Goal: Book appointment/travel/reservation

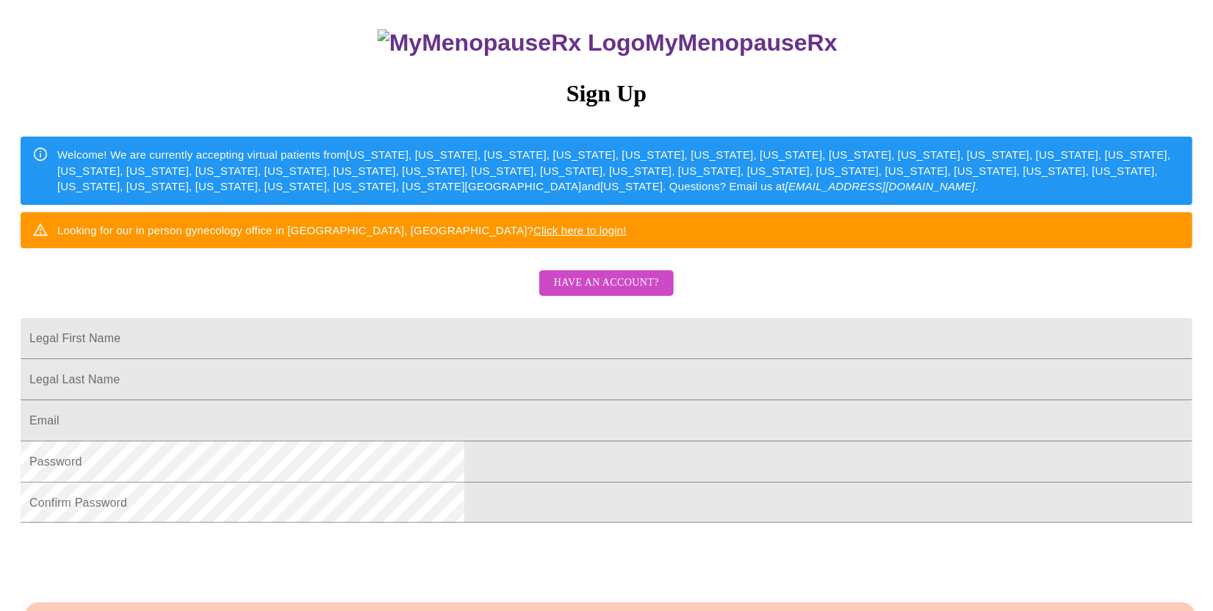
scroll to position [220, 0]
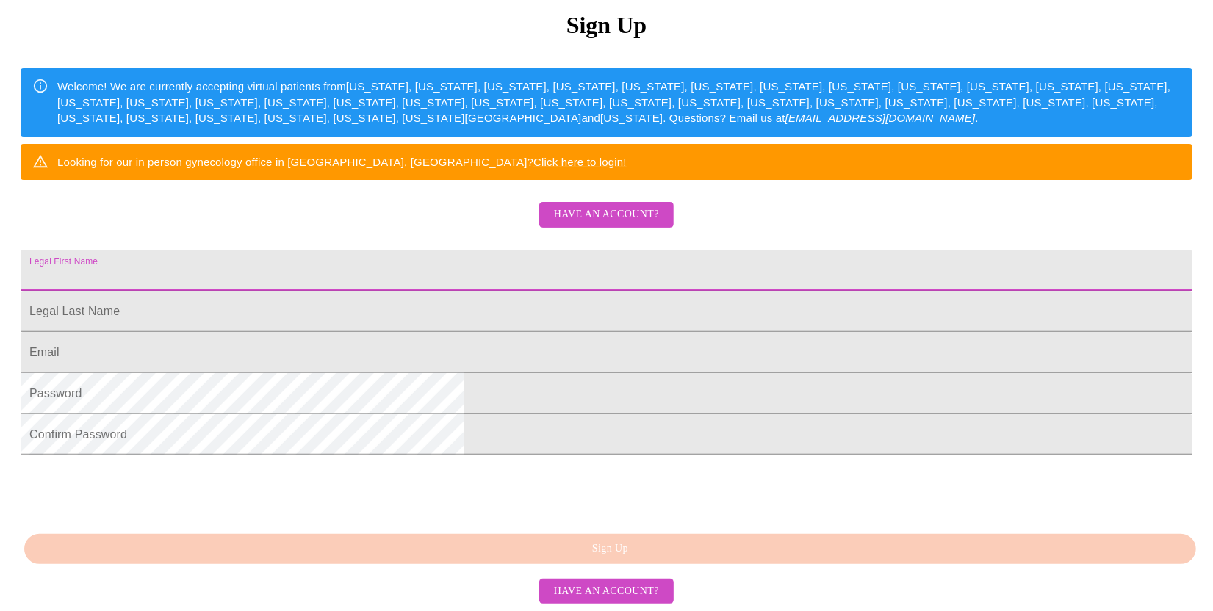
click at [525, 291] on input "Legal First Name" at bounding box center [607, 270] width 1172 height 41
type input "Gloria"
click at [470, 332] on input "Legal First Name" at bounding box center [607, 311] width 1172 height 41
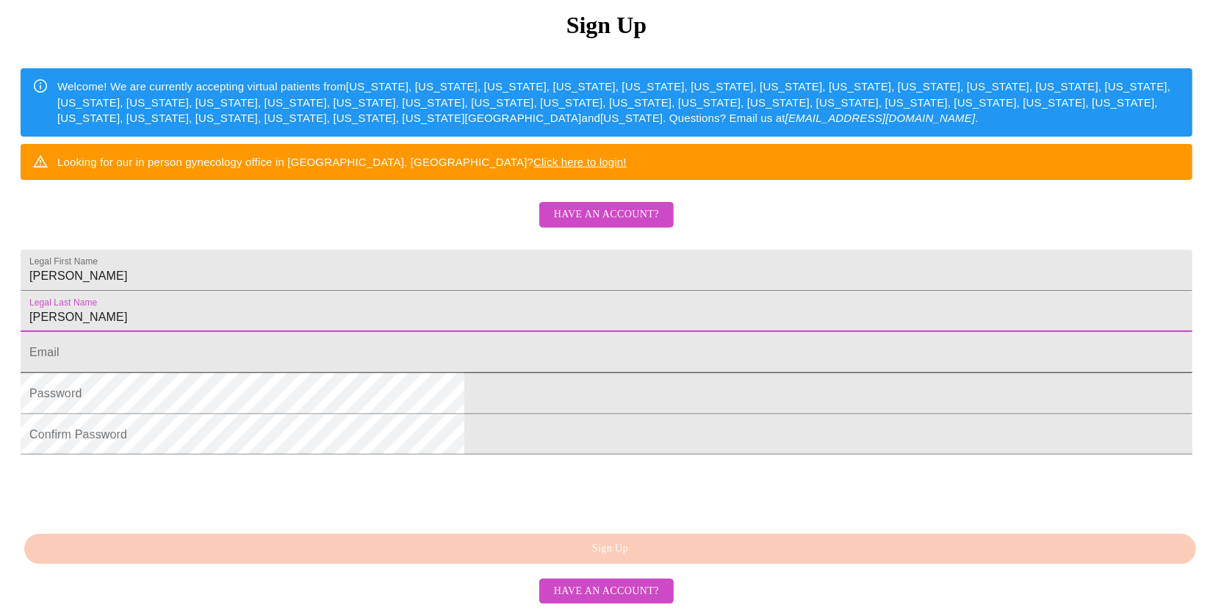
type input "Straube"
click at [438, 373] on input "Legal First Name" at bounding box center [607, 352] width 1172 height 41
type input "[EMAIL_ADDRESS][DOMAIN_NAME]"
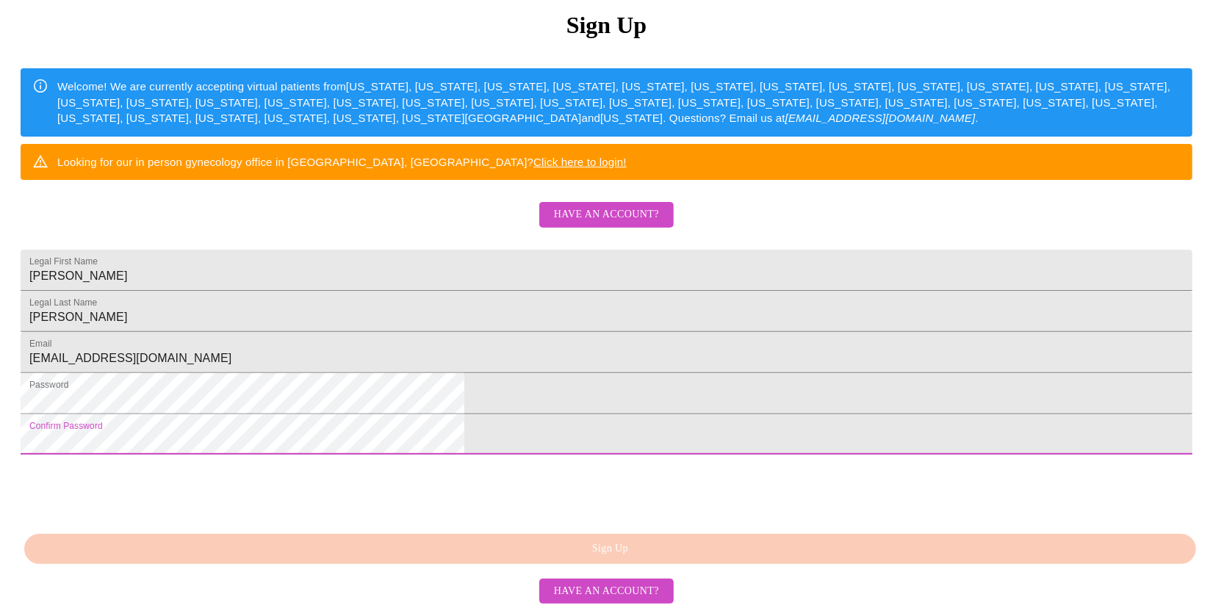
scroll to position [319, 0]
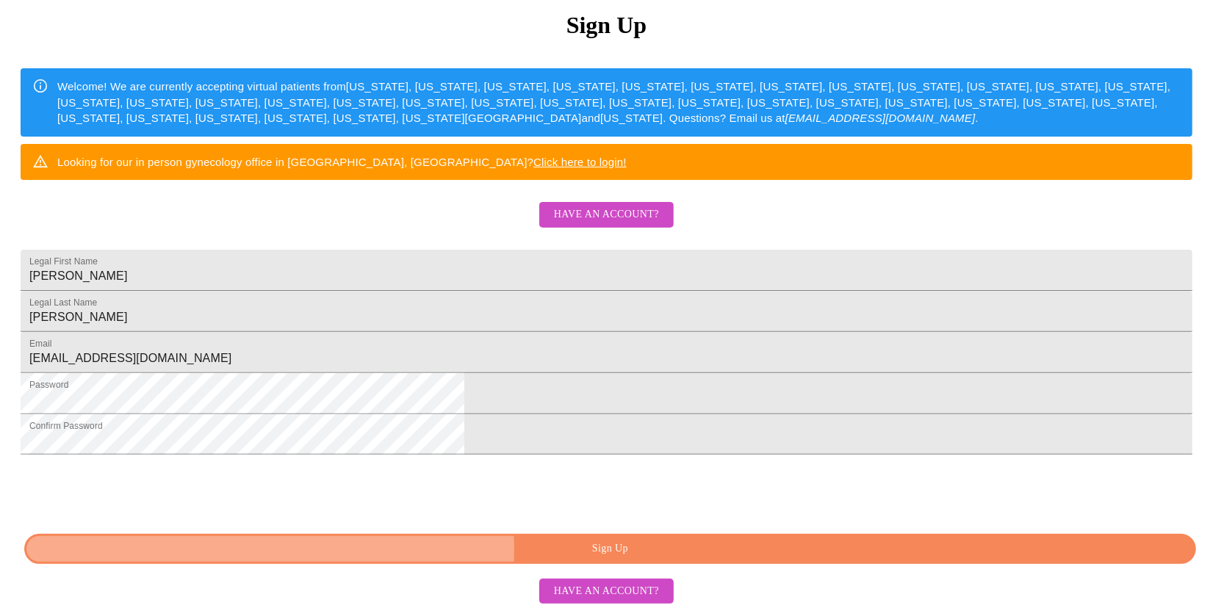
click at [633, 550] on span "Sign Up" at bounding box center [610, 549] width 1138 height 18
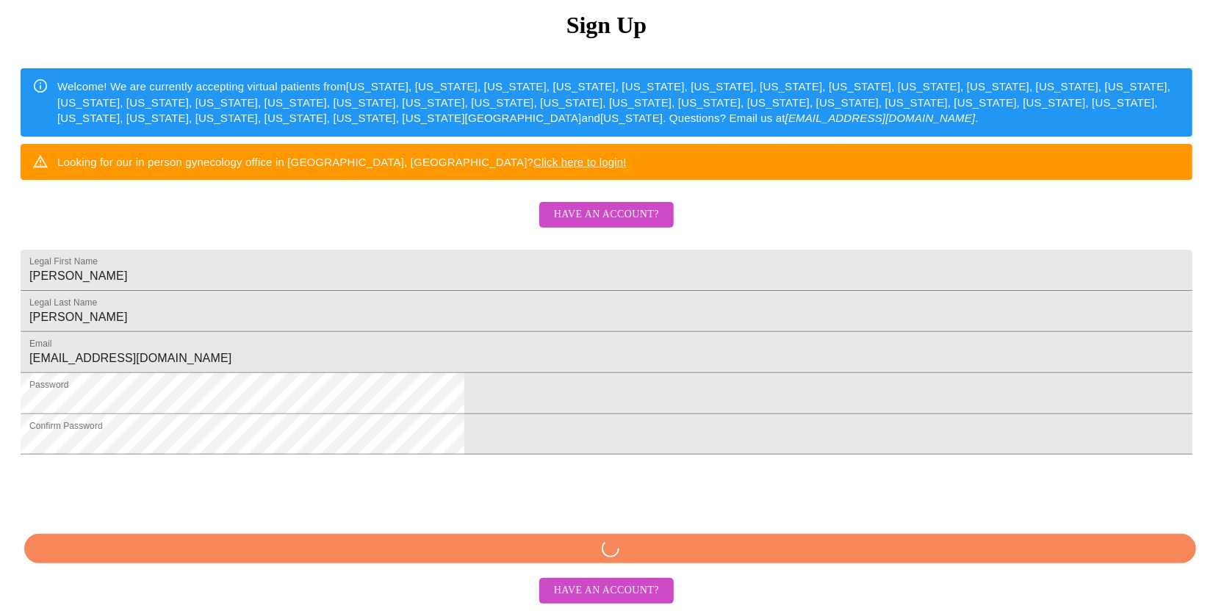
scroll to position [318, 0]
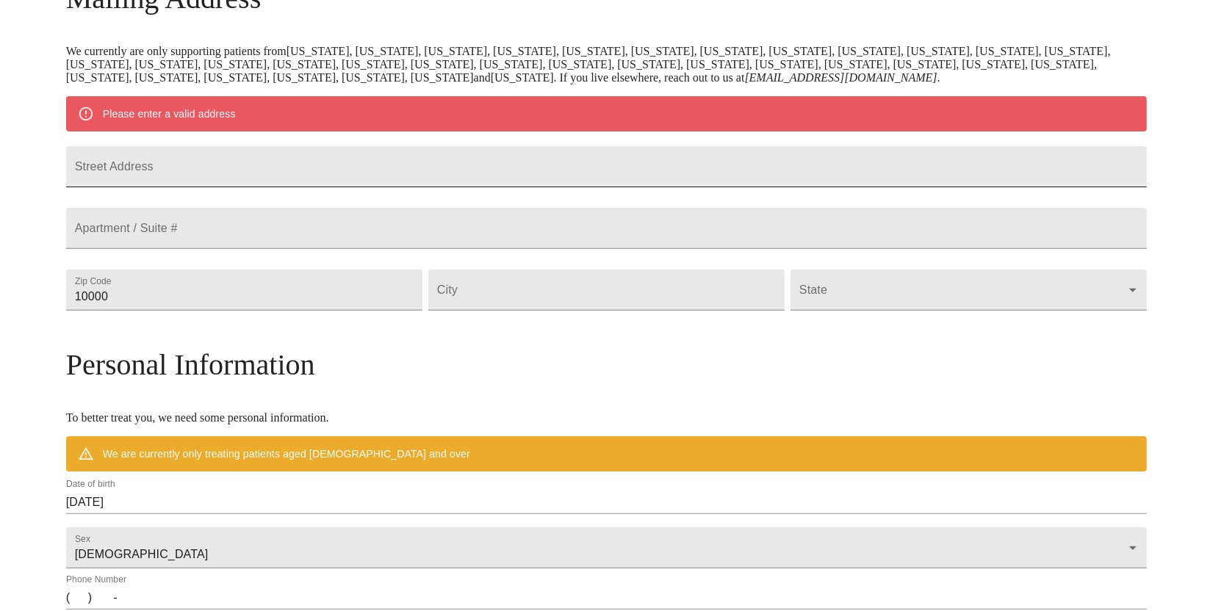
click at [358, 170] on input "Street Address" at bounding box center [606, 166] width 1081 height 41
type input "[STREET_ADDRESS]"
drag, startPoint x: 371, startPoint y: 353, endPoint x: 296, endPoint y: 359, distance: 75.2
click at [175, 352] on div "MyMenopauseRx Welcome to MyMenopauseRx Since it's your first time here, you'll …" at bounding box center [606, 316] width 1081 height 1145
type input "63401"
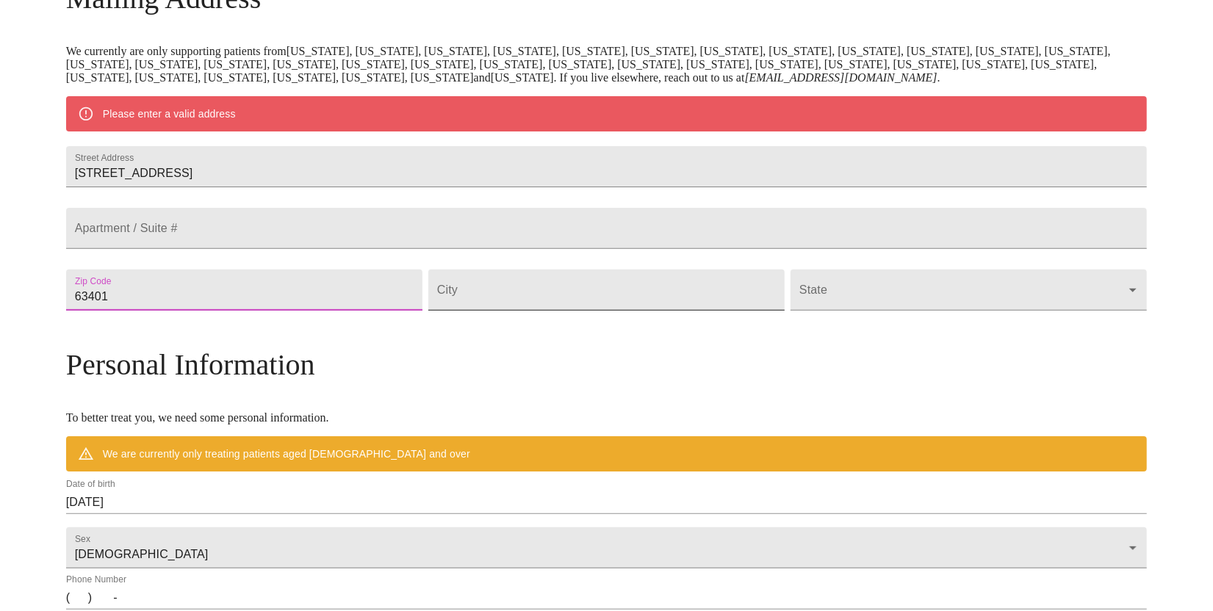
click at [515, 311] on input "Street Address" at bounding box center [606, 290] width 356 height 41
type input "Hannibal"
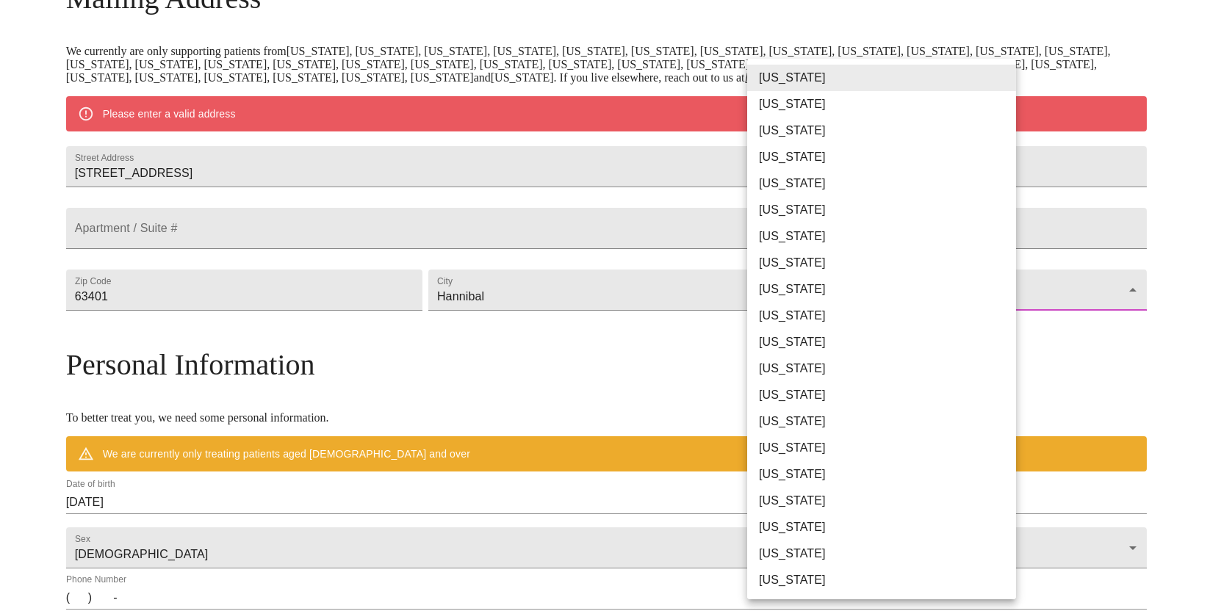
click at [807, 353] on body "MyMenopauseRx Welcome to MyMenopauseRx Since it's your first time here, you'll …" at bounding box center [612, 316] width 1212 height 1145
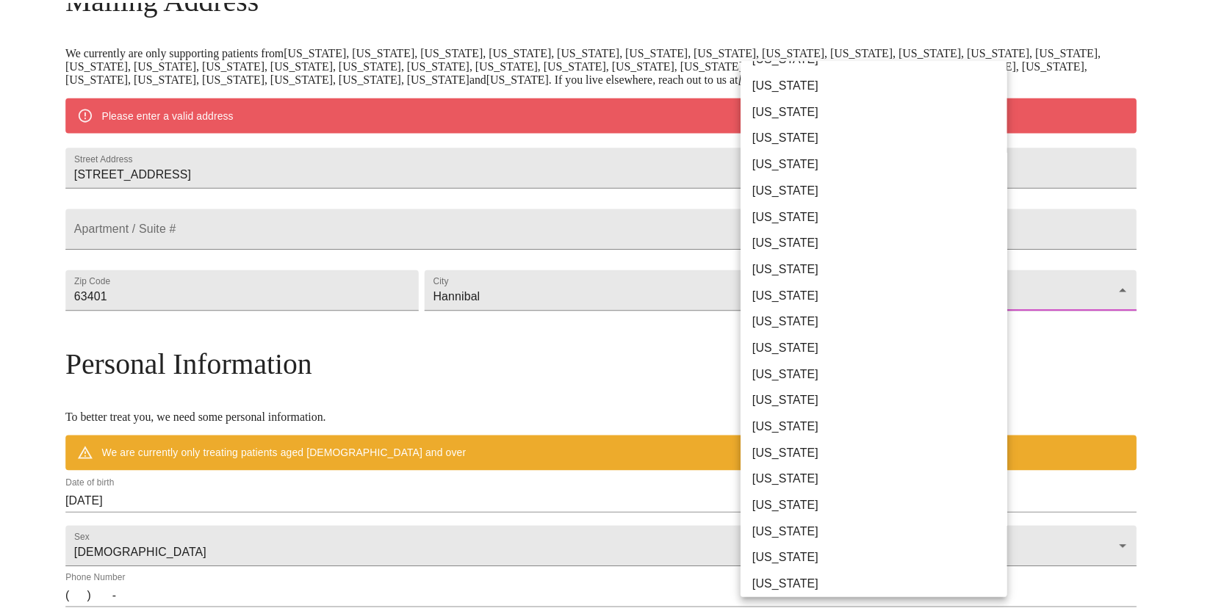
scroll to position [294, 0]
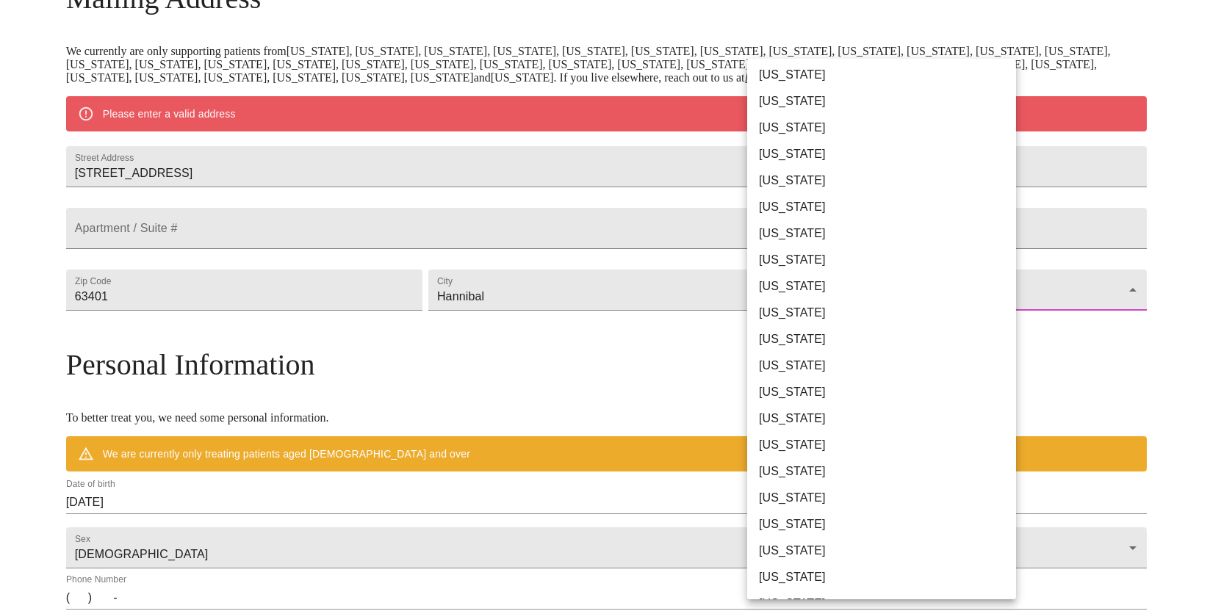
drag, startPoint x: 809, startPoint y: 411, endPoint x: 816, endPoint y: 406, distance: 9.0
click at [809, 411] on li "[US_STATE]" at bounding box center [887, 418] width 280 height 26
type input "[US_STATE]"
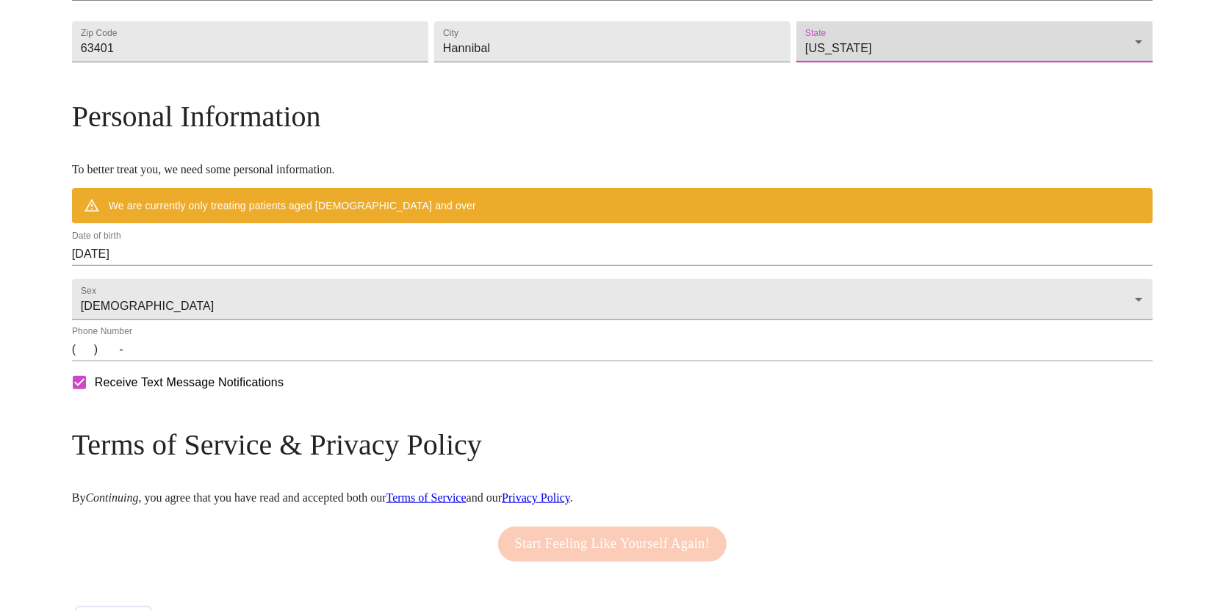
scroll to position [482, 0]
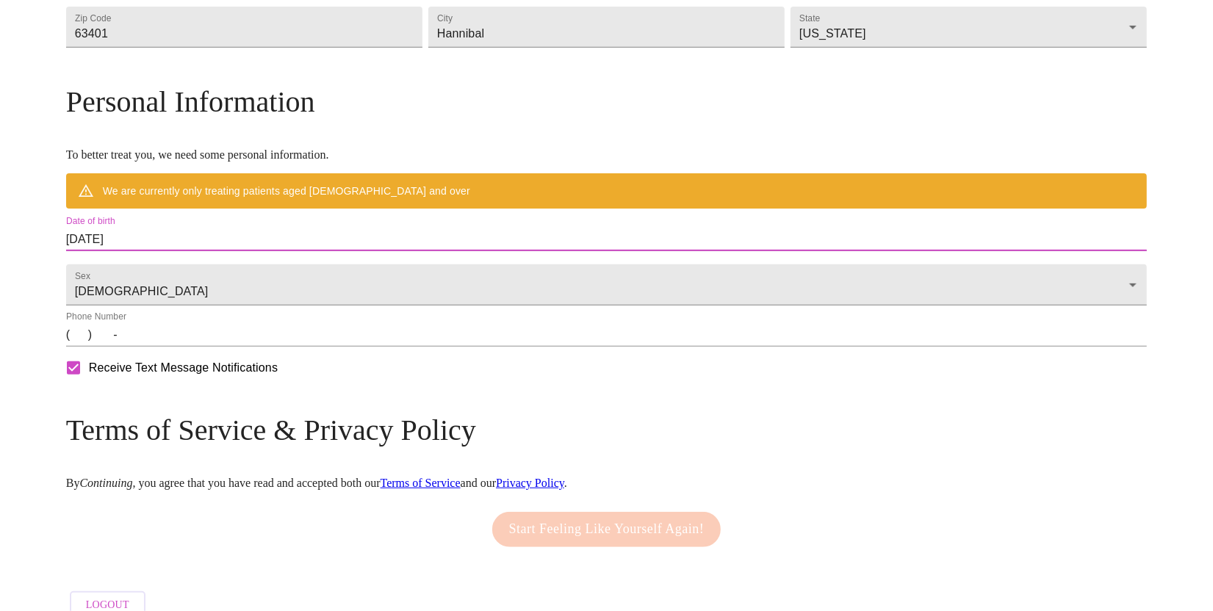
click at [285, 251] on input "[DATE]" at bounding box center [606, 240] width 1081 height 24
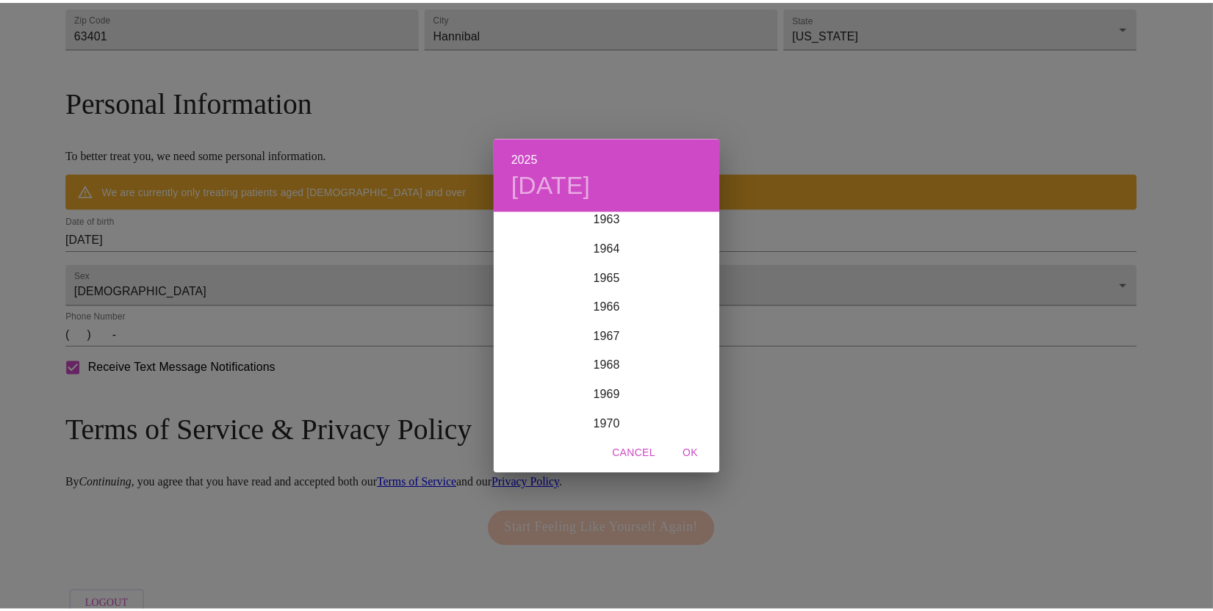
scroll to position [1914, 0]
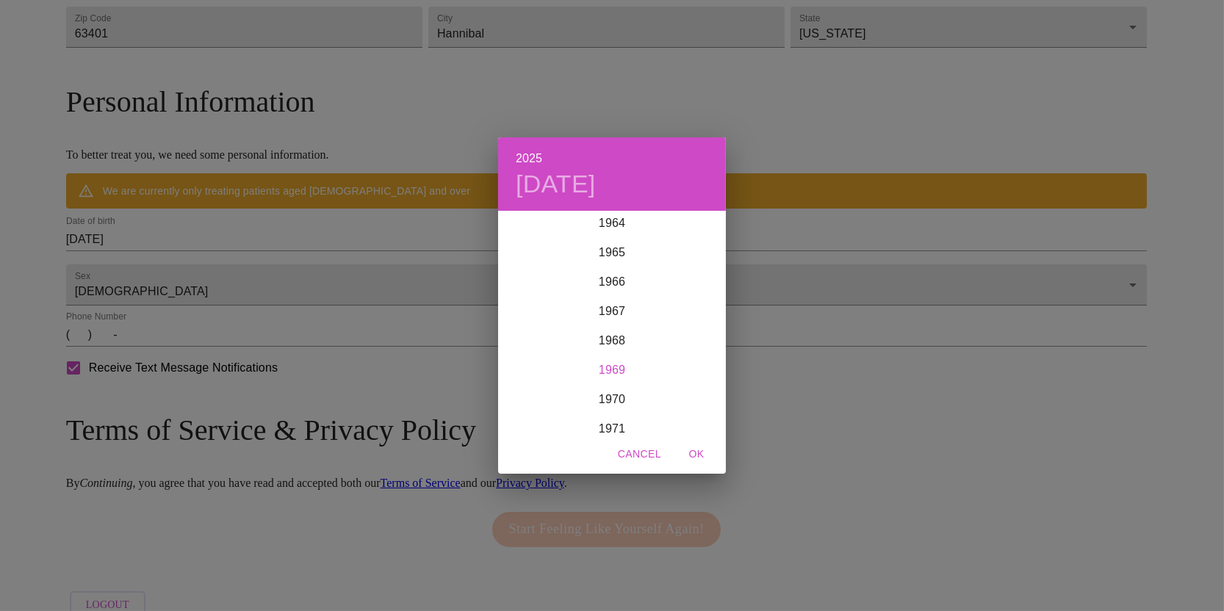
click at [622, 367] on div "1969" at bounding box center [612, 370] width 228 height 29
click at [539, 296] on div "Apr" at bounding box center [536, 295] width 76 height 55
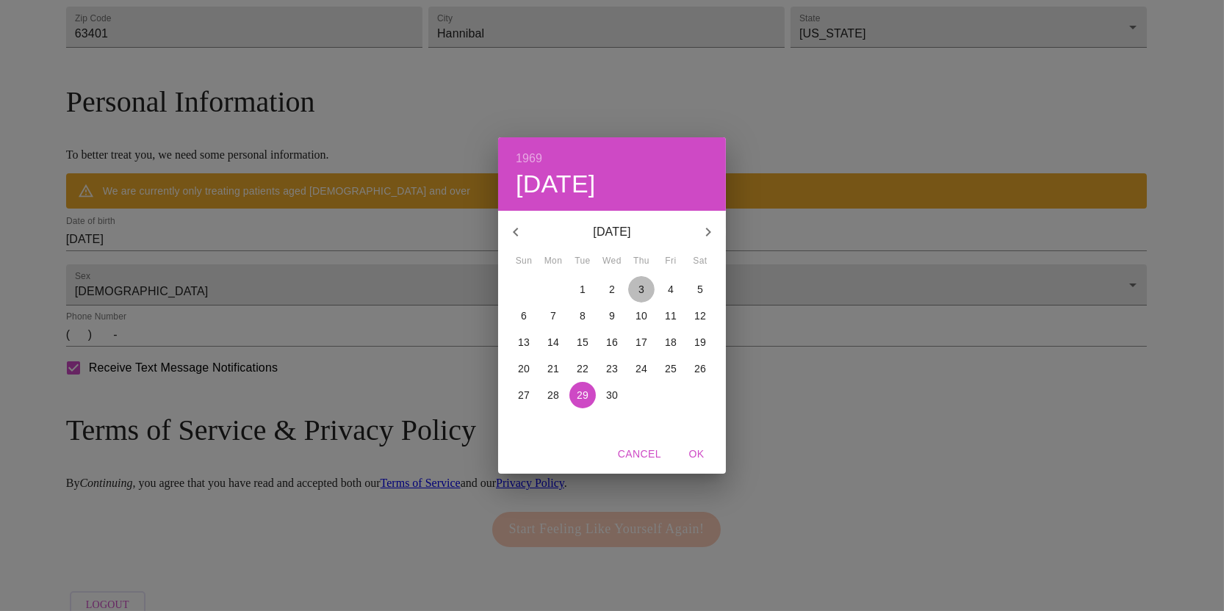
click at [641, 290] on p "3" at bounding box center [641, 289] width 6 height 15
click at [292, 342] on div "1969 Thu, Apr [DATE] Mon Tue Wed Thu Fri Sat 30 31 1 2 3 4 5 6 7 8 9 10 11 12 1…" at bounding box center [612, 305] width 1224 height 611
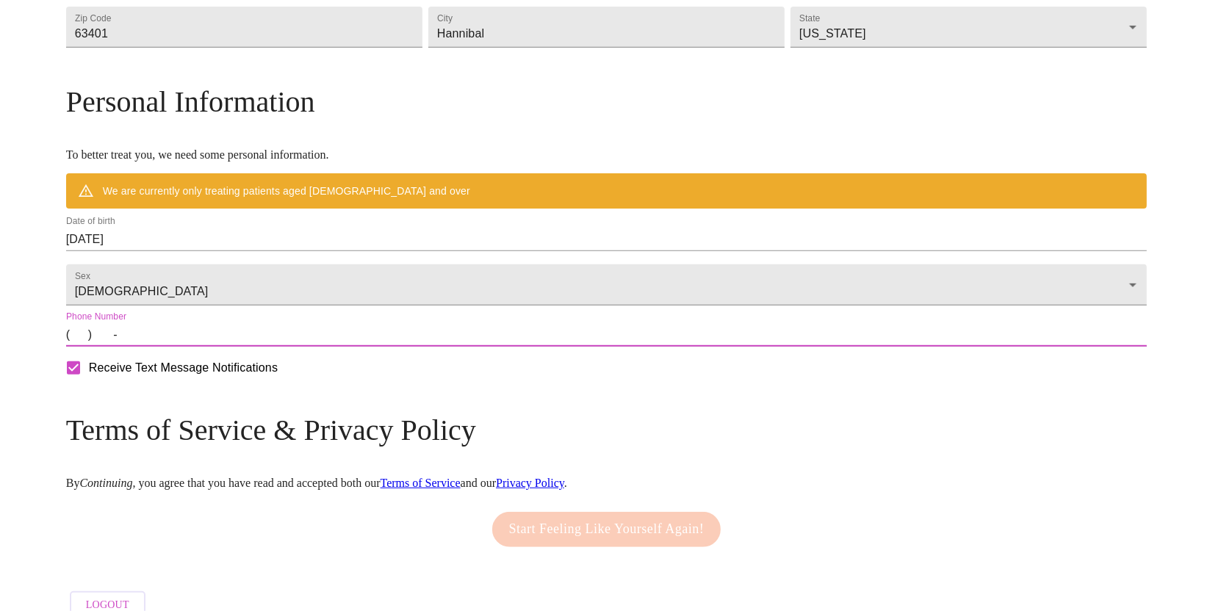
click at [212, 347] on input "(   )    -" at bounding box center [606, 335] width 1081 height 24
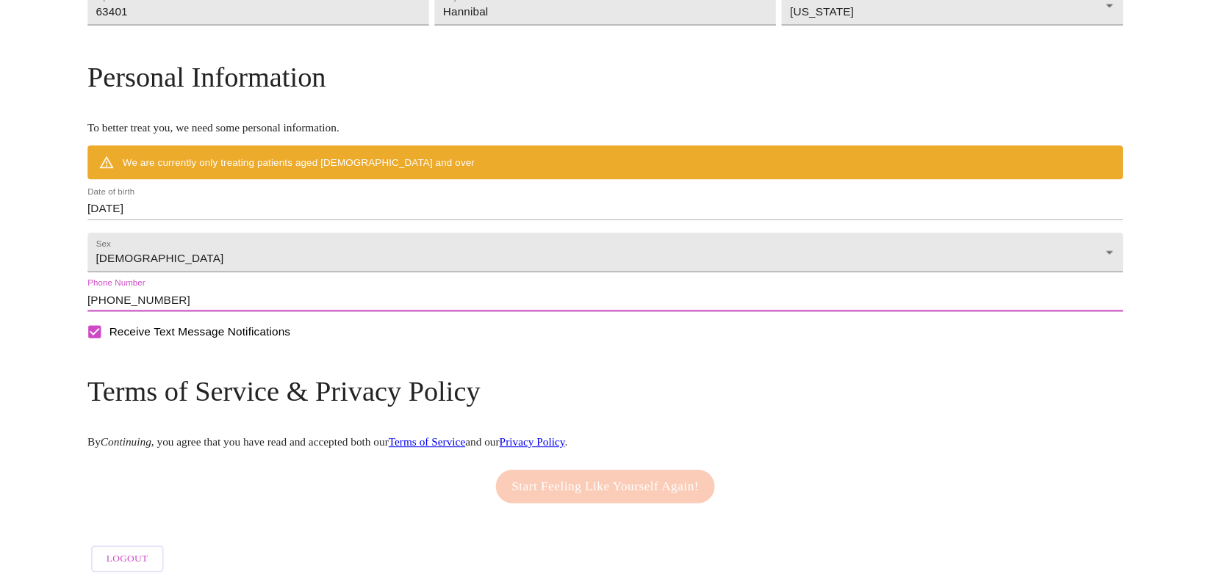
scroll to position [561, 0]
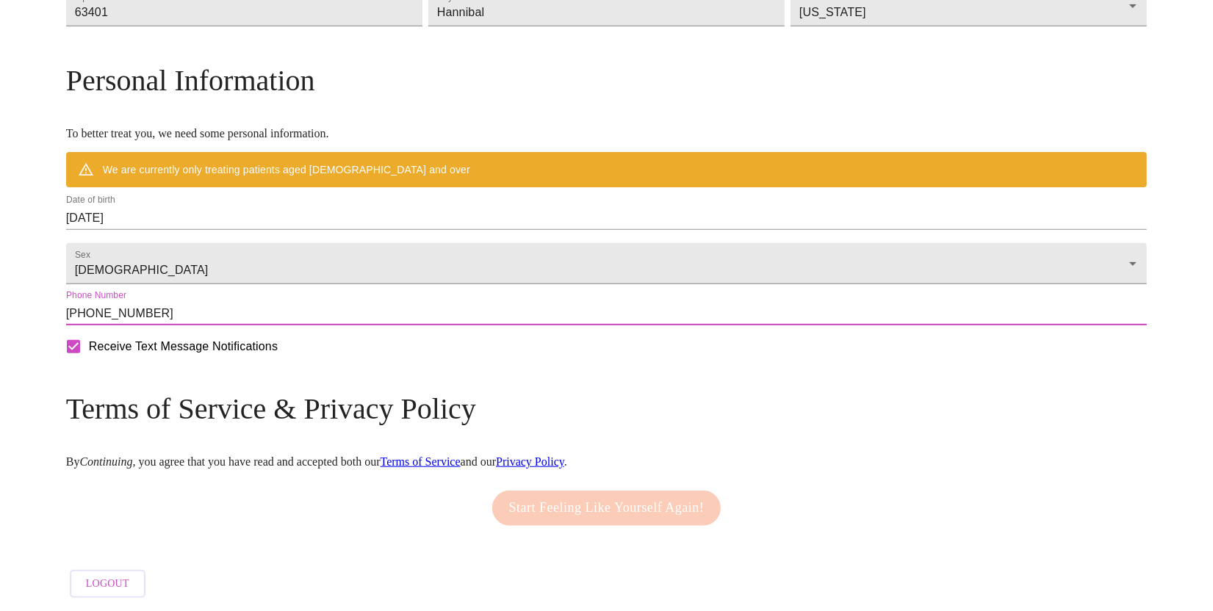
type input "[PHONE_NUMBER]"
drag, startPoint x: 203, startPoint y: 354, endPoint x: 258, endPoint y: 367, distance: 56.5
click at [89, 354] on input "Receive Text Message Notifications" at bounding box center [73, 346] width 31 height 31
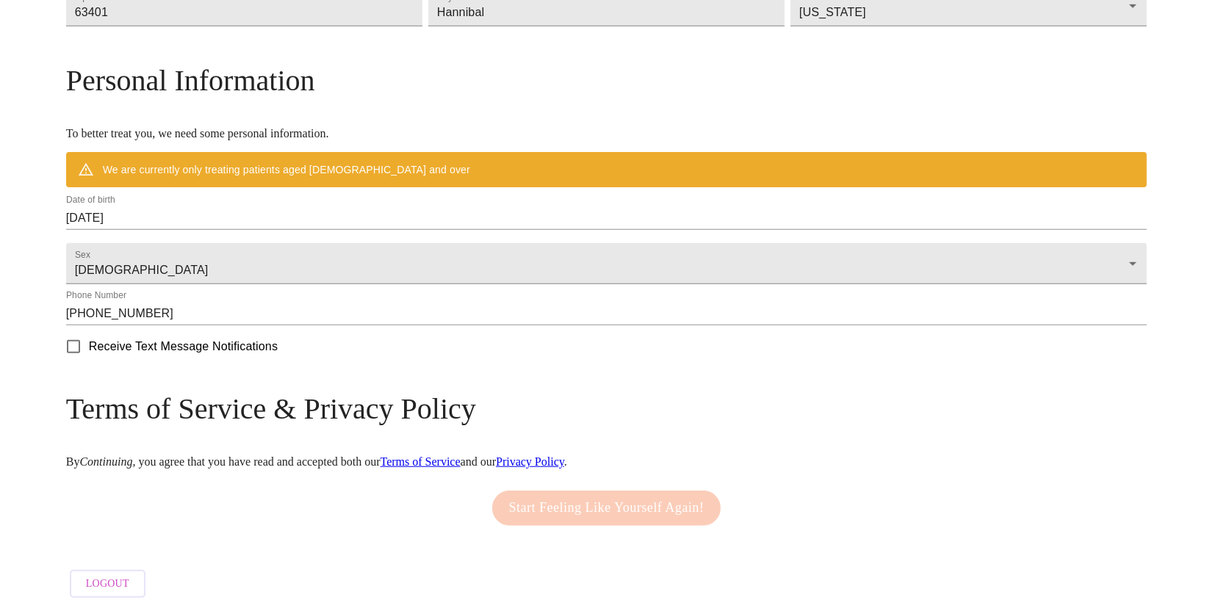
drag, startPoint x: 205, startPoint y: 349, endPoint x: 635, endPoint y: 302, distance: 432.3
click at [89, 350] on input "Receive Text Message Notifications" at bounding box center [73, 346] width 31 height 31
checkbox input "true"
drag, startPoint x: 642, startPoint y: 378, endPoint x: 583, endPoint y: 386, distance: 59.3
click at [642, 365] on div "Receive Text Message Notifications" at bounding box center [606, 346] width 1087 height 37
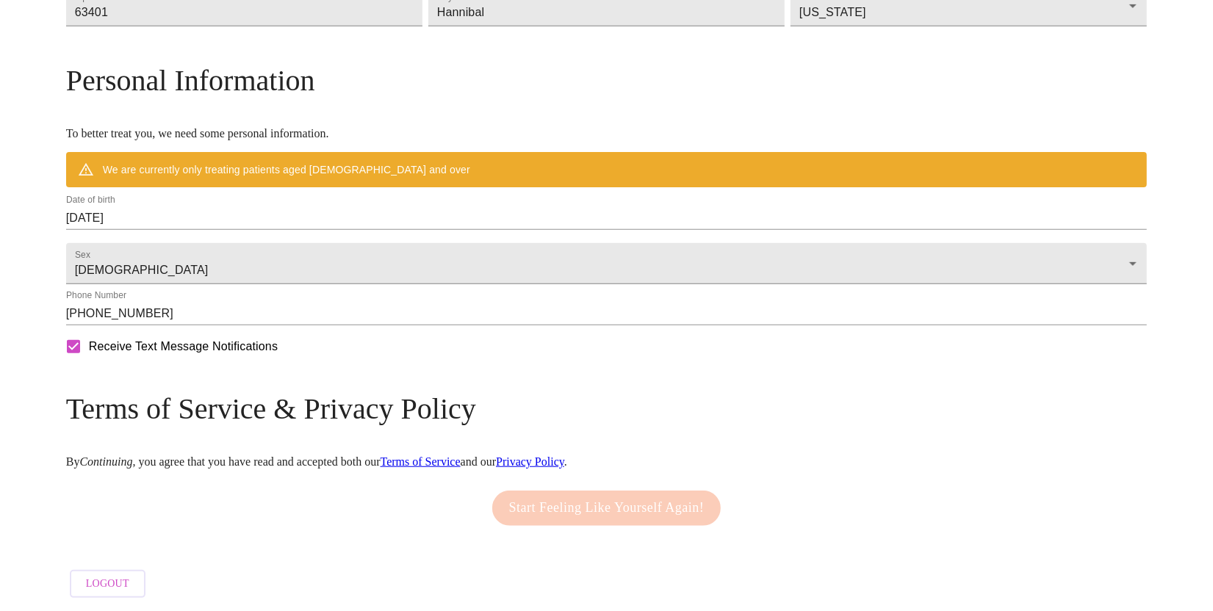
click at [580, 496] on div "Start Feeling Like Yourself Again!" at bounding box center [606, 508] width 237 height 50
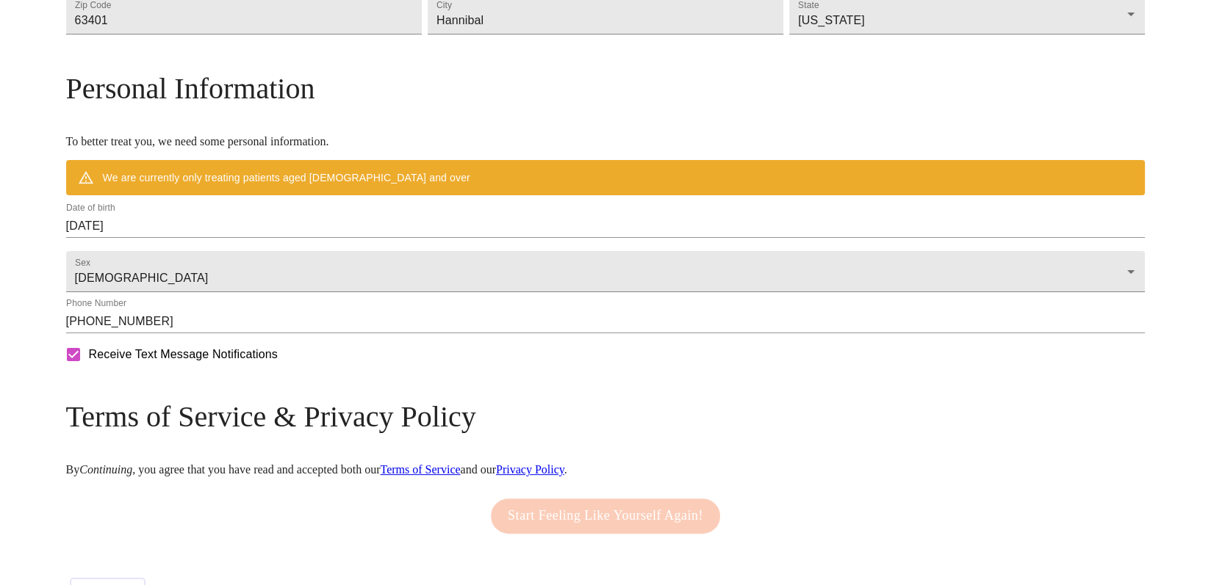
scroll to position [587, 0]
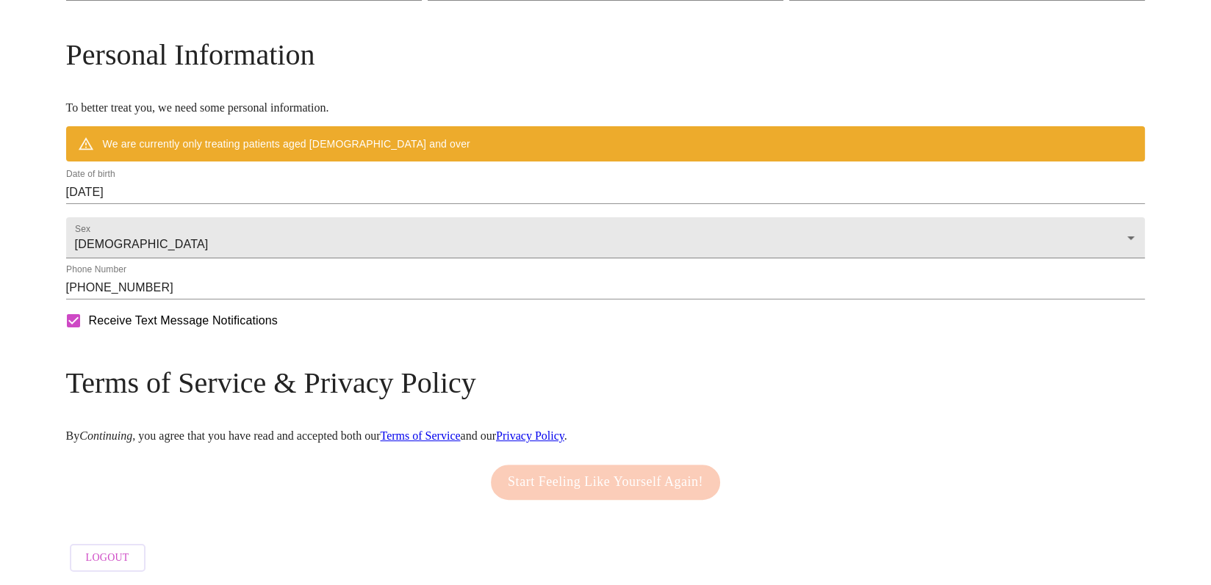
click at [610, 474] on div "Start Feeling Like Yourself Again!" at bounding box center [605, 483] width 237 height 50
click at [460, 430] on link "Terms of Service" at bounding box center [420, 436] width 80 height 12
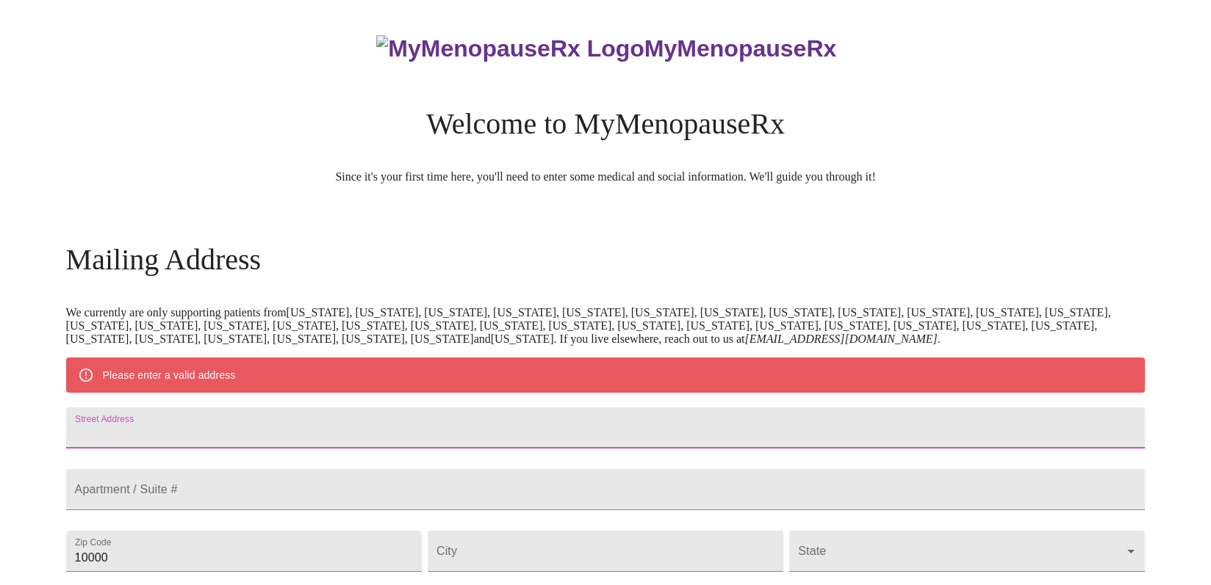
click at [339, 449] on input "Street Address" at bounding box center [605, 428] width 1079 height 41
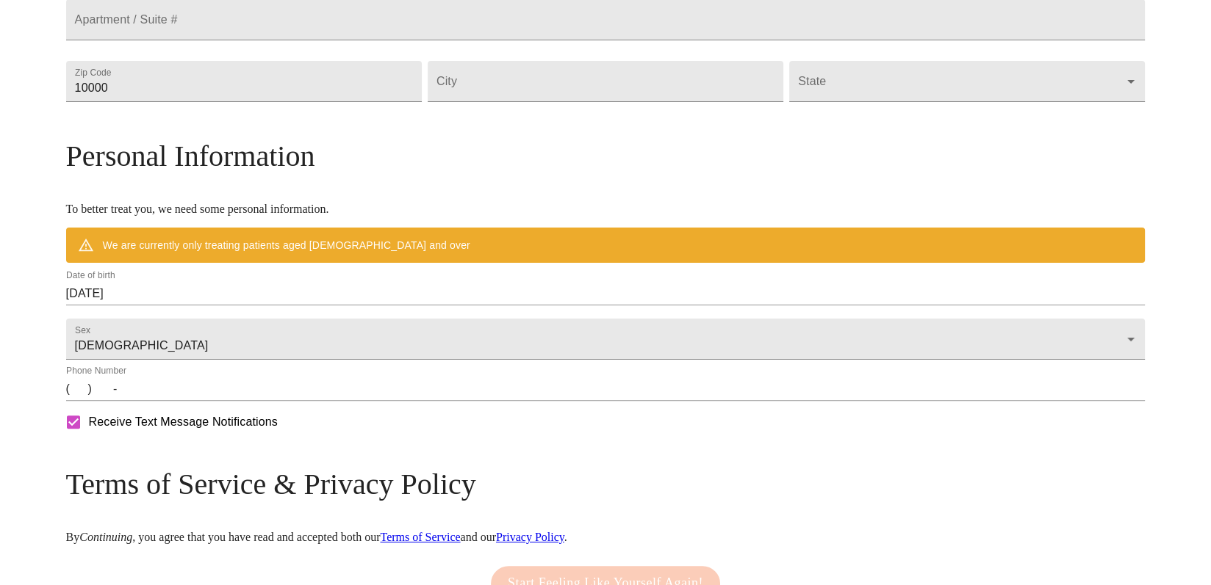
scroll to position [630, 0]
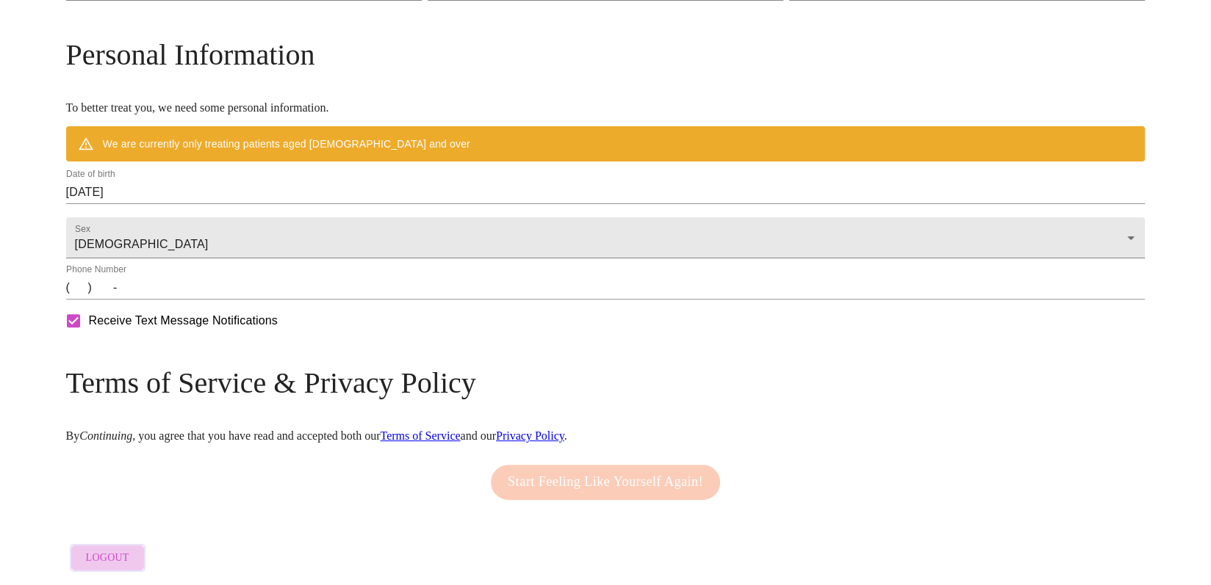
click at [129, 549] on span "Logout" at bounding box center [107, 558] width 43 height 18
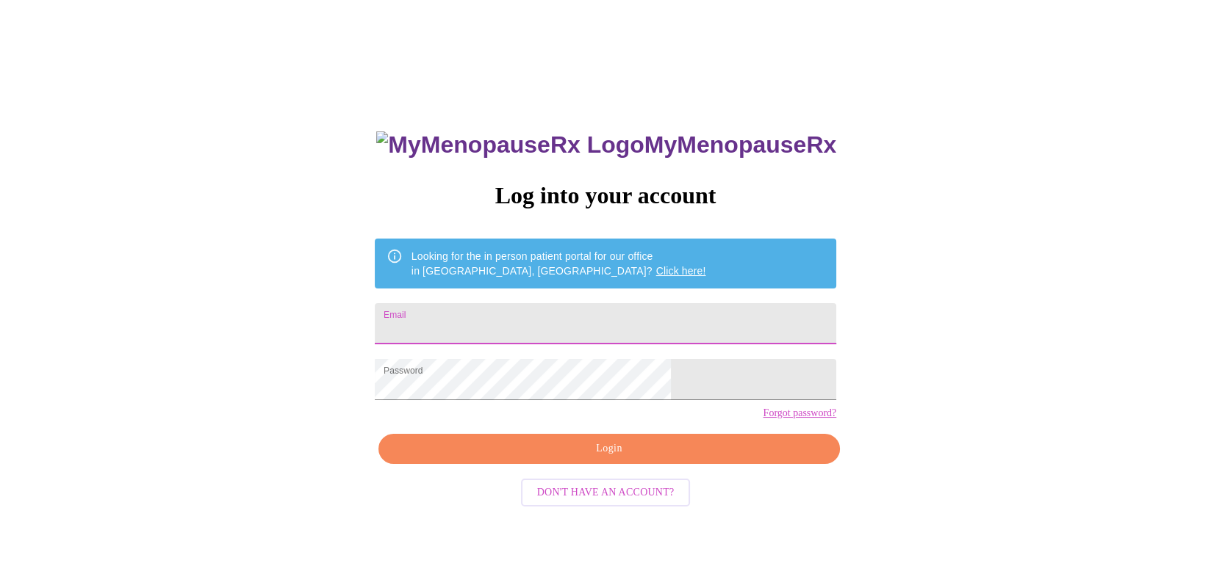
click at [523, 315] on input "Email" at bounding box center [605, 323] width 461 height 41
type input "[EMAIL_ADDRESS][DOMAIN_NAME]"
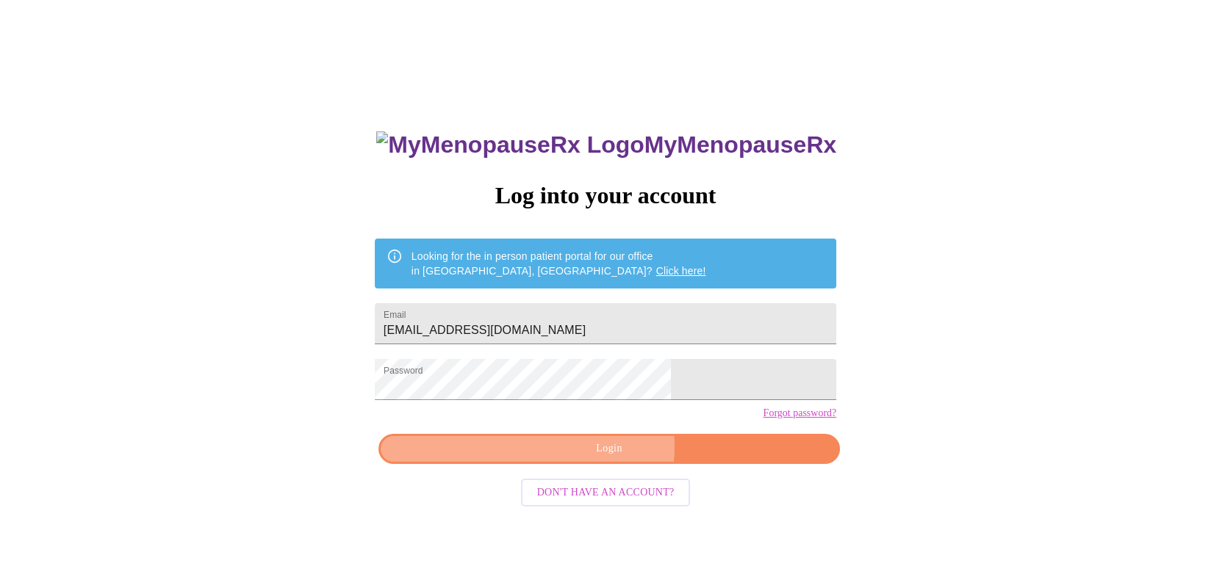
click at [602, 458] on span "Login" at bounding box center [609, 449] width 428 height 18
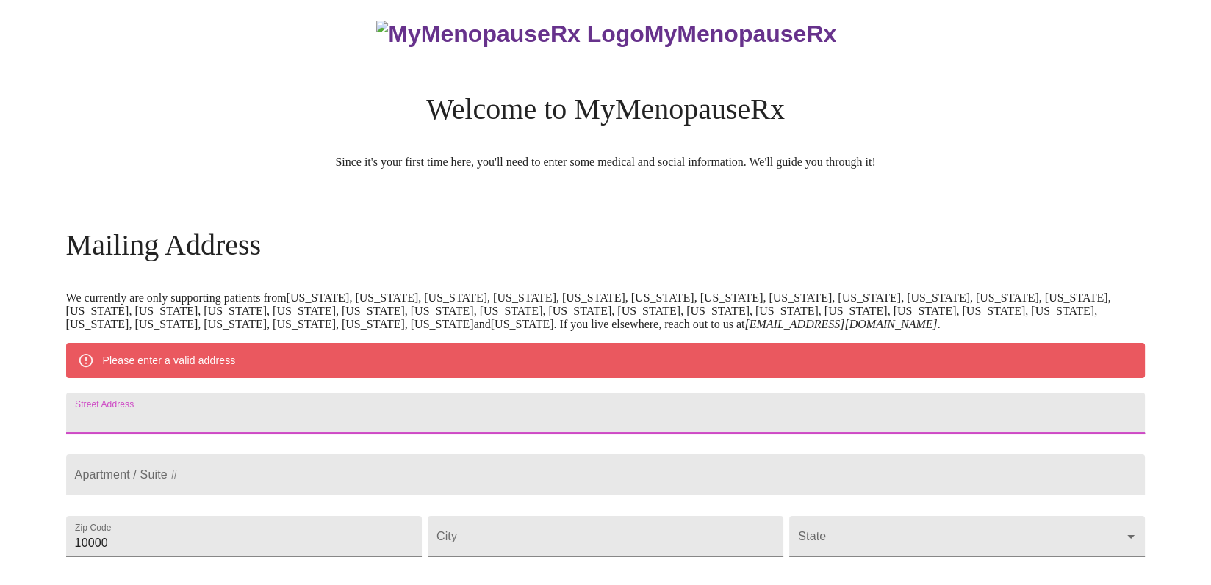
click at [347, 434] on input "Street Address" at bounding box center [605, 413] width 1079 height 41
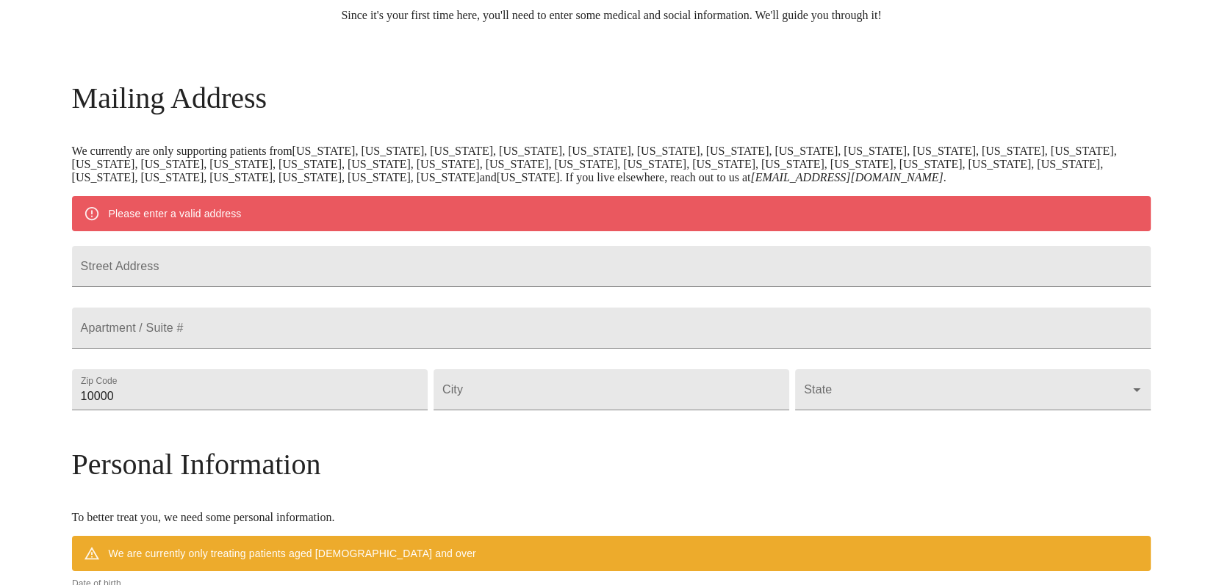
scroll to position [159, 0]
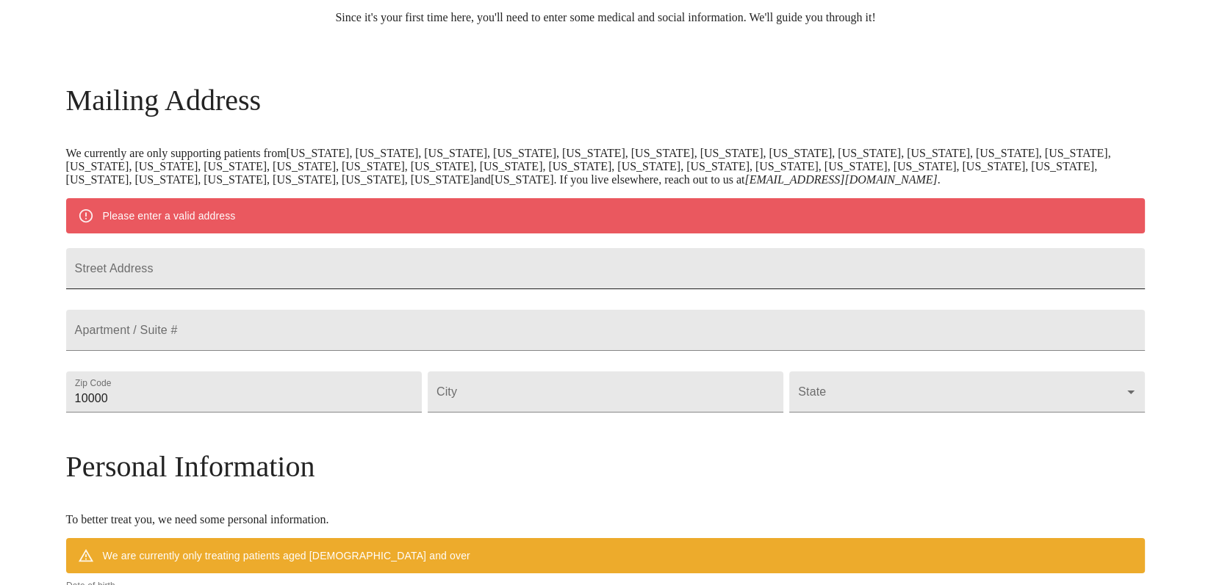
click at [256, 289] on input "Street Address" at bounding box center [605, 268] width 1079 height 41
type input "[STREET_ADDRESS]"
drag, startPoint x: 295, startPoint y: 436, endPoint x: 167, endPoint y: 448, distance: 128.4
click at [170, 454] on div "MyMenopauseRx Welcome to MyMenopauseRx Since it's your first time here, you'll …" at bounding box center [605, 418] width 1079 height 1145
type input "63401"
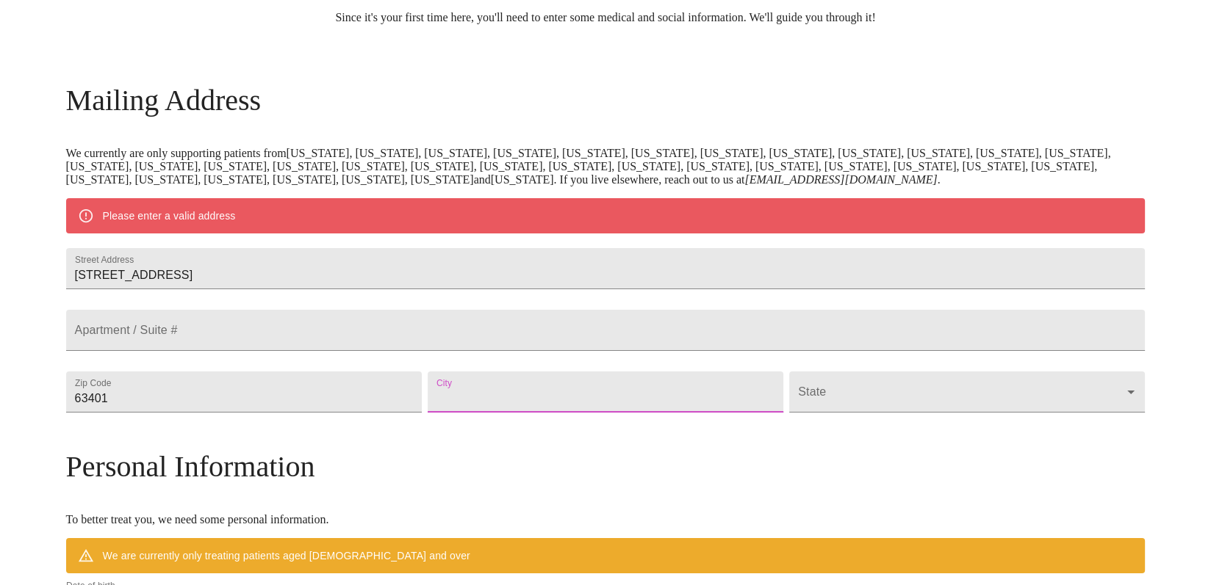
click at [559, 413] on input "Street Address" at bounding box center [606, 392] width 356 height 41
type input "Hannibal"
click at [820, 450] on body "MyMenopauseRx Welcome to MyMenopauseRx Since it's your first time here, you'll …" at bounding box center [611, 418] width 1210 height 1145
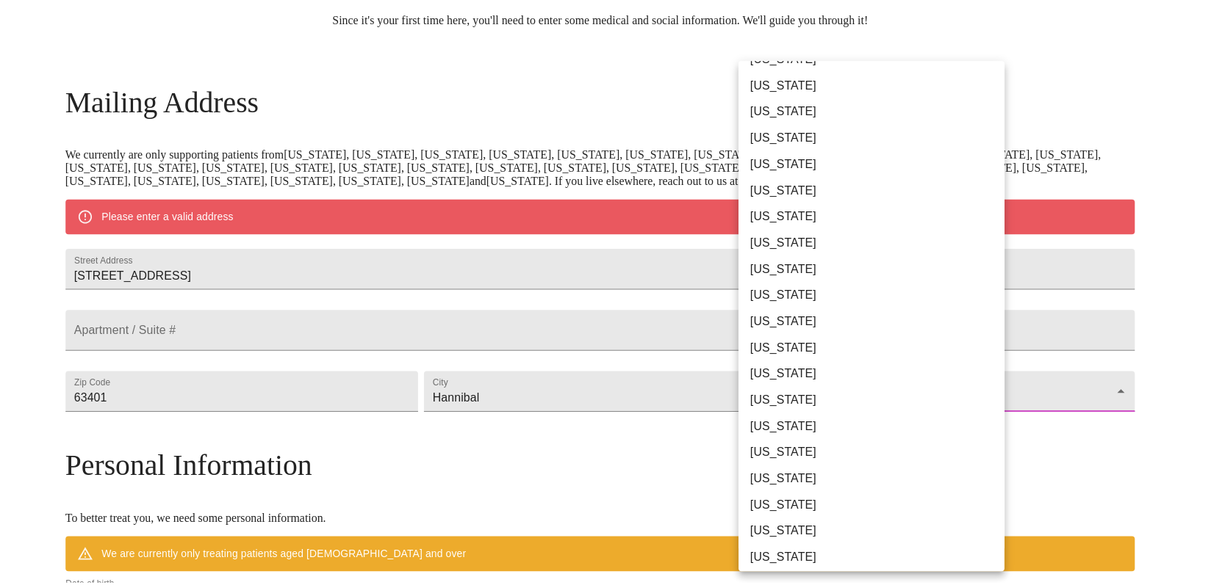
scroll to position [220, 0]
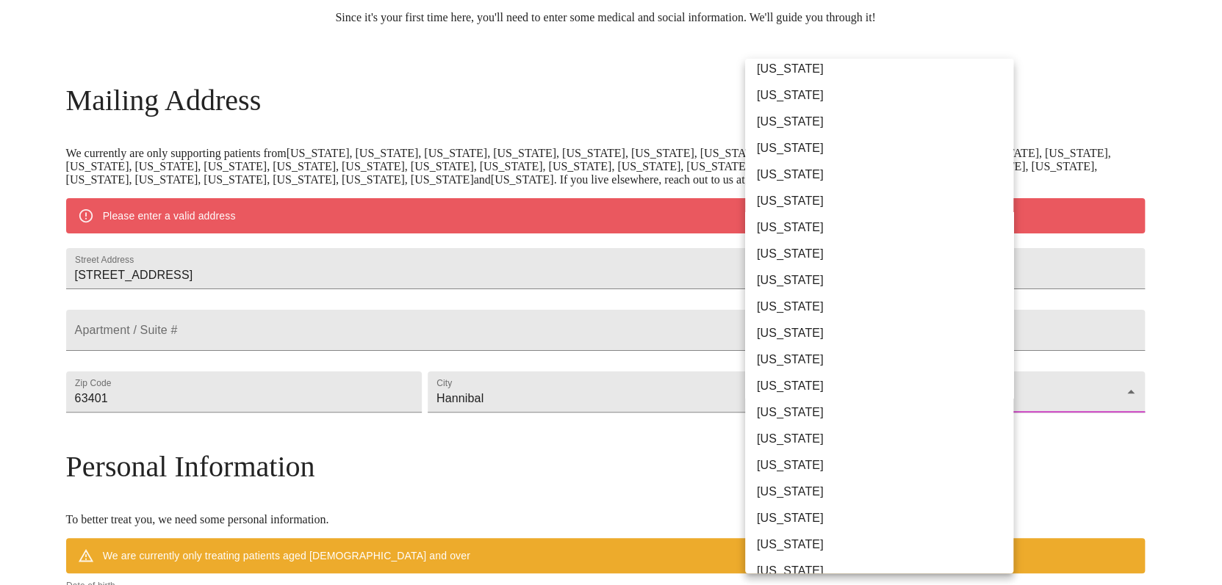
click at [788, 488] on li "[US_STATE]" at bounding box center [884, 492] width 279 height 26
type input "[US_STATE]"
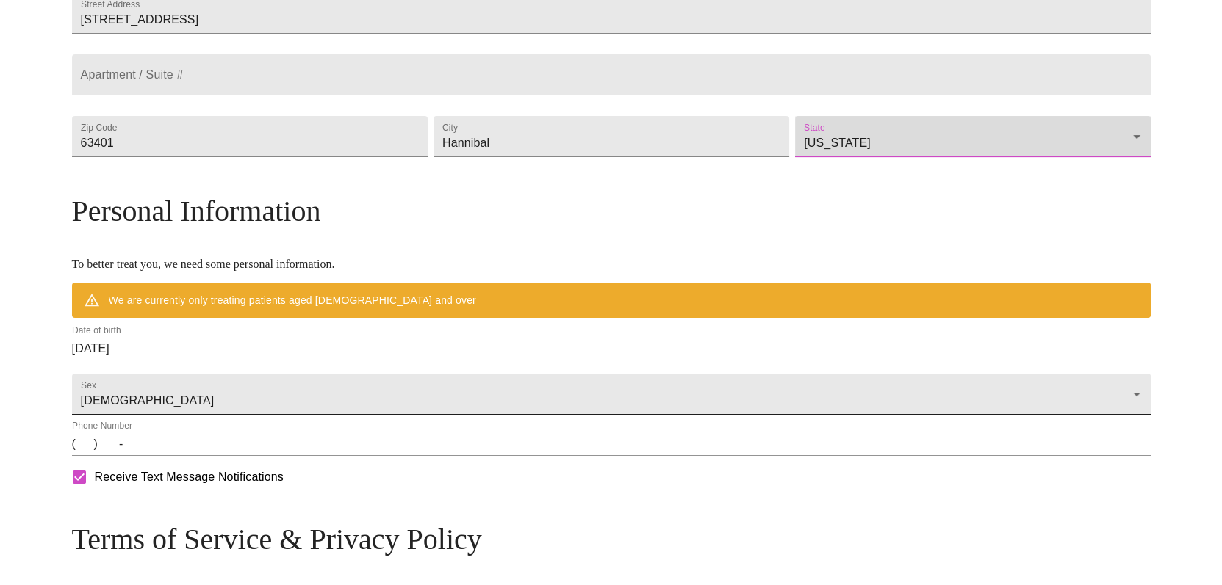
scroll to position [380, 0]
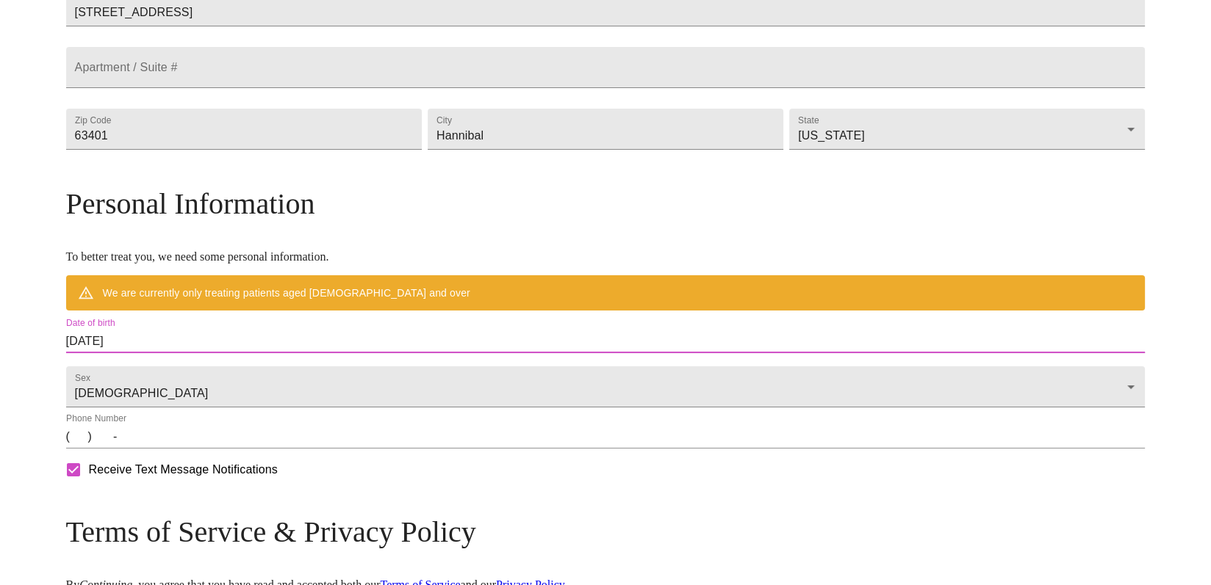
drag, startPoint x: 317, startPoint y: 381, endPoint x: 186, endPoint y: 383, distance: 131.5
click at [186, 383] on div "MyMenopauseRx Welcome to MyMenopauseRx Since it's your first time here, you'll …" at bounding box center [605, 177] width 1079 height 1103
drag, startPoint x: 186, startPoint y: 383, endPoint x: 253, endPoint y: 393, distance: 68.3
click at [253, 353] on input "[DATE]" at bounding box center [605, 342] width 1079 height 24
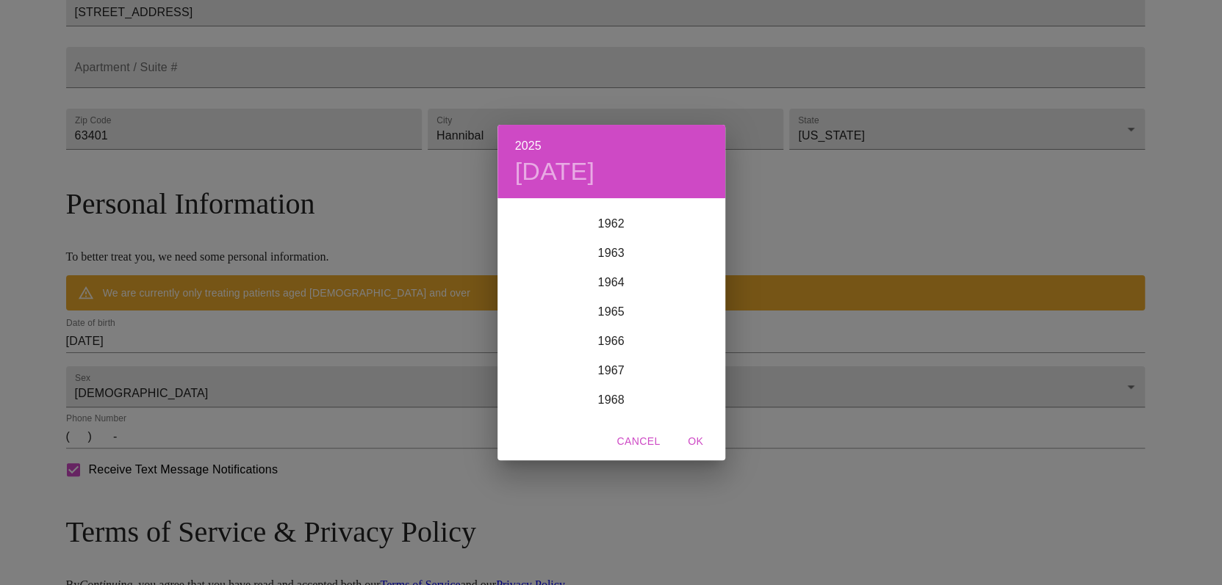
scroll to position [1859, 0]
click at [603, 411] on div "1969" at bounding box center [611, 411] width 228 height 29
click at [530, 281] on div "Apr" at bounding box center [535, 282] width 76 height 55
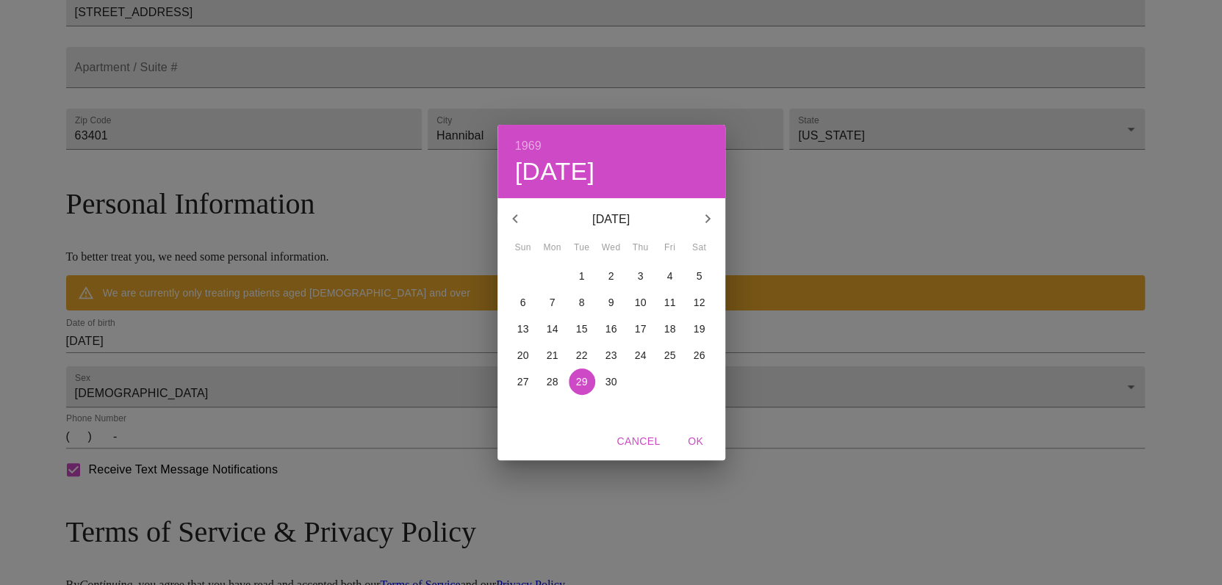
click at [640, 272] on p "3" at bounding box center [641, 276] width 6 height 15
click at [765, 518] on div "1969 Thu, Apr [DATE] Mon Tue Wed Thu Fri Sat 30 31 1 2 3 4 5 6 7 8 9 10 11 12 1…" at bounding box center [611, 292] width 1222 height 585
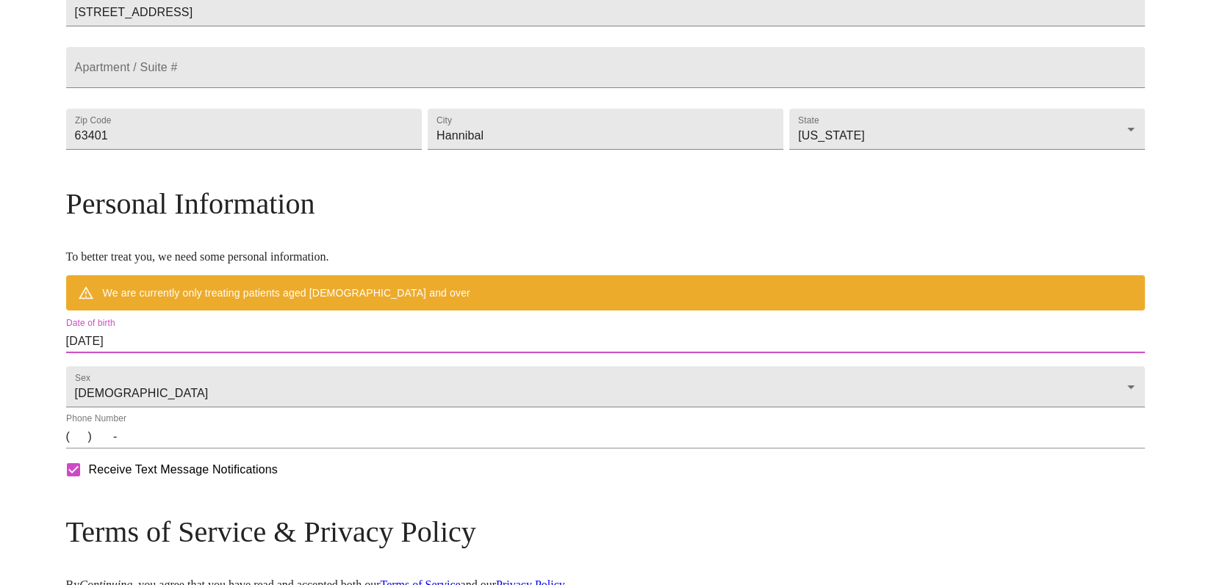
click at [250, 353] on input "[DATE]" at bounding box center [605, 342] width 1079 height 24
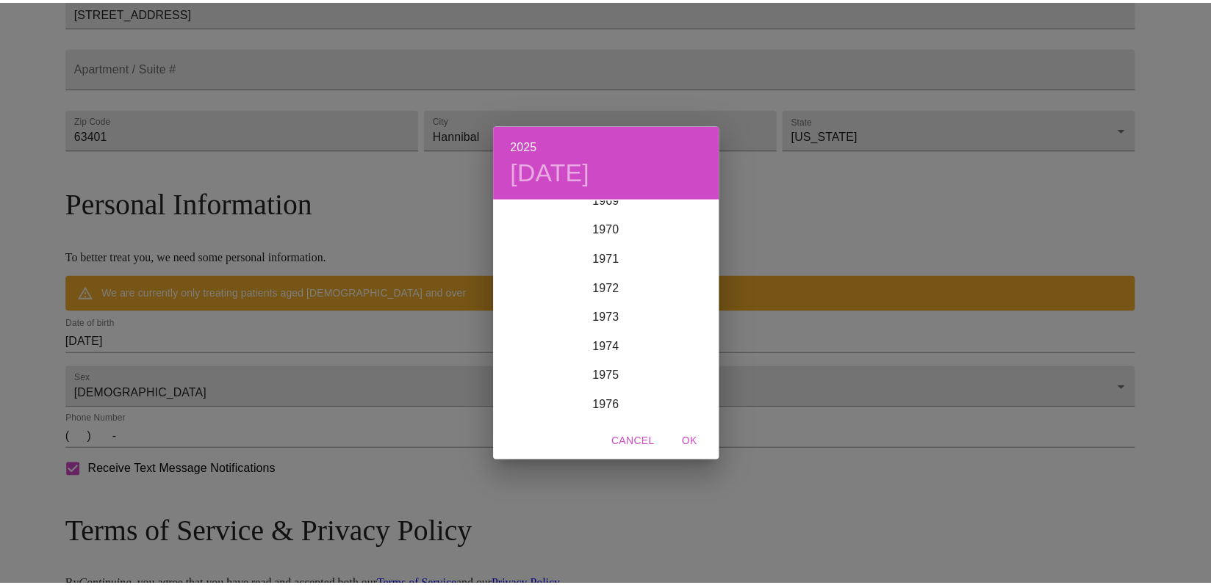
scroll to position [1998, 0]
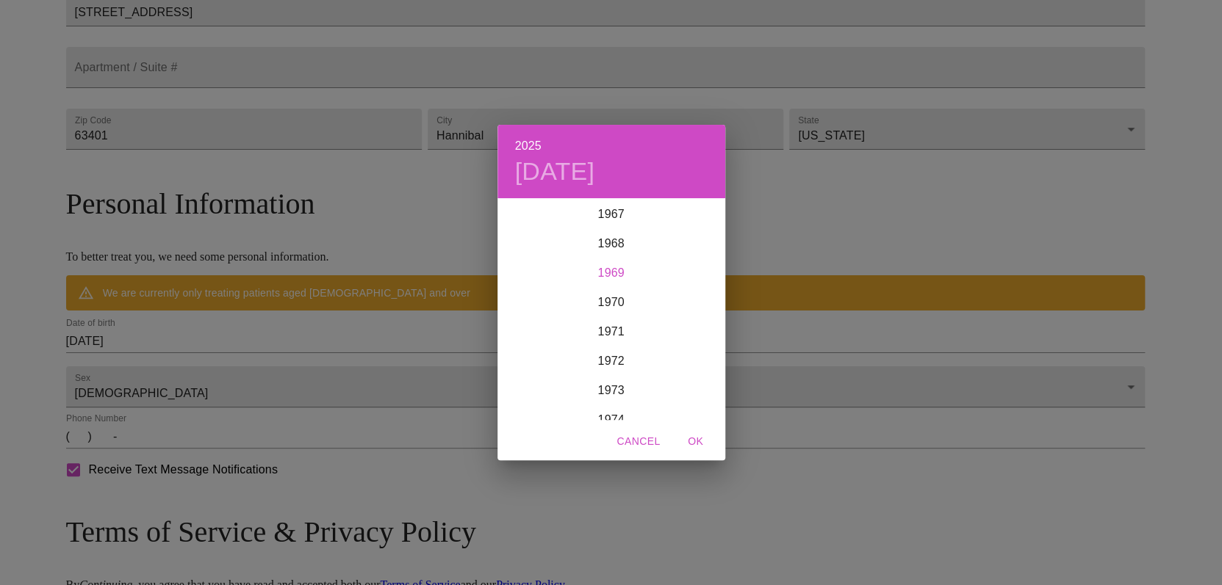
click at [611, 270] on div "1969" at bounding box center [611, 273] width 228 height 29
click at [533, 281] on div "Apr" at bounding box center [535, 282] width 76 height 55
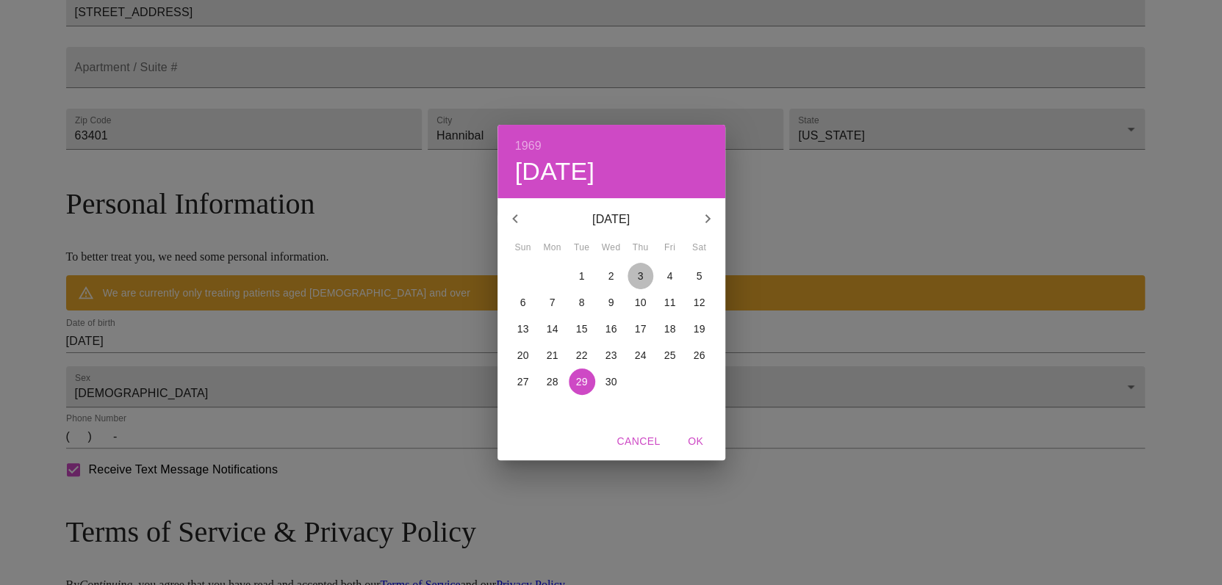
click at [638, 270] on p "3" at bounding box center [641, 276] width 6 height 15
click at [698, 433] on span "OK" at bounding box center [695, 442] width 35 height 18
type input "[DATE]"
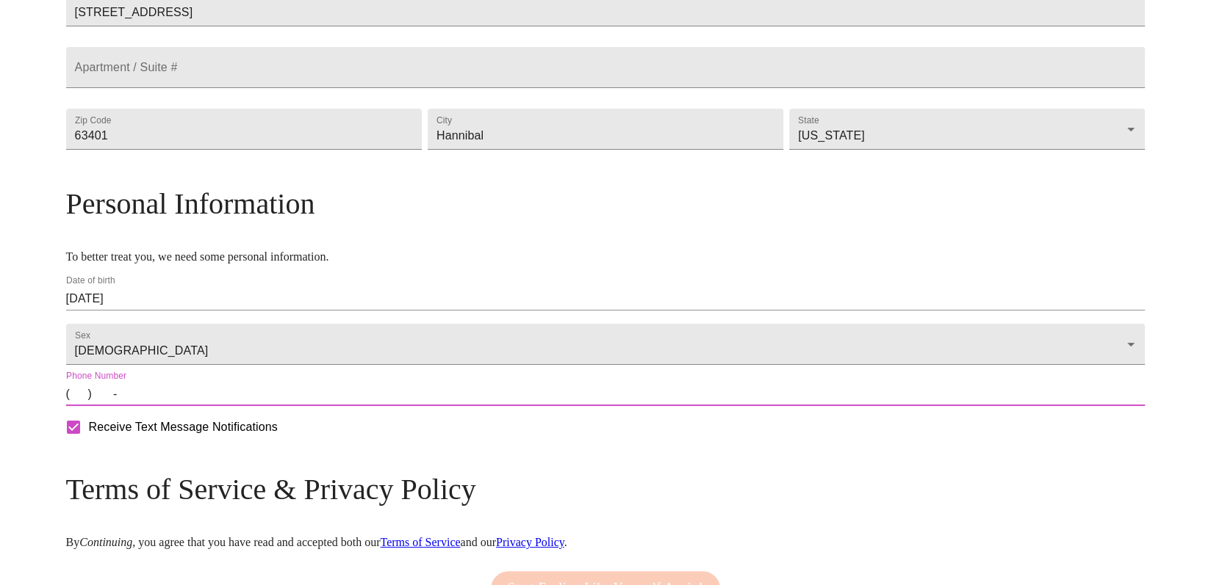
click at [202, 406] on input "(   )    -" at bounding box center [605, 395] width 1079 height 24
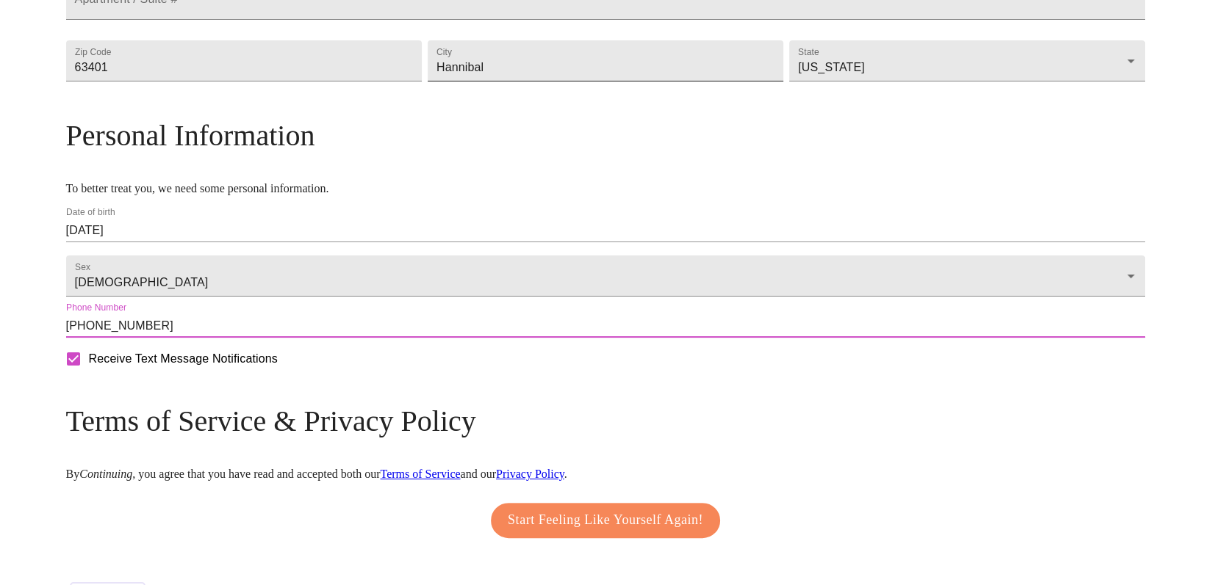
scroll to position [544, 0]
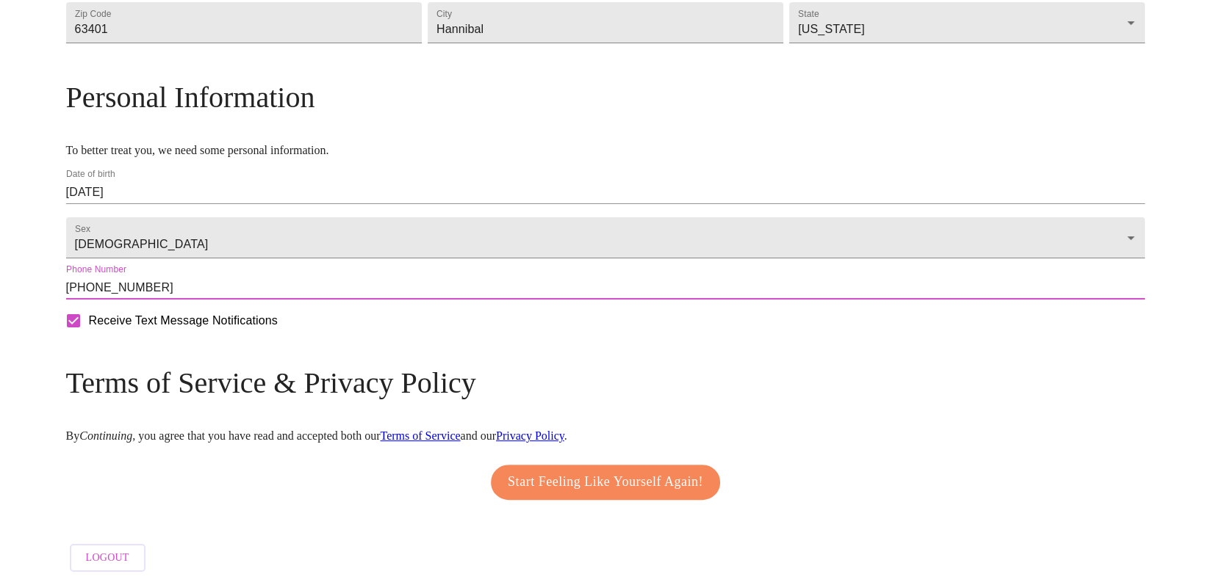
type input "[PHONE_NUMBER]"
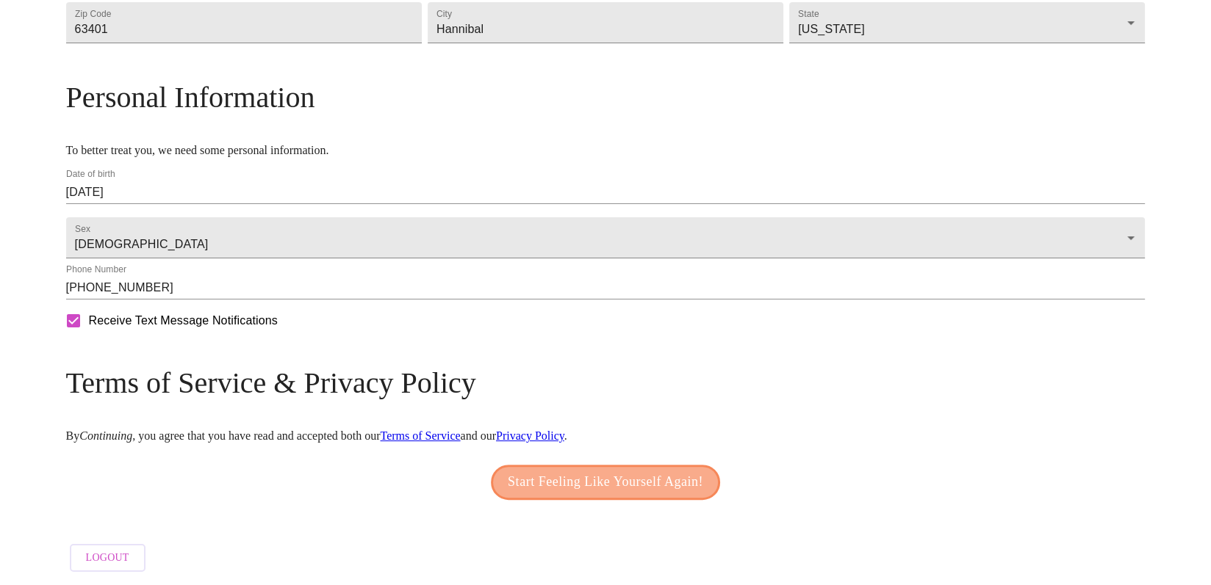
click at [515, 480] on span "Start Feeling Like Yourself Again!" at bounding box center [605, 483] width 195 height 24
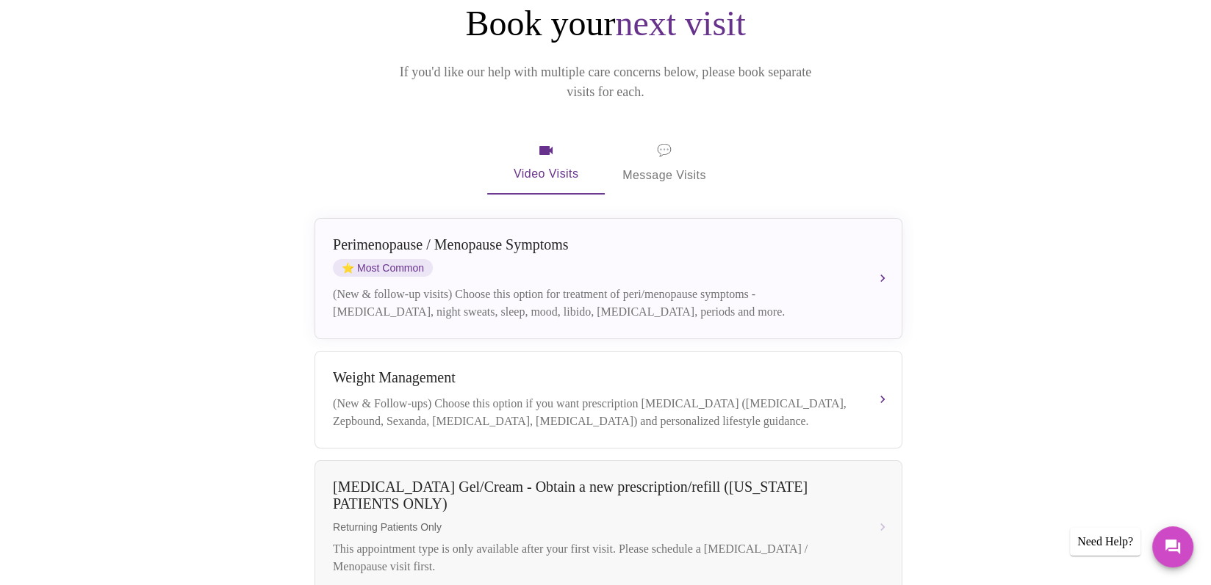
scroll to position [110, 0]
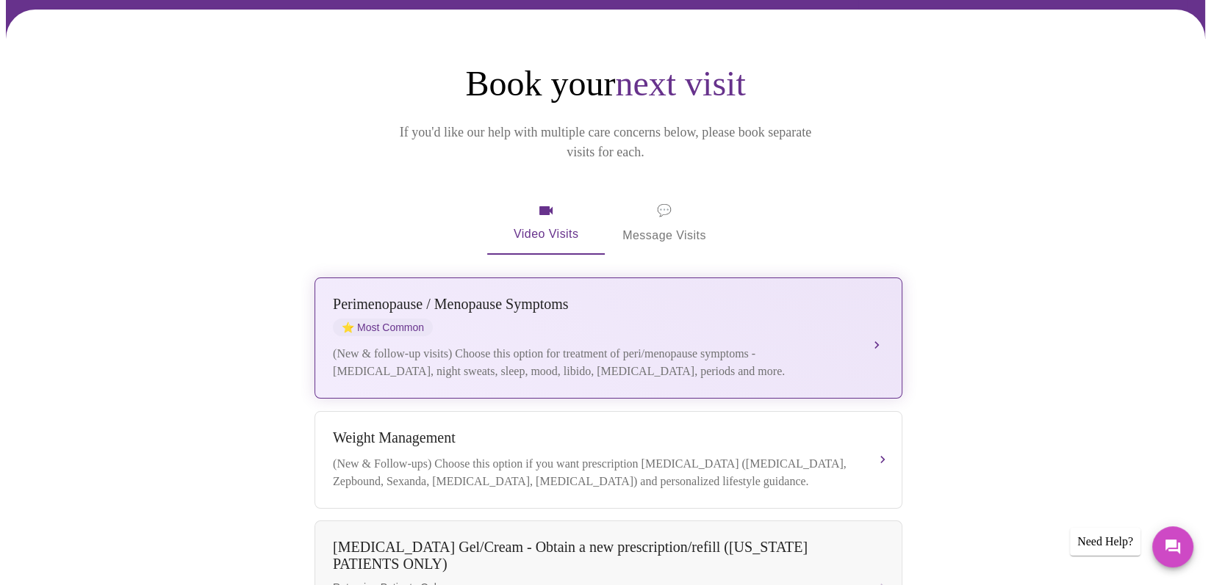
click at [558, 316] on div "[MEDICAL_DATA] / Menopause Symptoms ⭐ Most Common (New & follow-up visits) Choo…" at bounding box center [608, 338] width 551 height 84
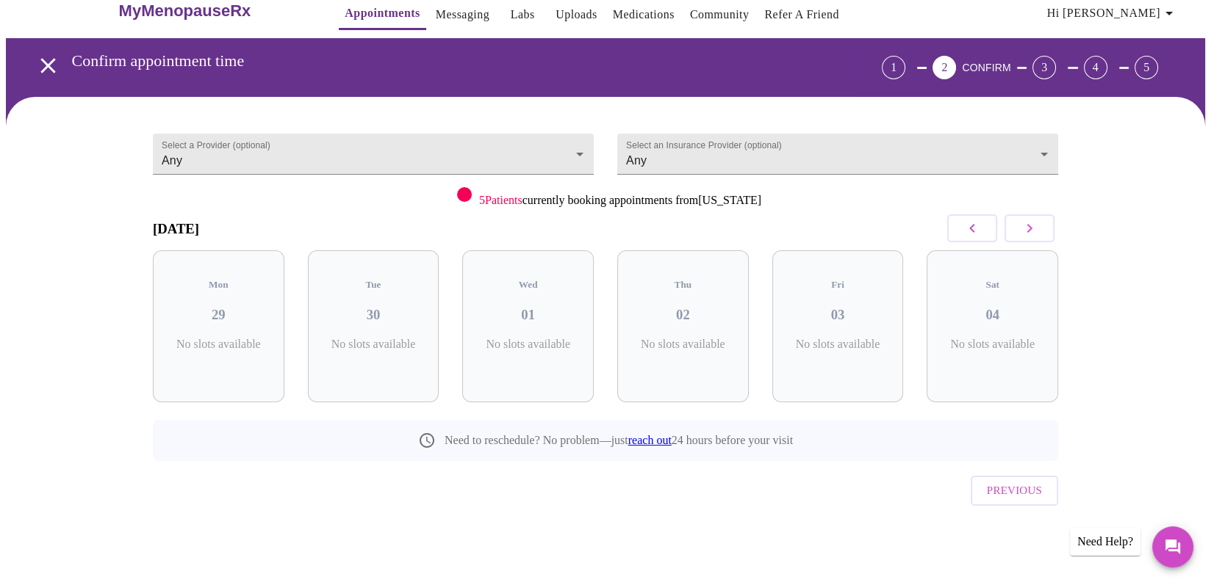
scroll to position [0, 0]
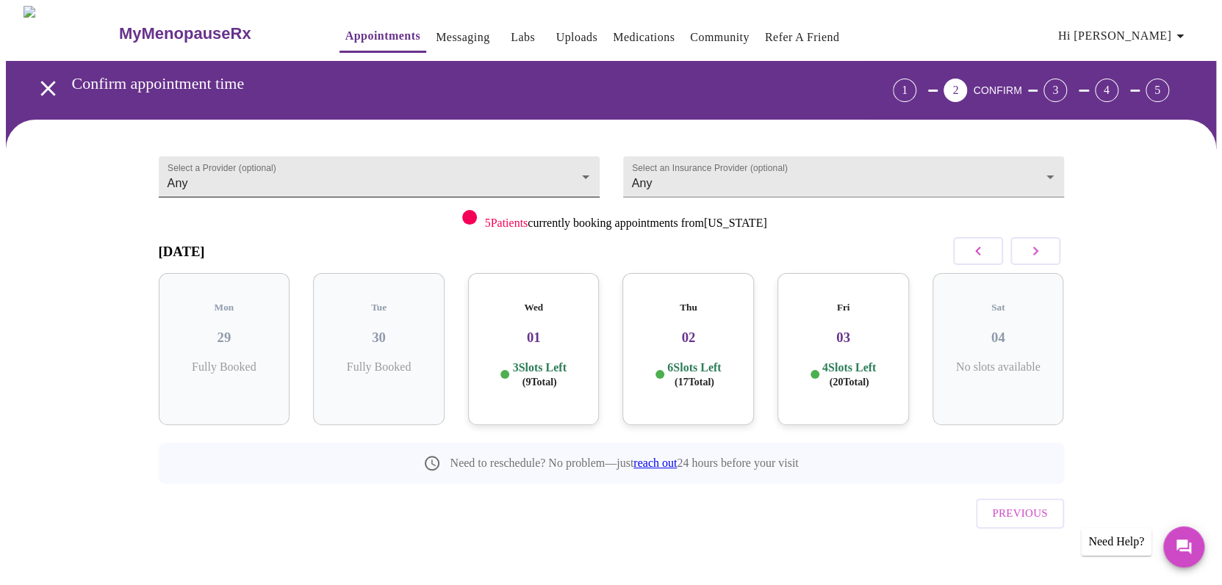
click at [263, 168] on body "MyMenopauseRx Appointments Messaging Labs Uploads Medications Community Refer a…" at bounding box center [611, 304] width 1210 height 596
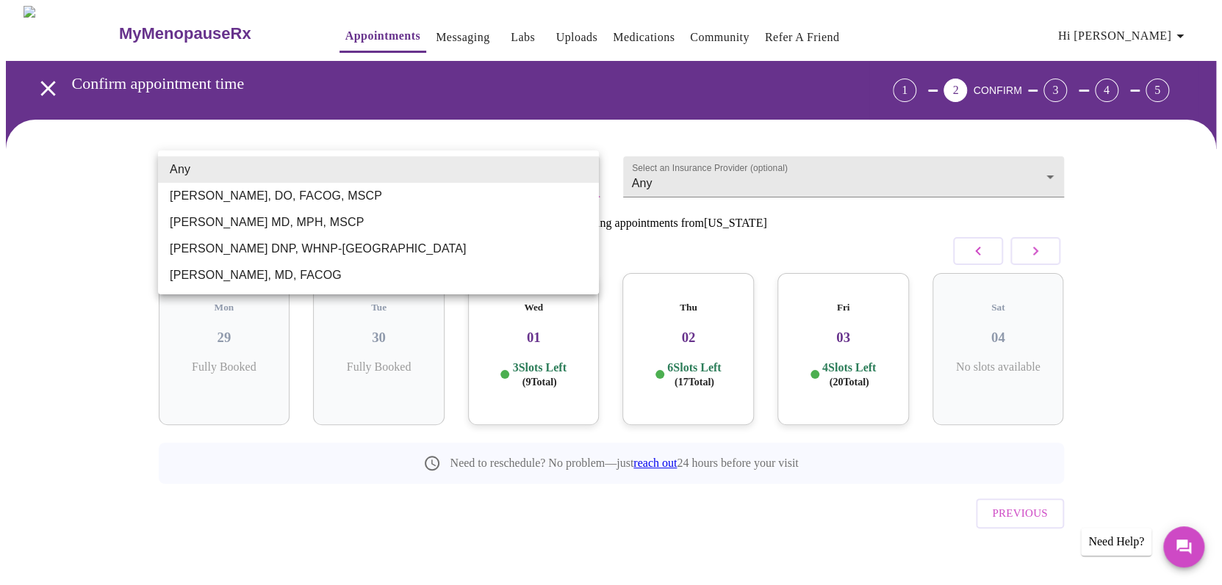
click at [778, 176] on div at bounding box center [611, 292] width 1222 height 585
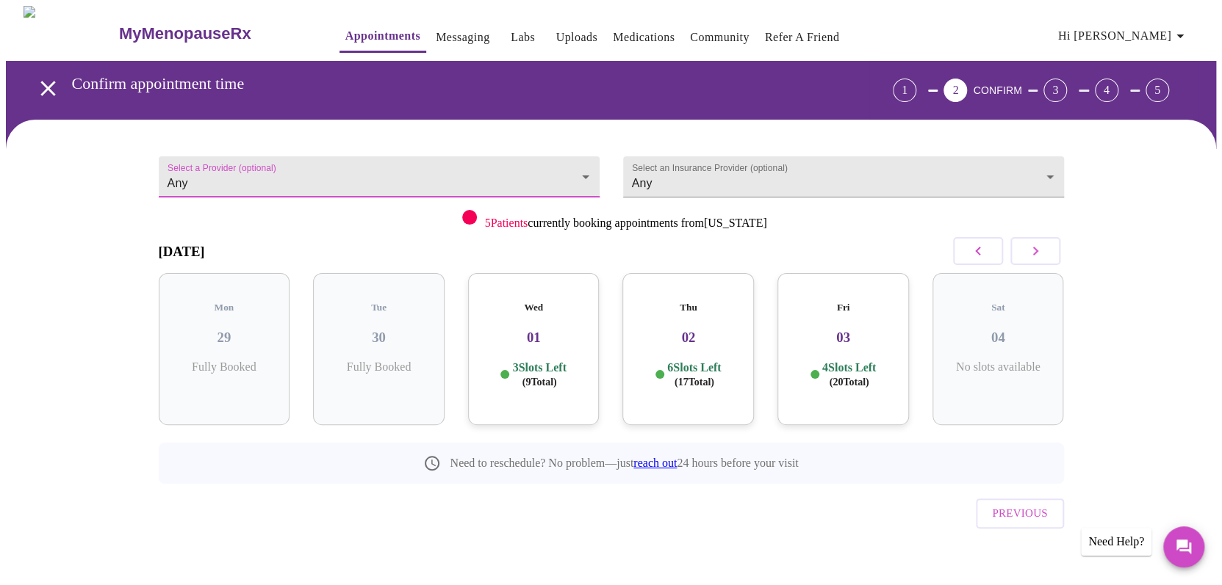
click at [778, 176] on body "MyMenopauseRx Appointments Messaging Labs Uploads Medications Community Refer a…" at bounding box center [611, 304] width 1210 height 596
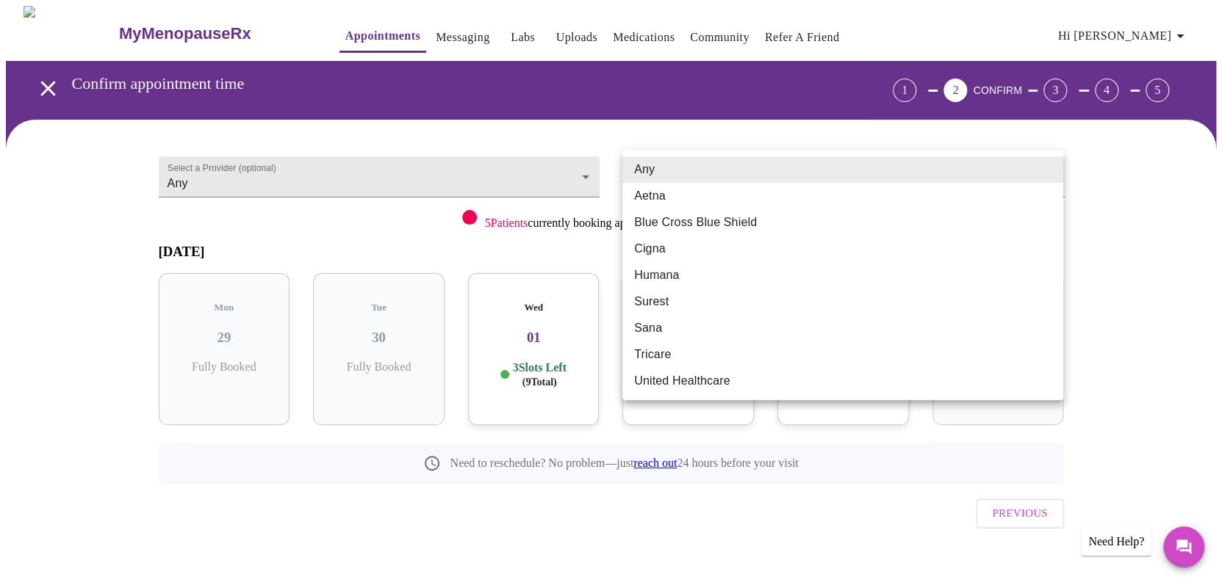
click at [737, 216] on li "Blue Cross Blue Shield" at bounding box center [842, 222] width 441 height 26
type input "Blue Cross Blue Shield"
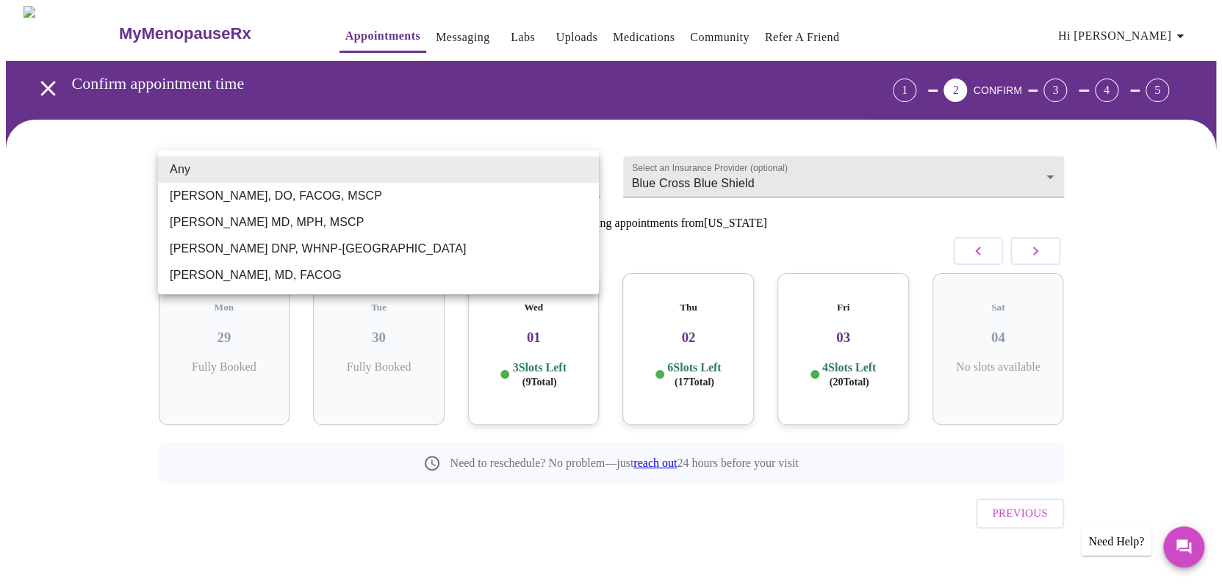
click at [433, 176] on body "MyMenopauseRx Appointments Messaging Labs Uploads Medications Community Refer a…" at bounding box center [611, 304] width 1210 height 596
click at [314, 198] on li "[PERSON_NAME], DO, FACOG, MSCP" at bounding box center [378, 196] width 441 height 26
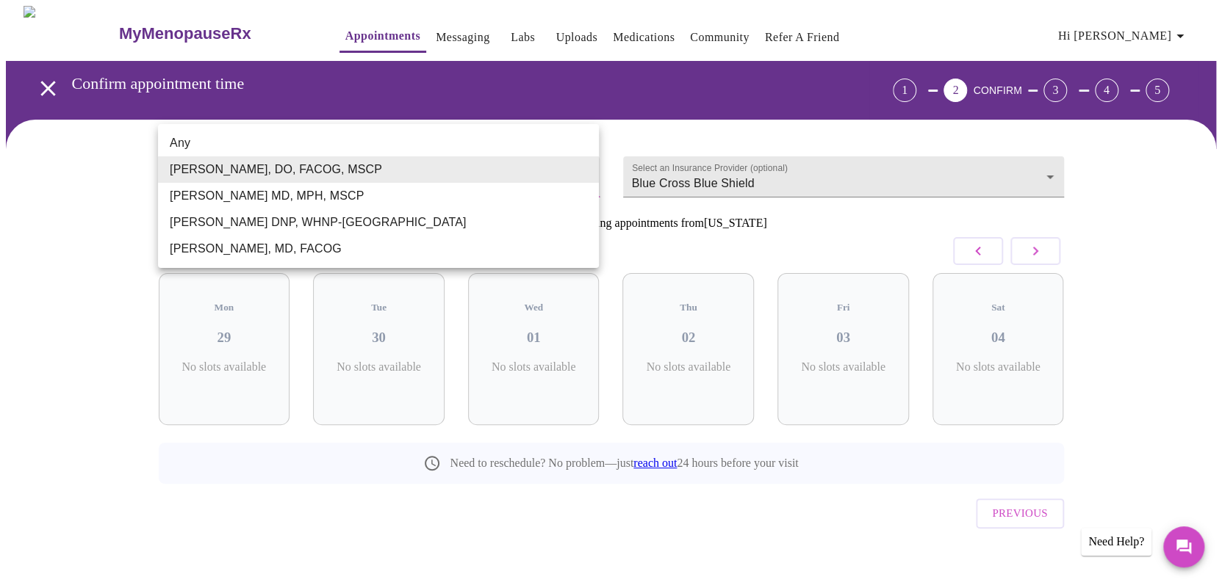
click at [434, 178] on body "MyMenopauseRx Appointments Messaging Labs Uploads Medications Community Refer a…" at bounding box center [611, 304] width 1210 height 596
click at [356, 197] on li "[PERSON_NAME] MD, MPH, MSCP" at bounding box center [378, 196] width 441 height 26
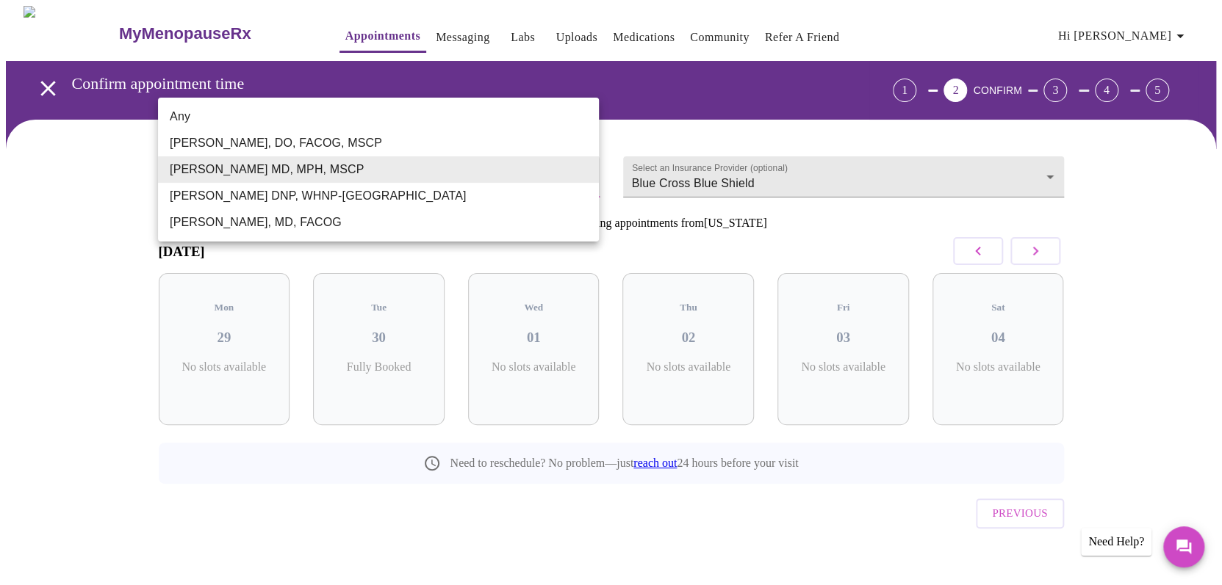
click at [393, 151] on body "MyMenopauseRx Appointments Messaging Labs Uploads Medications Community Refer a…" at bounding box center [611, 304] width 1210 height 596
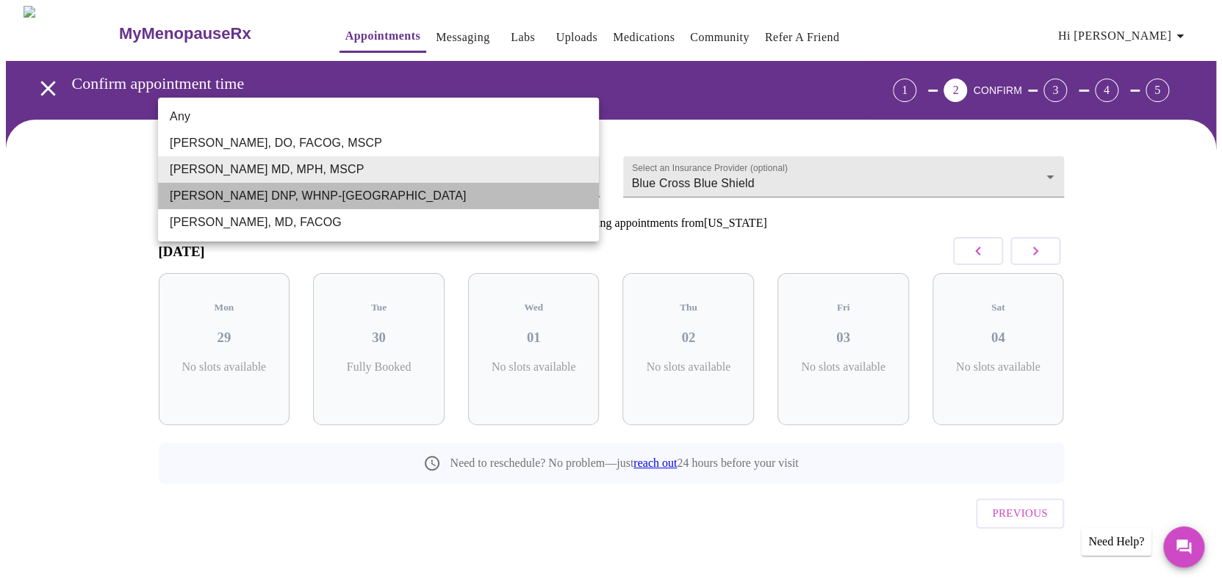
click at [307, 192] on li "[PERSON_NAME] DNP, WHNP-[GEOGRAPHIC_DATA]" at bounding box center [378, 196] width 441 height 26
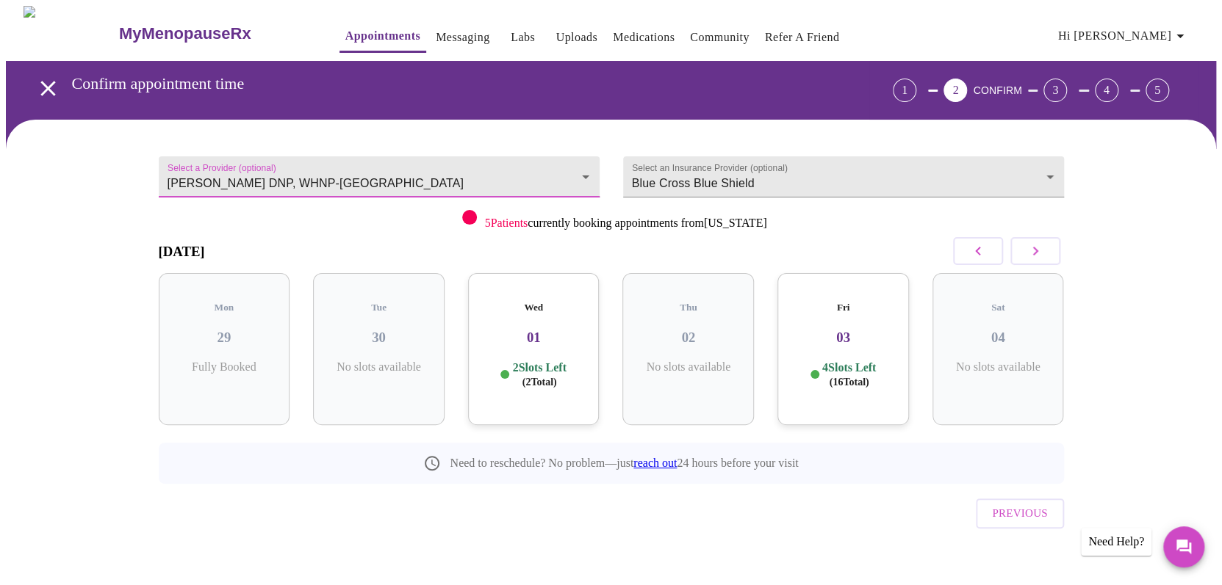
click at [310, 170] on body "MyMenopauseRx Appointments Messaging Labs Uploads Medications Community Refer a…" at bounding box center [611, 304] width 1210 height 596
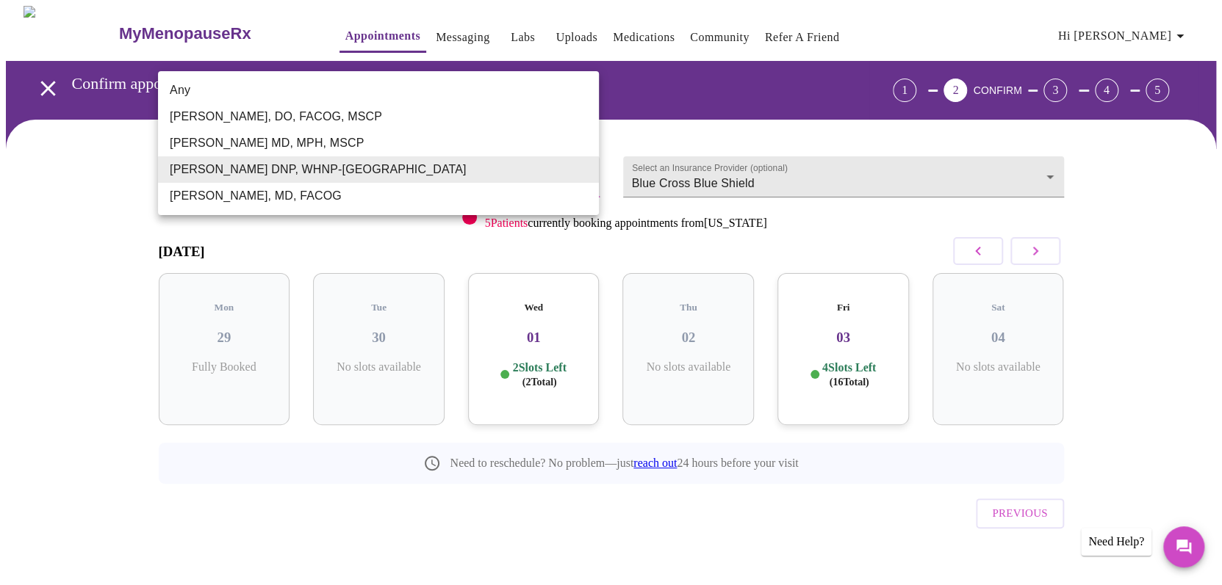
click at [309, 192] on li "[PERSON_NAME], MD, FACOG" at bounding box center [378, 196] width 441 height 26
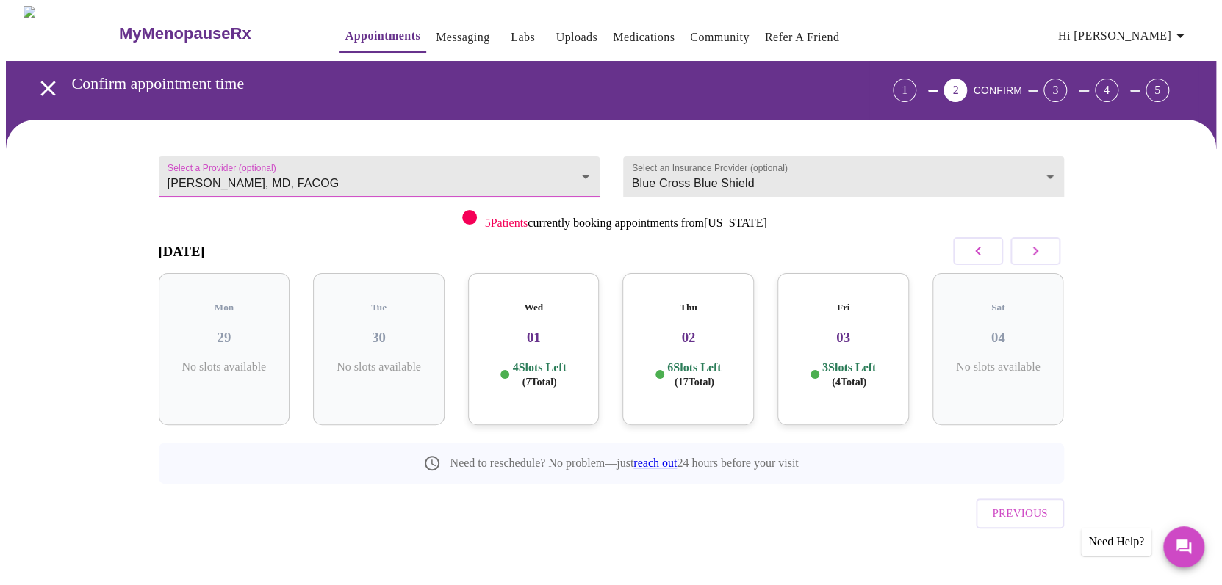
click at [300, 170] on body "MyMenopauseRx Appointments Messaging Labs Uploads Medications Community Refer a…" at bounding box center [611, 304] width 1210 height 596
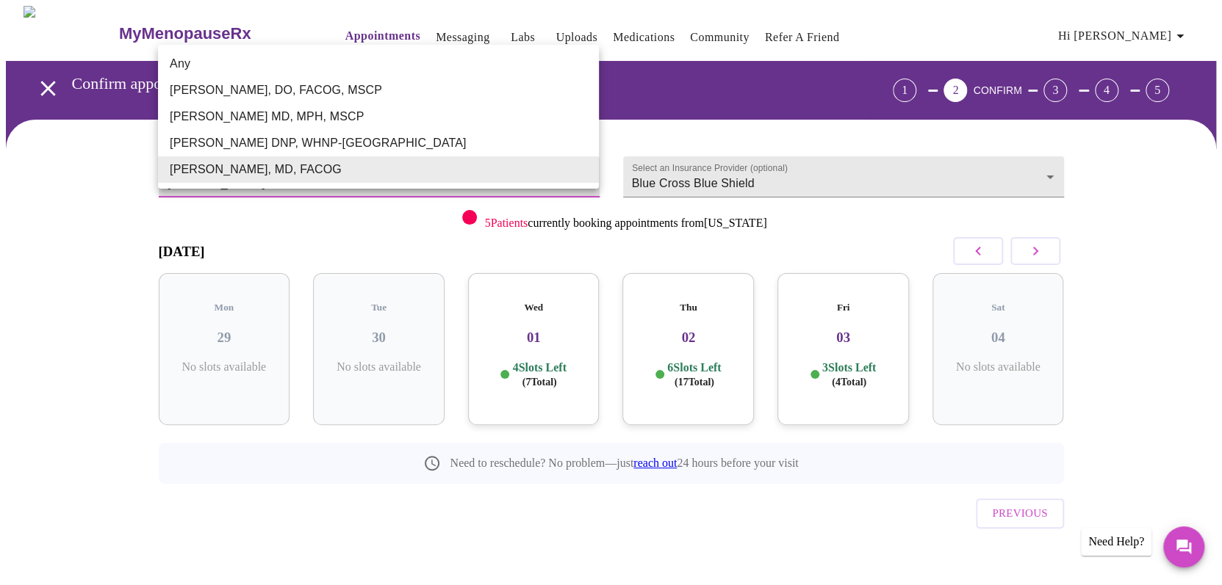
click at [320, 121] on li "[PERSON_NAME] MD, MPH, MSCP" at bounding box center [378, 117] width 441 height 26
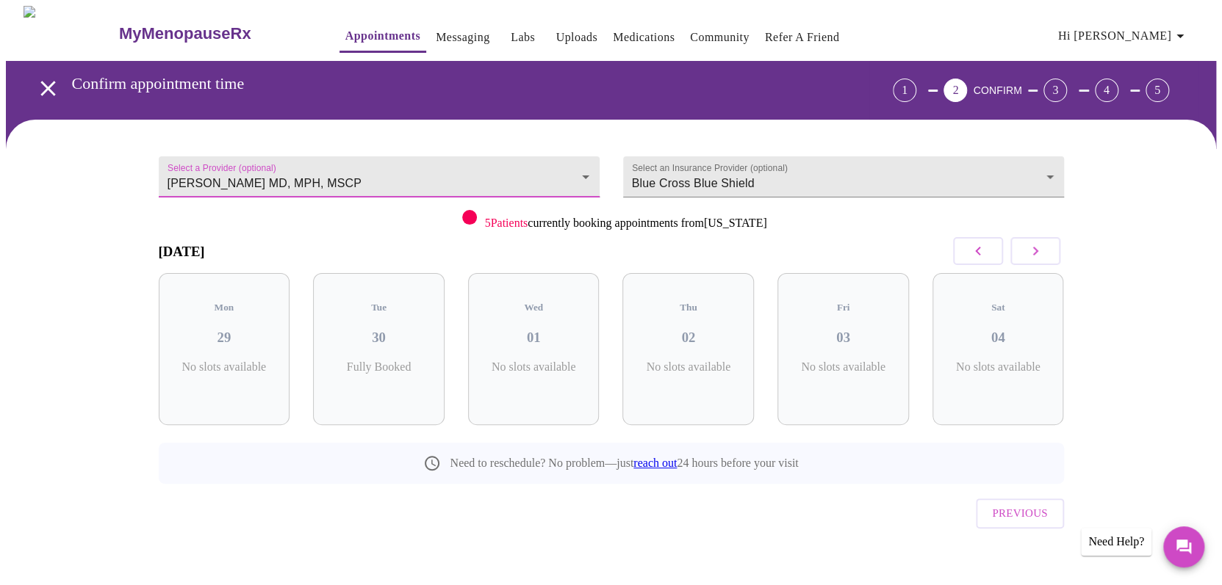
click at [304, 173] on body "MyMenopauseRx Appointments Messaging Labs Uploads Medications Community Refer a…" at bounding box center [611, 304] width 1210 height 596
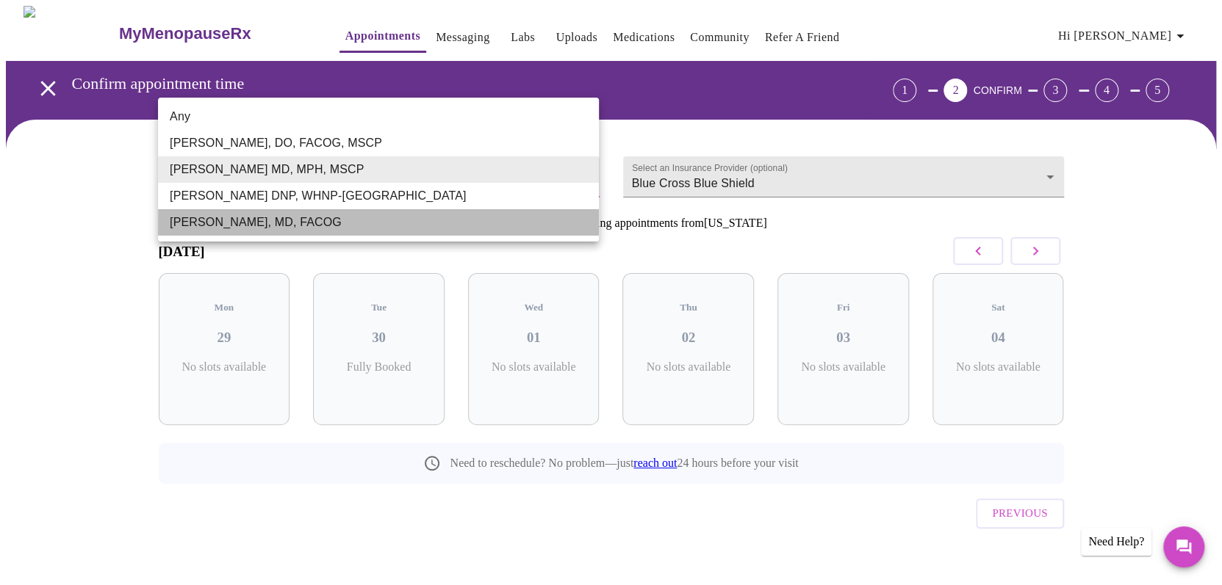
click at [318, 217] on li "[PERSON_NAME], MD, FACOG" at bounding box center [378, 222] width 441 height 26
type input "[PERSON_NAME], MD, FACOG"
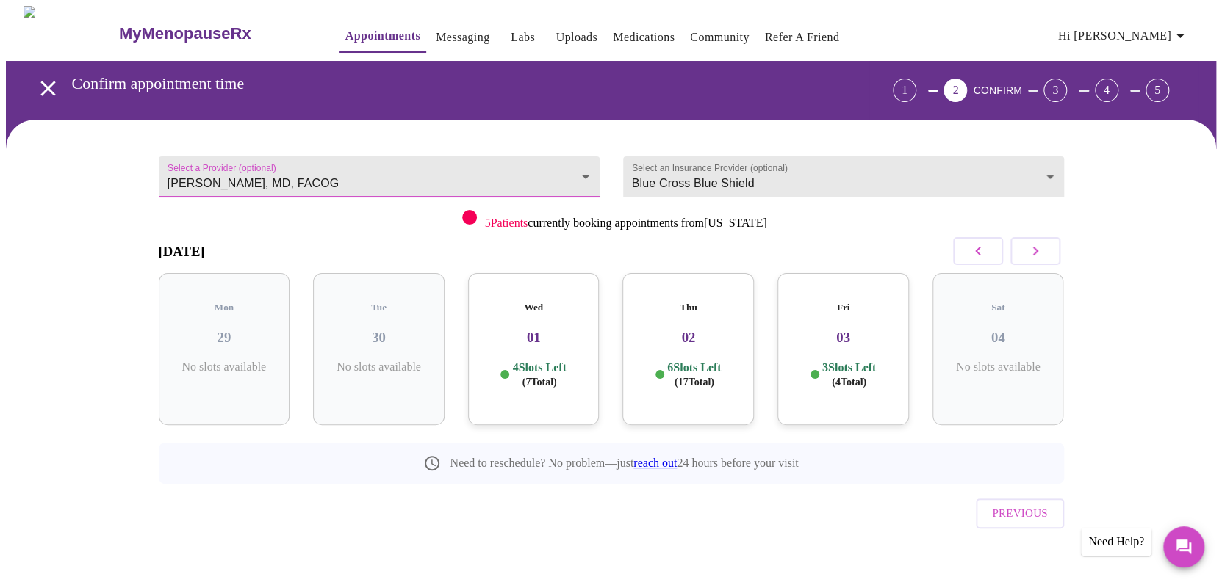
click at [535, 361] on p "4 Slots Left ( 7 Total)" at bounding box center [539, 375] width 54 height 29
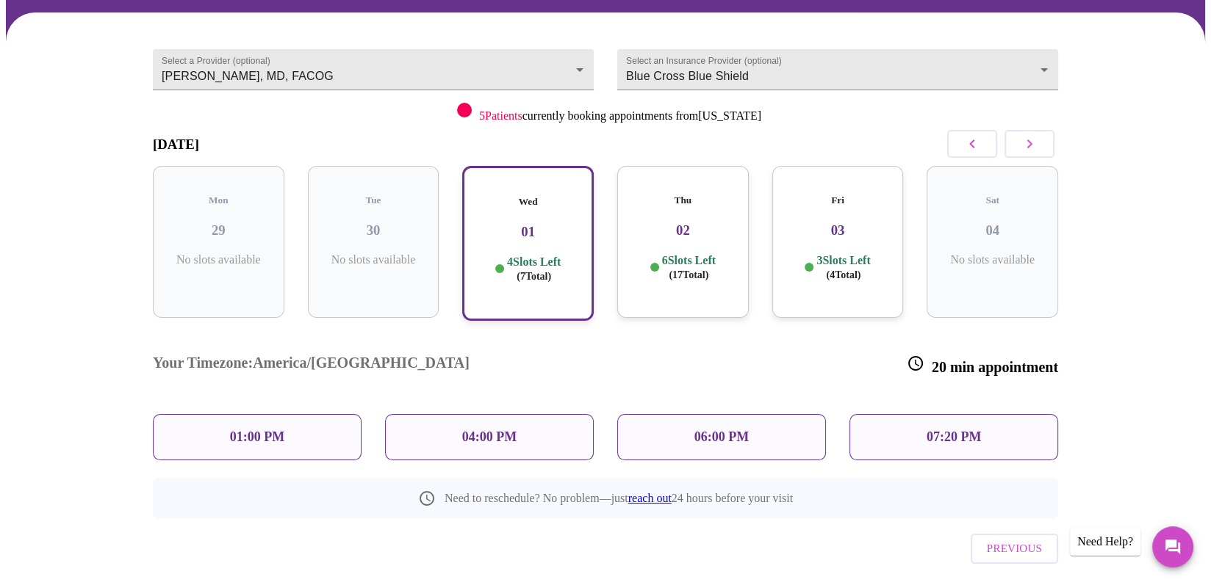
scroll to position [109, 0]
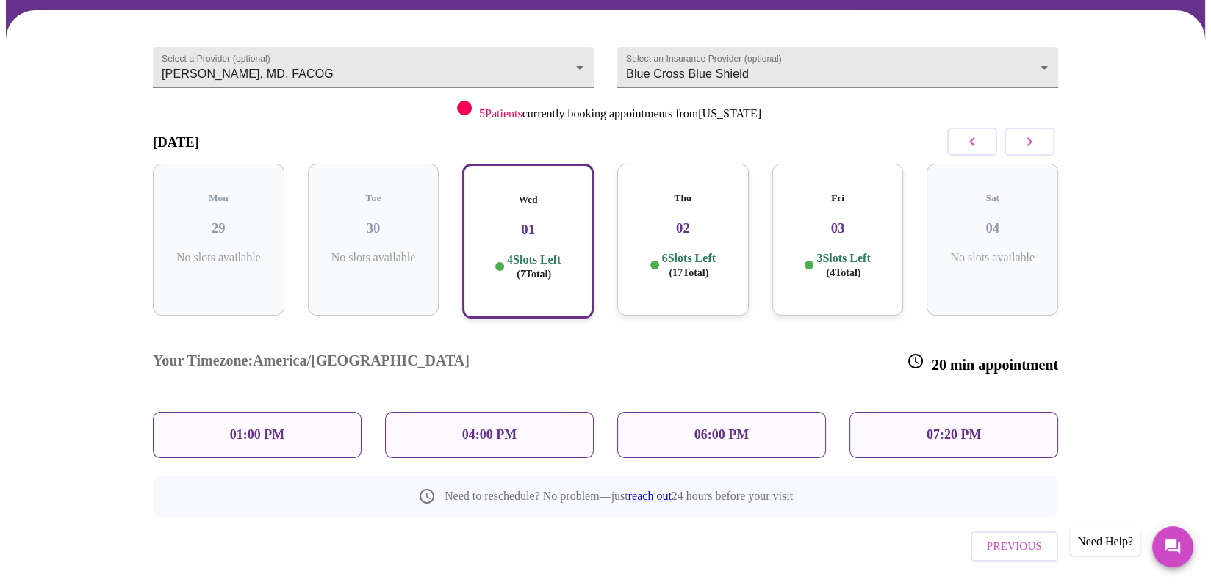
click at [239, 428] on p "01:00 PM" at bounding box center [257, 435] width 54 height 15
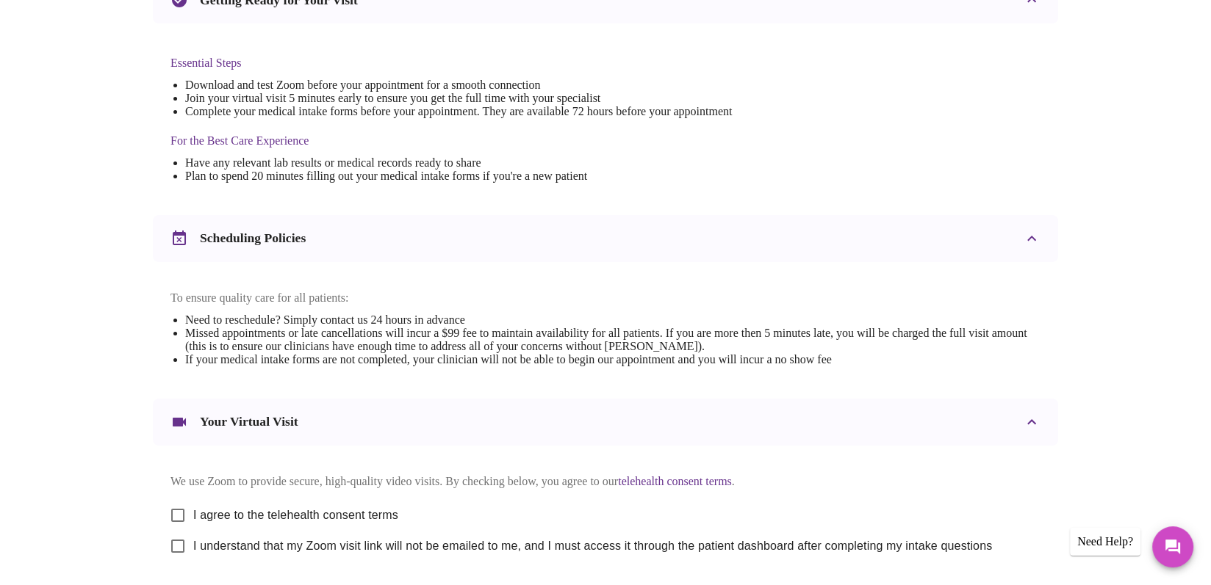
scroll to position [478, 0]
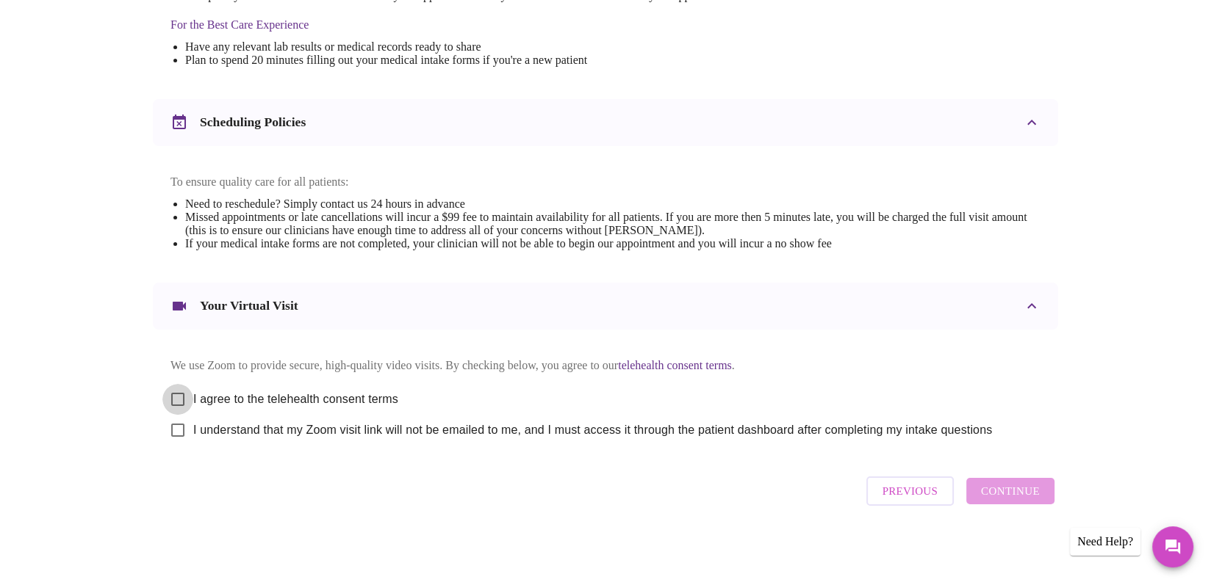
click at [173, 394] on input "I agree to the telehealth consent terms" at bounding box center [177, 399] width 31 height 31
checkbox input "true"
click at [173, 430] on input "I understand that my Zoom visit link will not be emailed to me, and I must acce…" at bounding box center [177, 430] width 31 height 31
checkbox input "true"
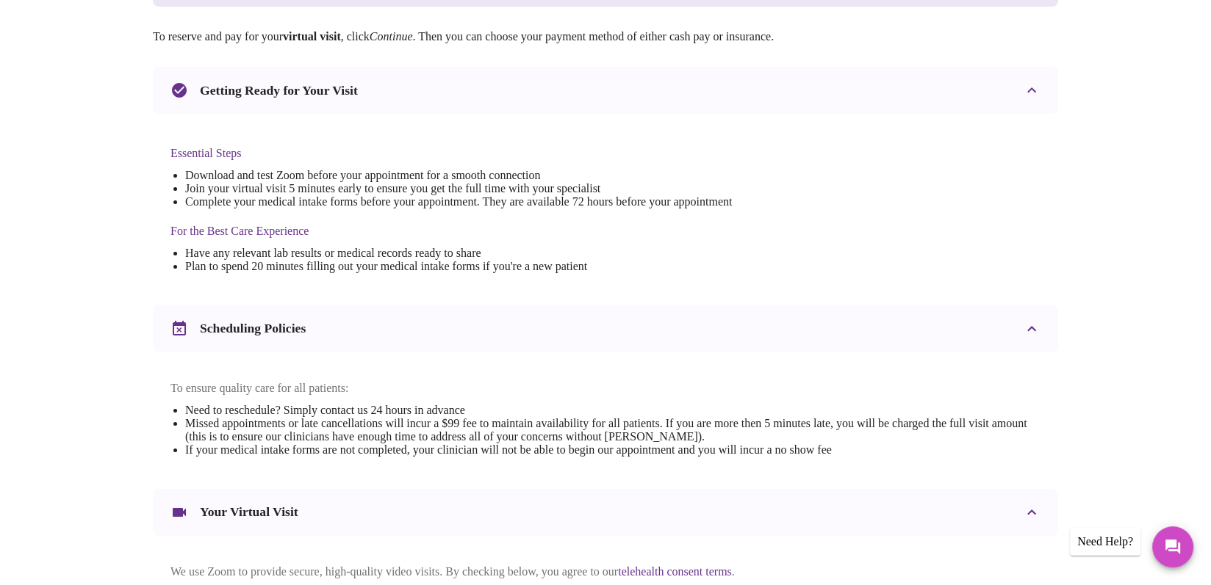
scroll to position [0, 0]
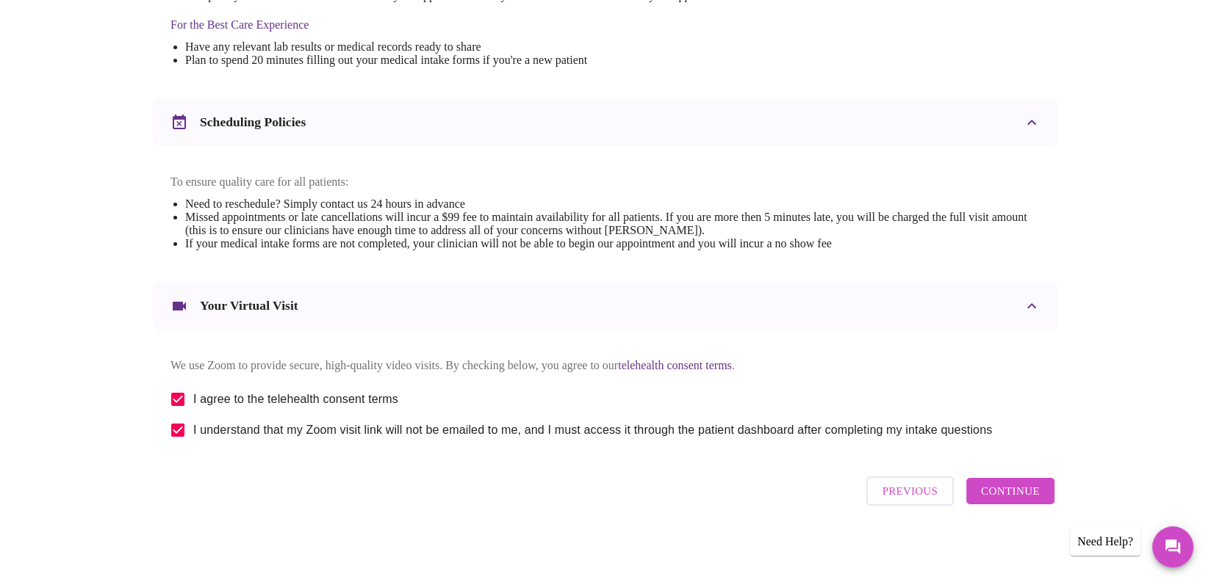
scroll to position [478, 0]
click at [994, 496] on span "Continue" at bounding box center [1010, 491] width 59 height 19
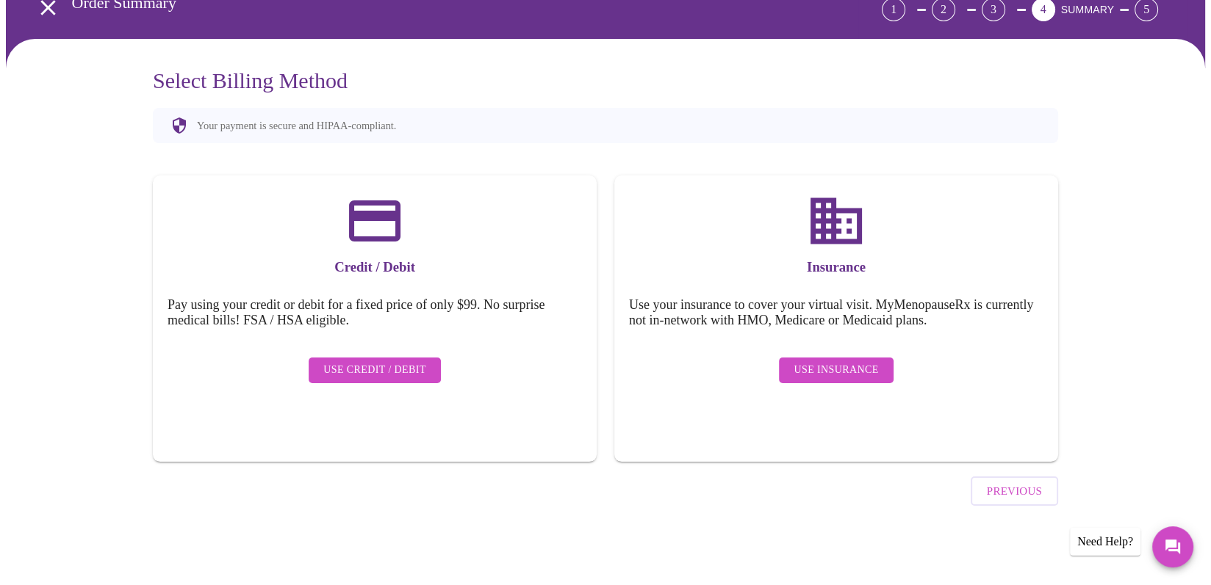
scroll to position [39, 0]
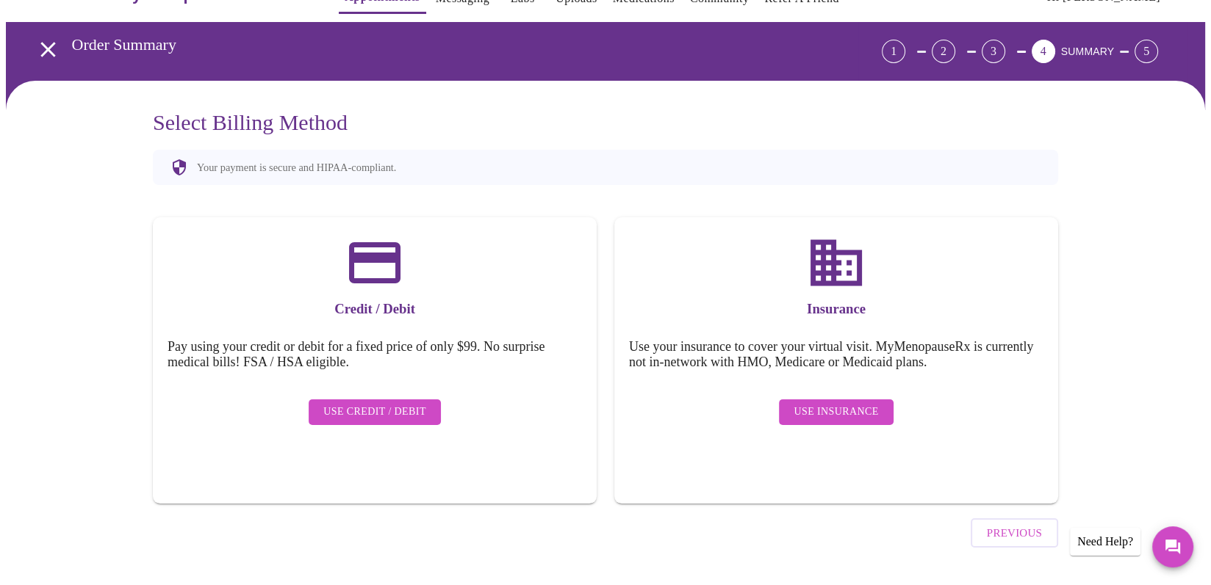
click at [832, 403] on span "Use Insurance" at bounding box center [835, 412] width 84 height 18
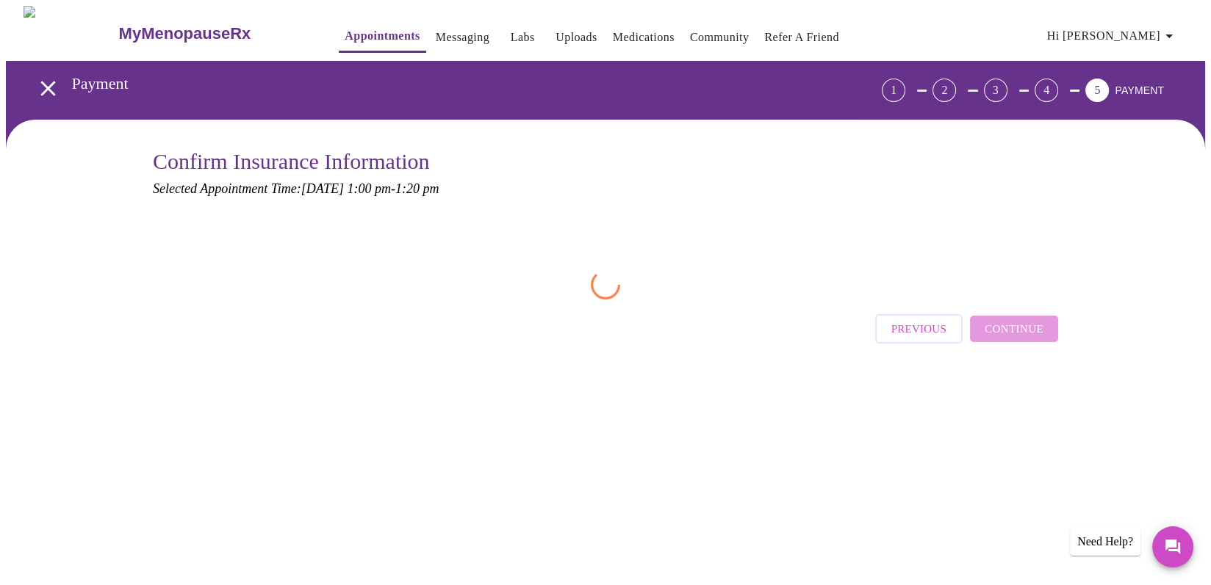
scroll to position [0, 0]
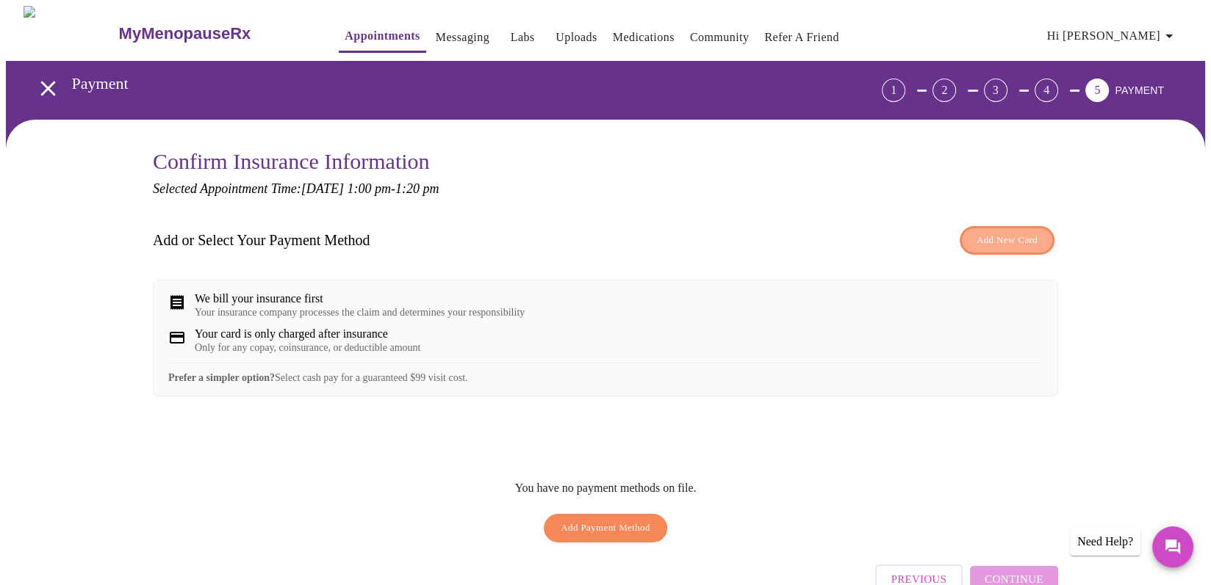
click at [985, 241] on span "Add New Card" at bounding box center [1006, 240] width 61 height 17
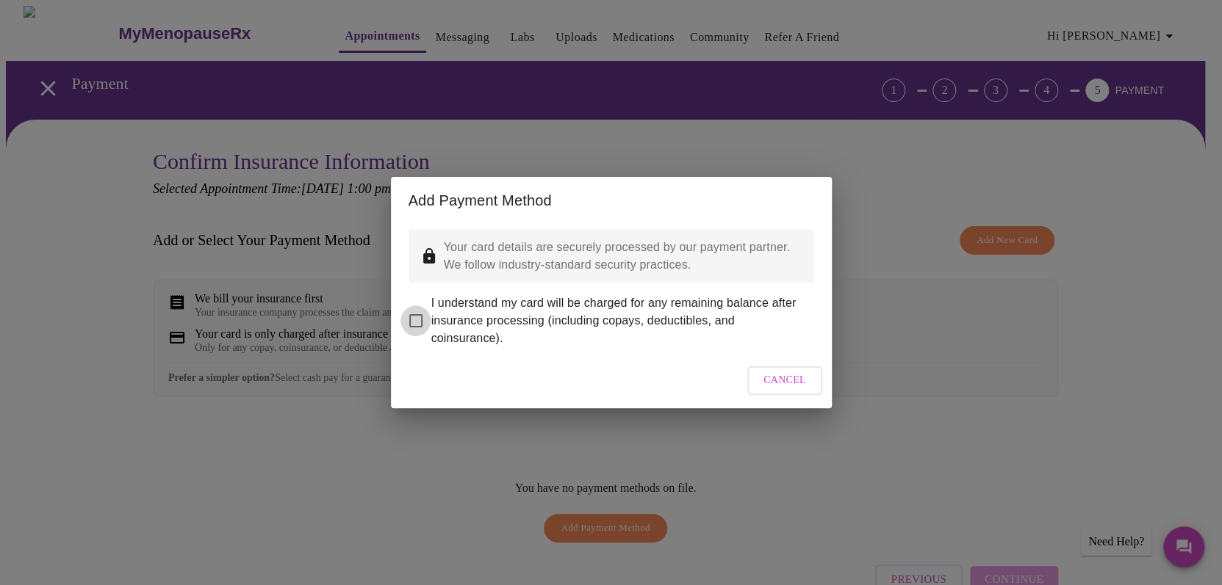
click at [415, 310] on input "I understand my card will be charged for any remaining balance after insurance …" at bounding box center [415, 321] width 31 height 31
checkbox input "true"
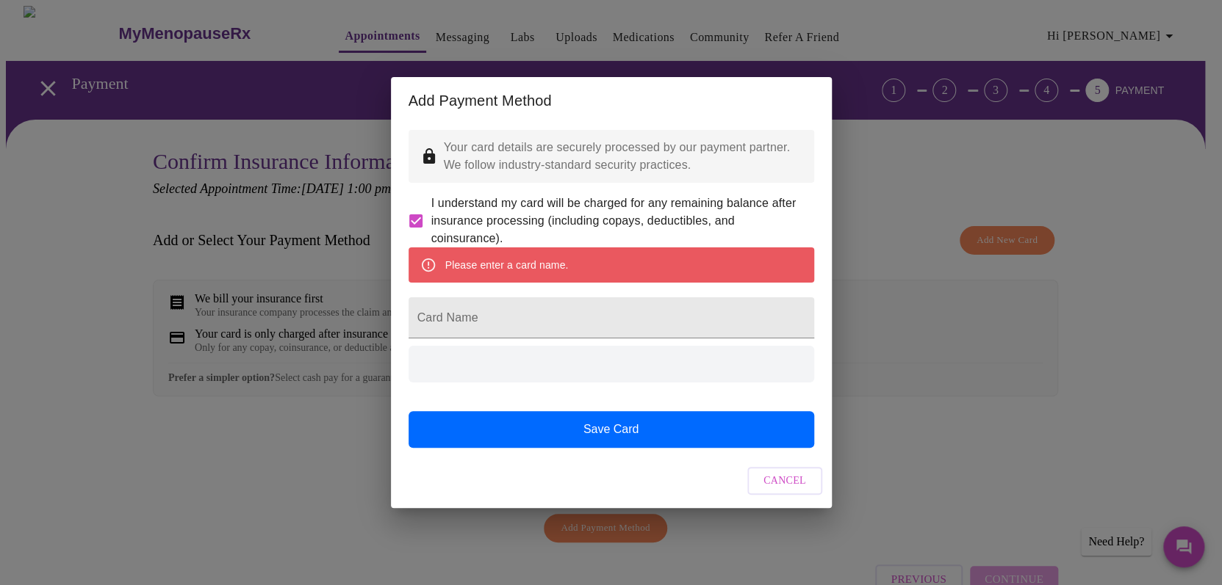
click at [513, 273] on div "Please enter a card name." at bounding box center [506, 265] width 123 height 26
click at [442, 323] on input "Card Name" at bounding box center [610, 317] width 405 height 41
click at [461, 265] on div "Please enter a card name." at bounding box center [506, 265] width 123 height 26
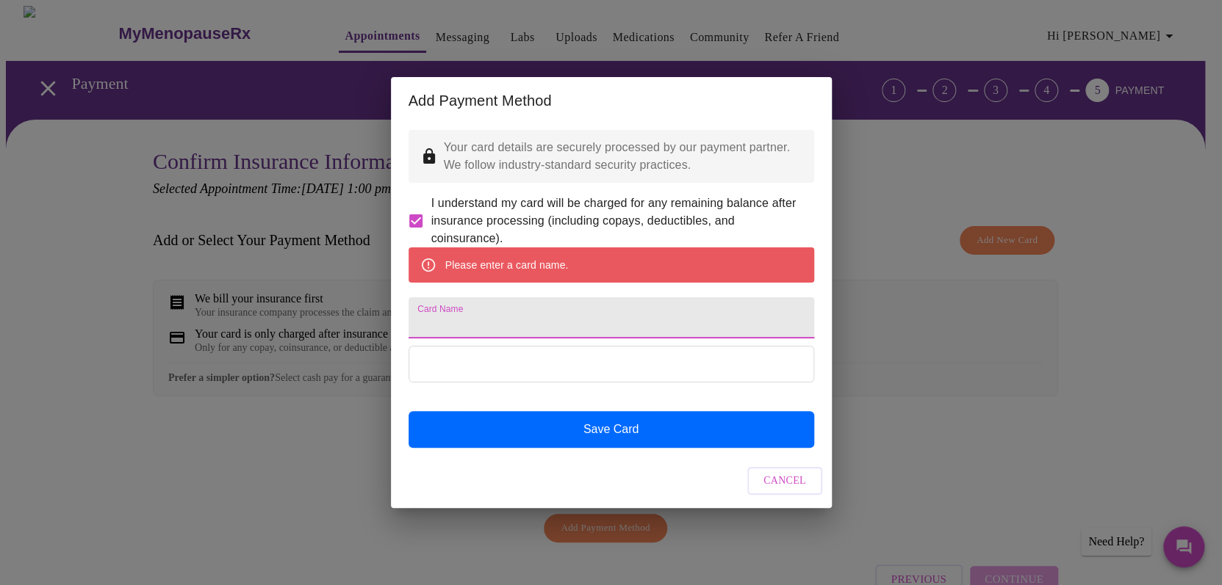
click at [456, 319] on input "Card Name" at bounding box center [610, 317] width 405 height 41
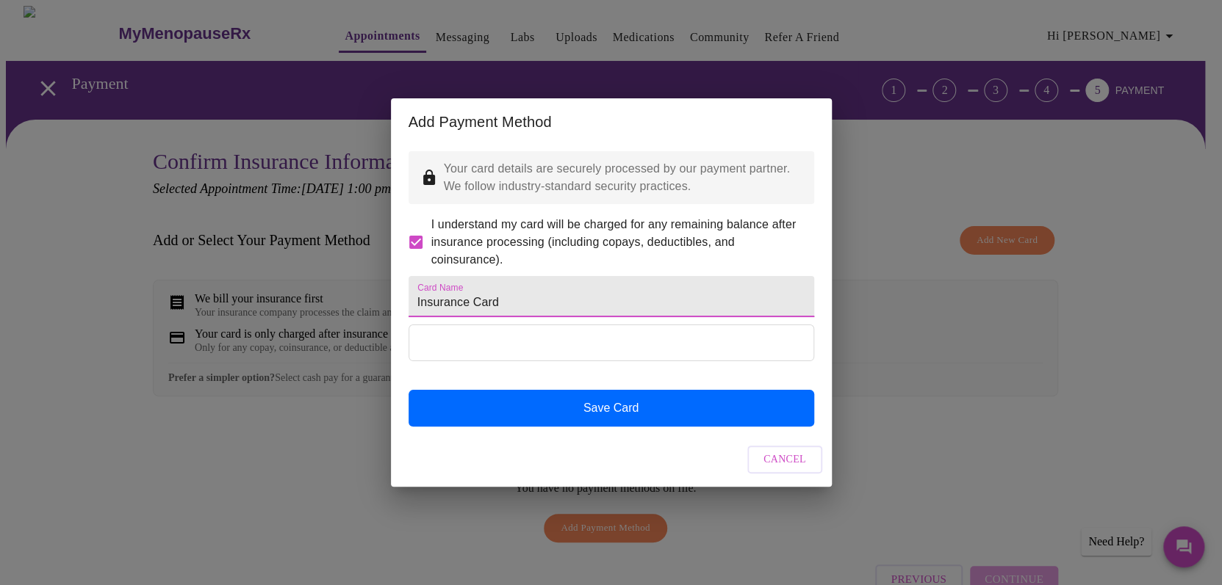
type input "Insurance Card"
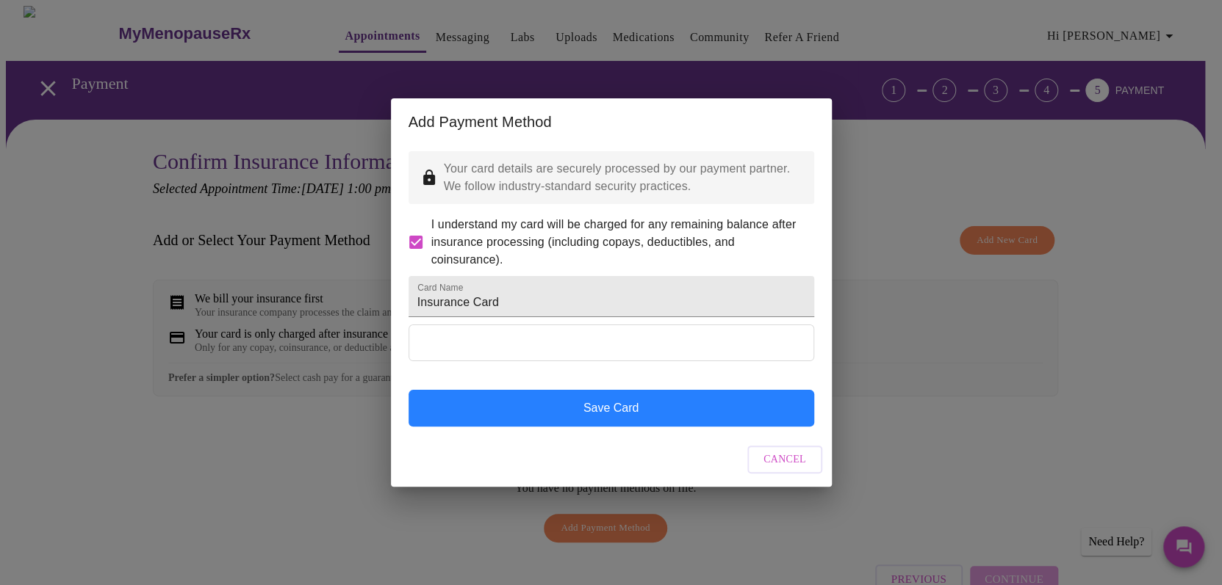
click at [635, 425] on button "Save Card" at bounding box center [610, 408] width 405 height 37
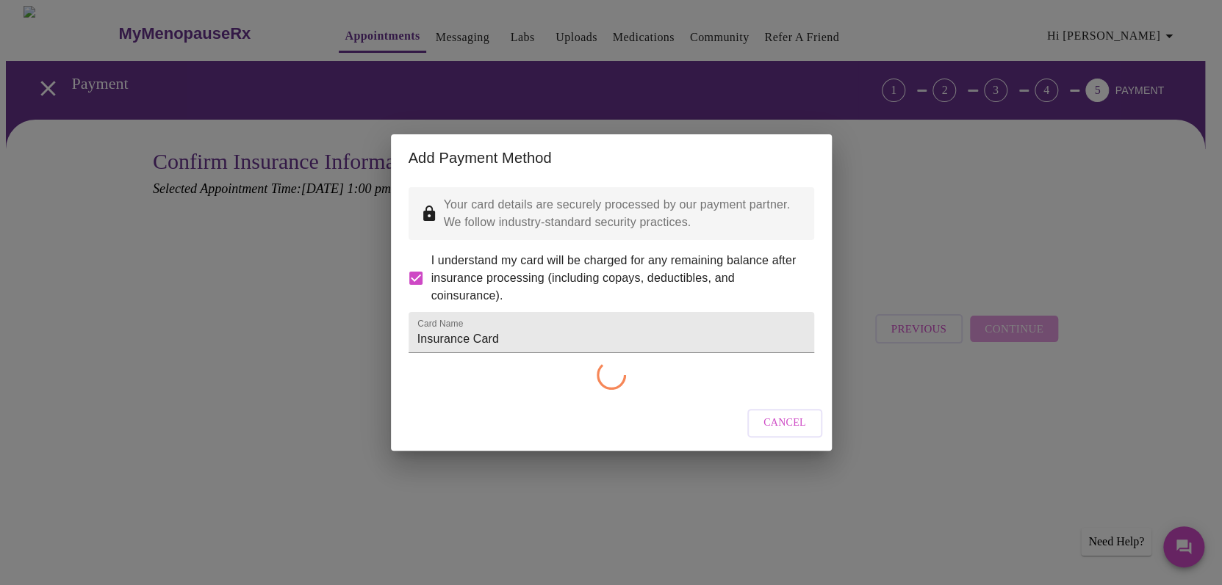
checkbox input "false"
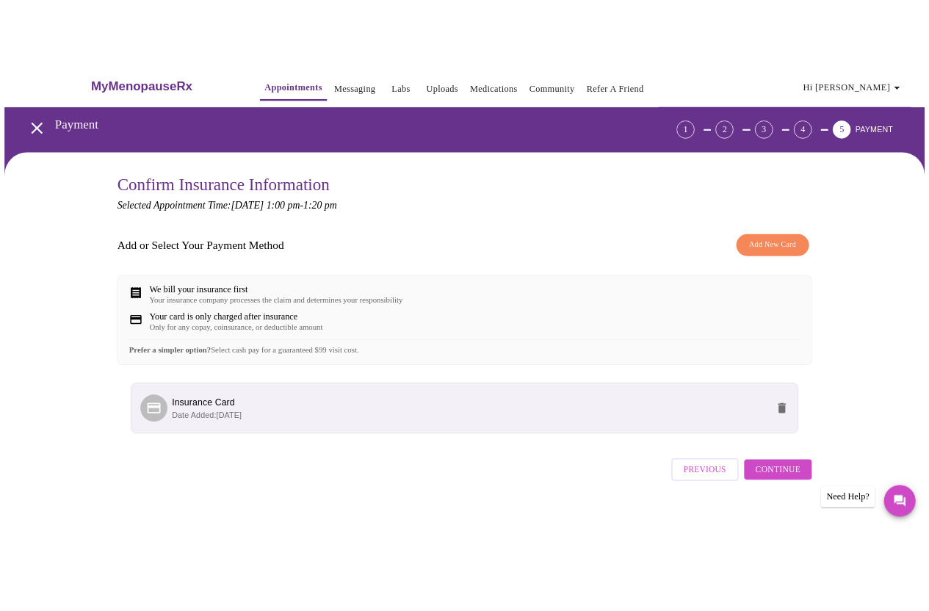
scroll to position [52, 0]
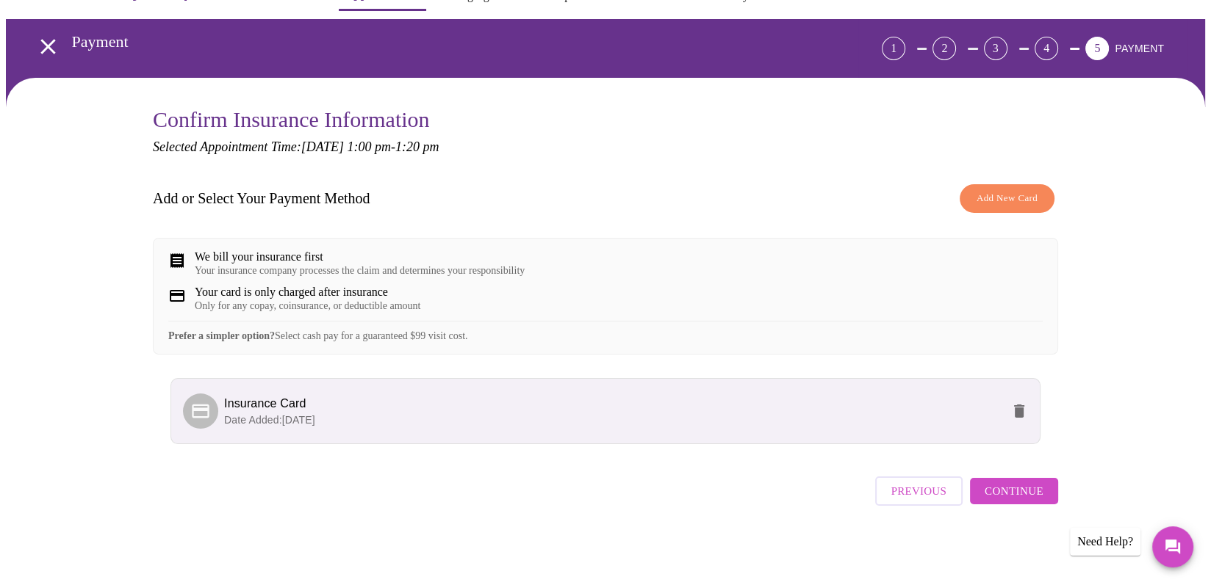
click at [1006, 492] on span "Continue" at bounding box center [1013, 491] width 59 height 19
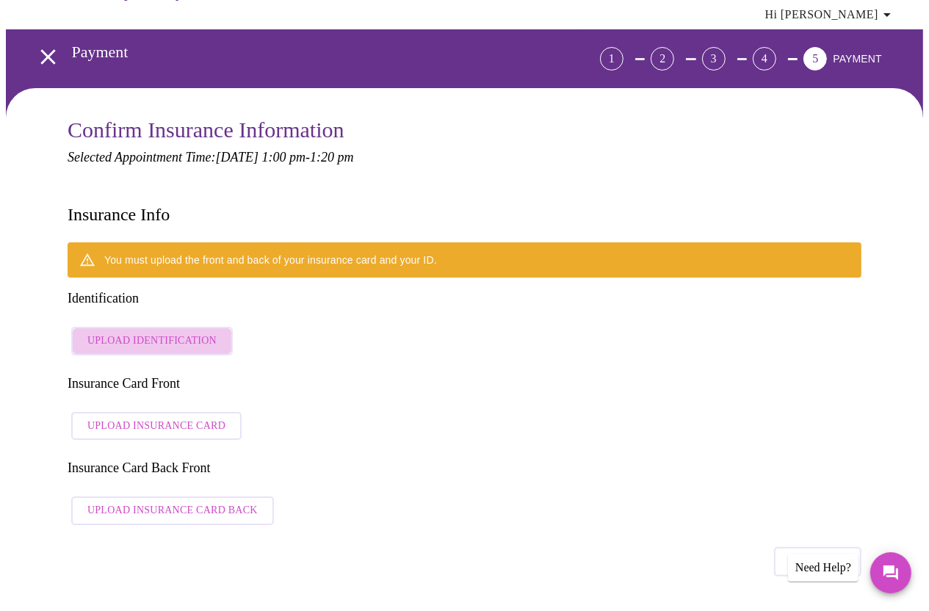
click at [192, 332] on span "Upload Identification" at bounding box center [151, 341] width 129 height 18
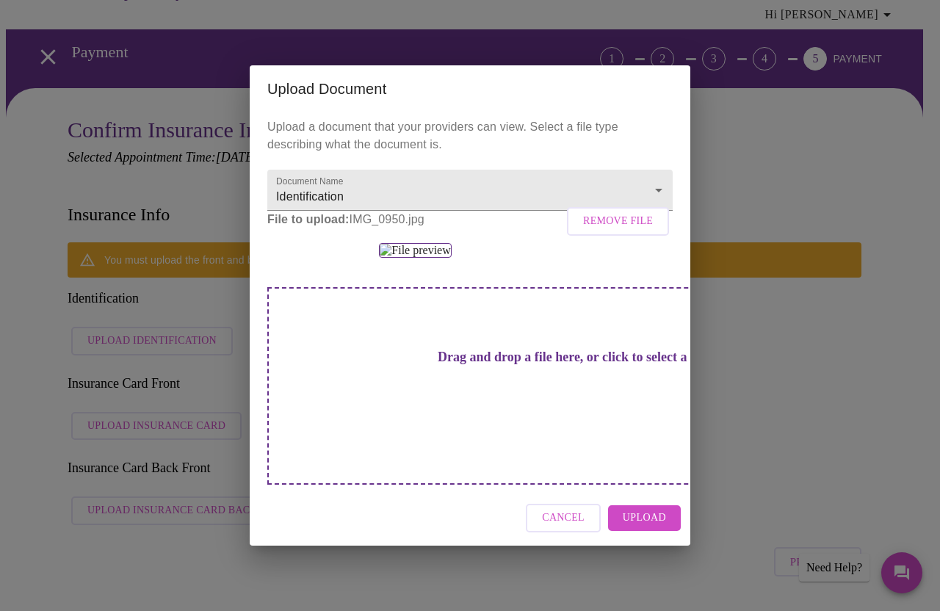
click at [646, 527] on span "Upload" at bounding box center [644, 518] width 43 height 18
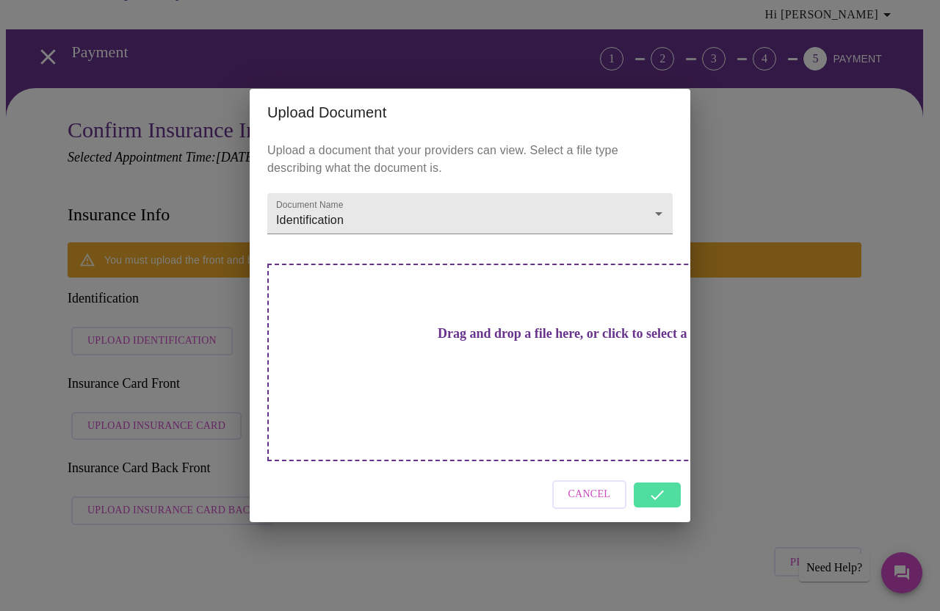
click at [735, 375] on div "Upload Document Upload a document that your providers can view. Select a file t…" at bounding box center [470, 305] width 940 height 611
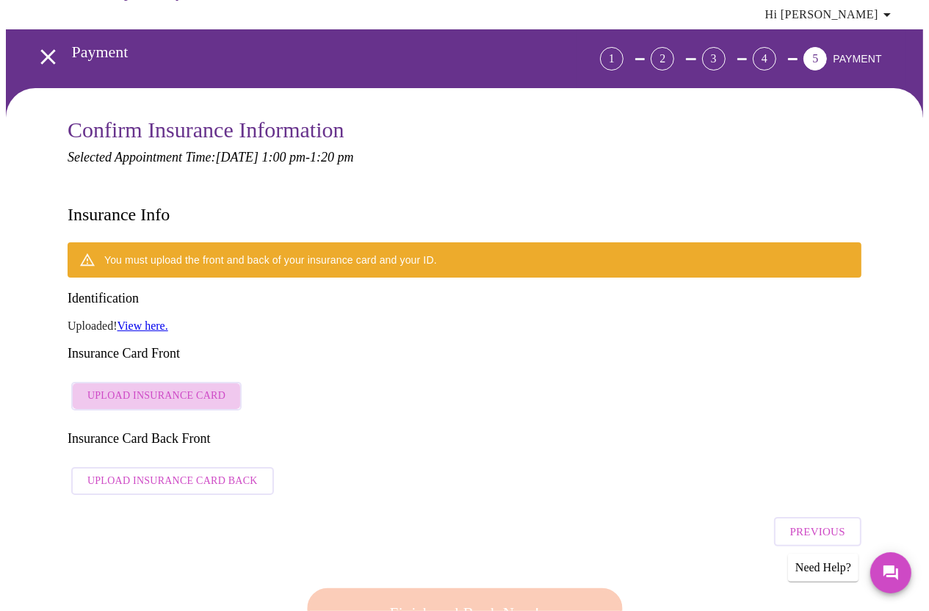
click at [212, 387] on span "Upload Insurance Card" at bounding box center [156, 396] width 138 height 18
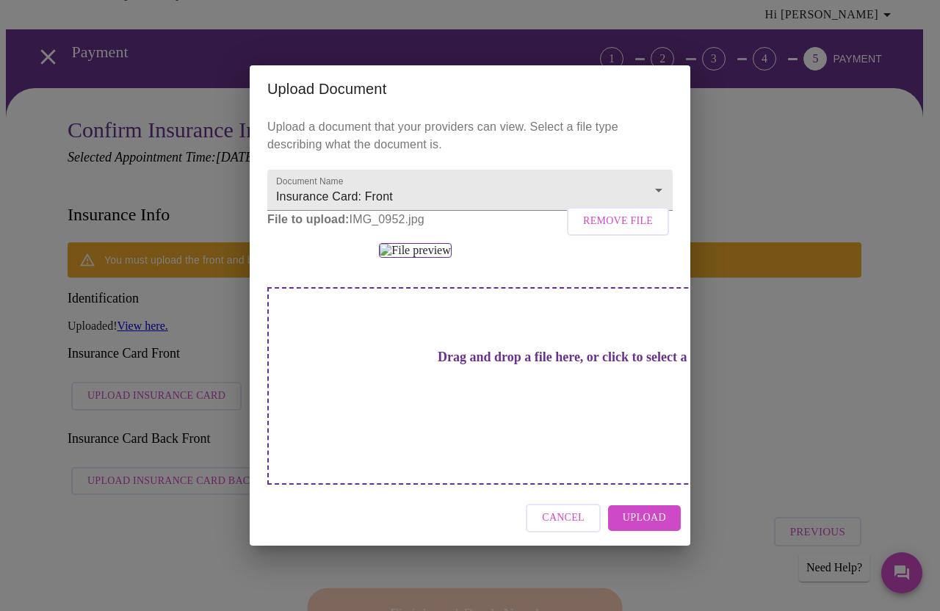
click at [614, 212] on span "Remove File" at bounding box center [618, 221] width 70 height 18
click at [643, 527] on span "Upload" at bounding box center [644, 518] width 43 height 18
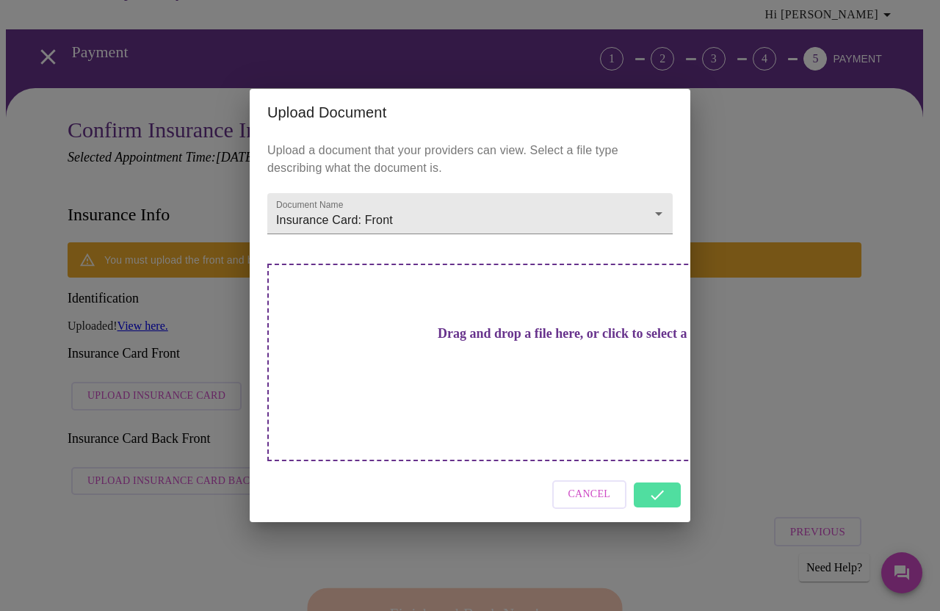
click at [780, 334] on div "Upload Document Upload a document that your providers can view. Select a file t…" at bounding box center [470, 305] width 940 height 611
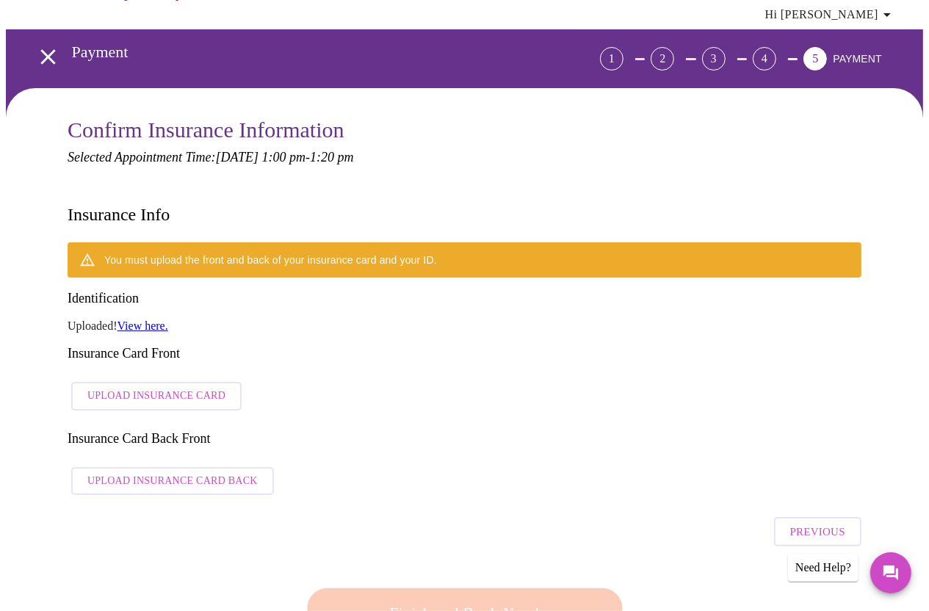
click at [200, 472] on span "Upload Insurance Card Back" at bounding box center [172, 481] width 170 height 18
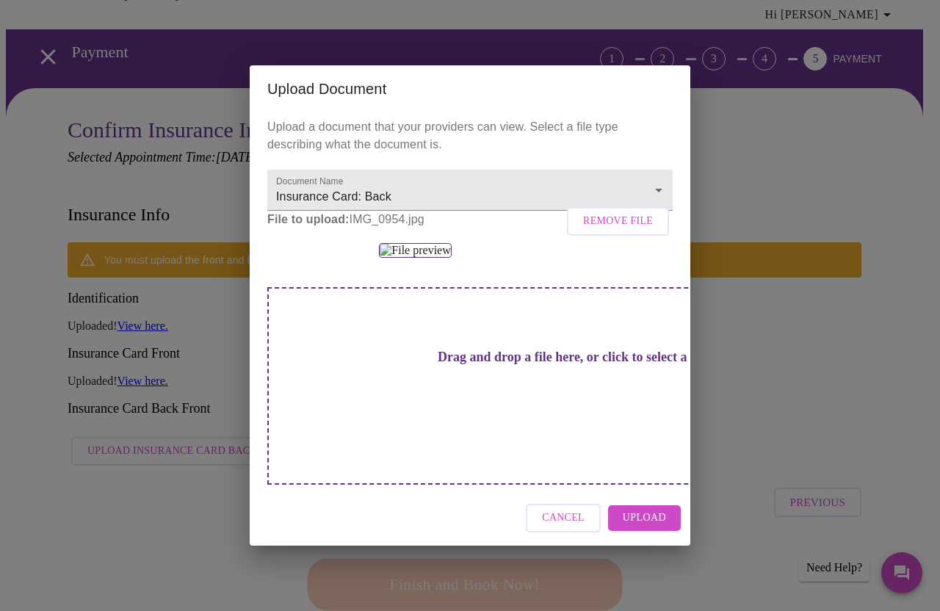
click at [648, 527] on span "Upload" at bounding box center [644, 518] width 43 height 18
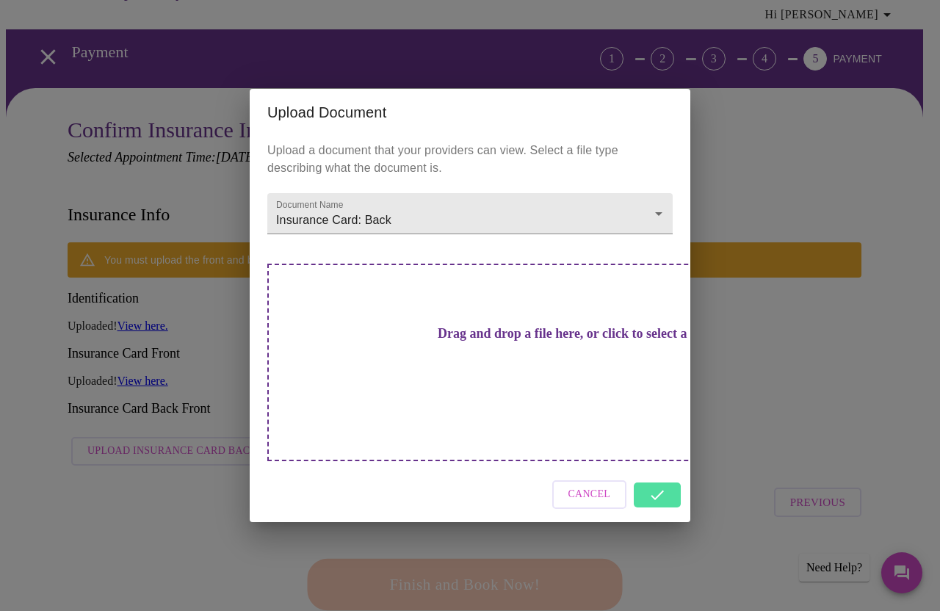
drag, startPoint x: 810, startPoint y: 120, endPoint x: 761, endPoint y: 126, distance: 49.5
click at [809, 120] on div "Upload Document Upload a document that your providers can view. Select a file t…" at bounding box center [470, 305] width 940 height 611
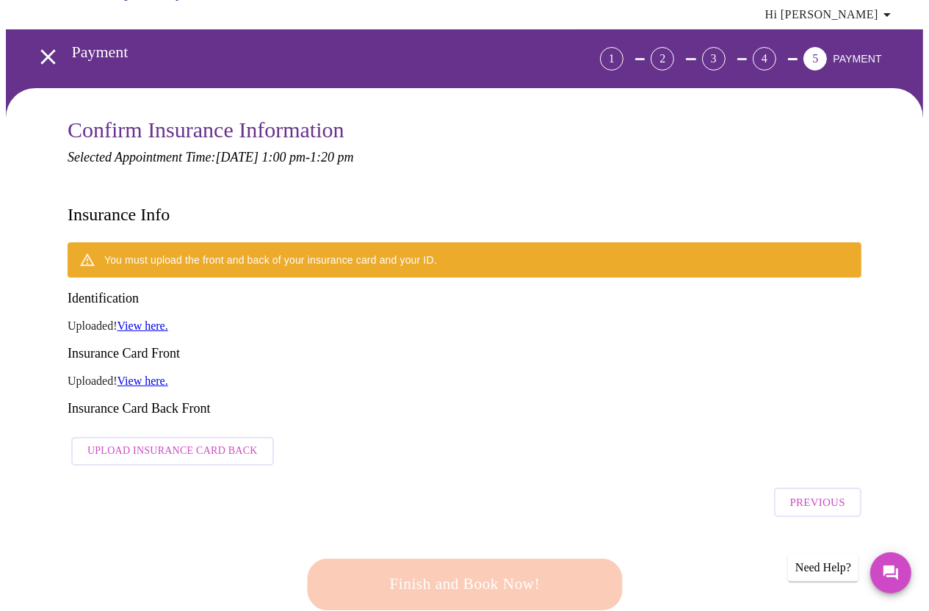
click at [218, 442] on span "Upload Insurance Card Back" at bounding box center [172, 451] width 170 height 18
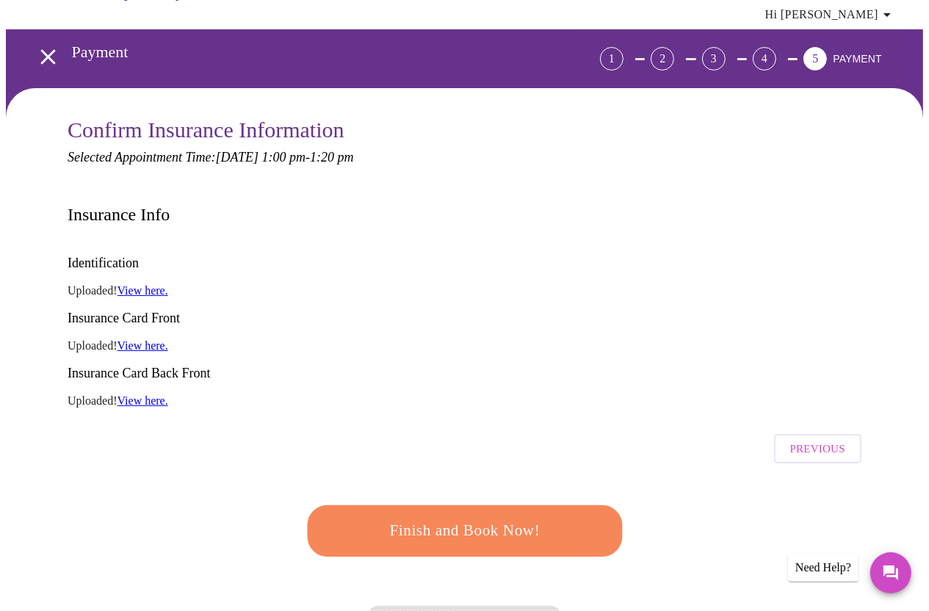
click at [156, 339] on link "View here." at bounding box center [143, 345] width 51 height 12
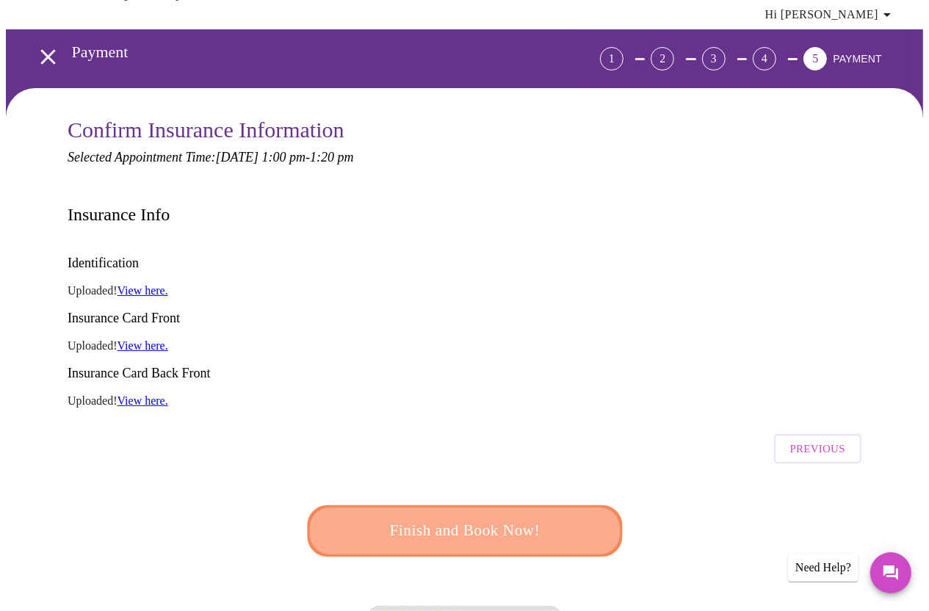
click at [491, 517] on span "Finish and Book Now!" at bounding box center [464, 530] width 273 height 27
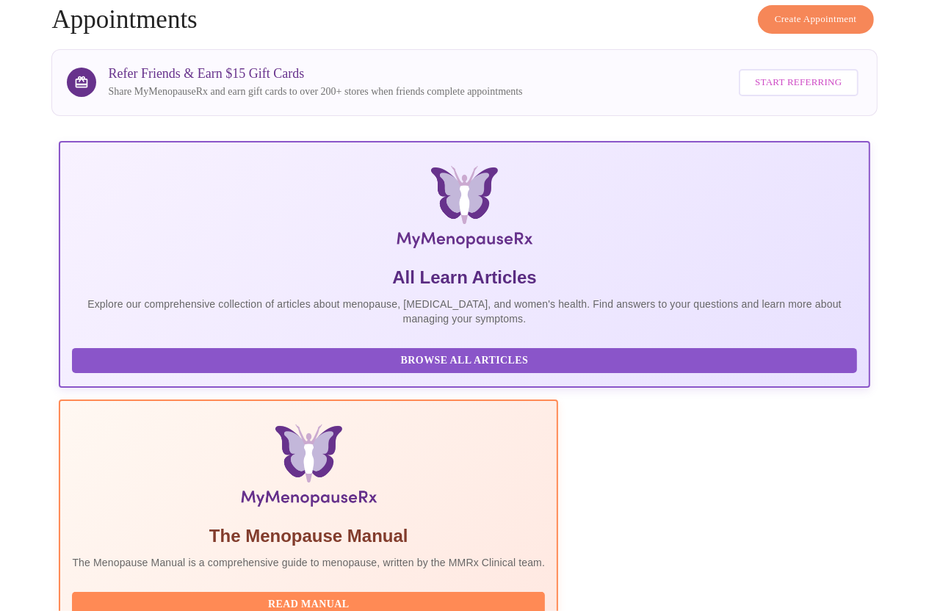
scroll to position [191, 0]
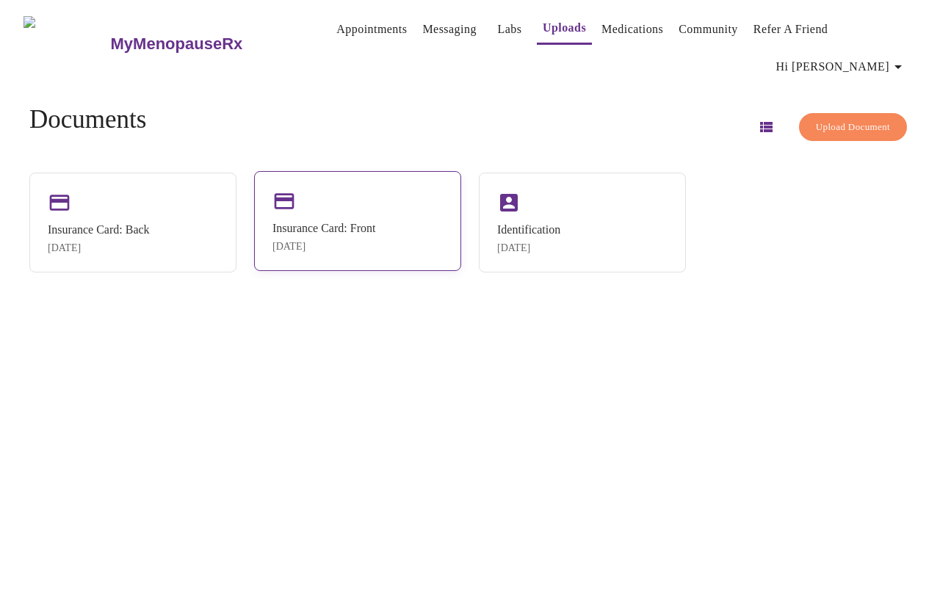
click at [375, 222] on div "Insurance Card: Front" at bounding box center [324, 228] width 103 height 13
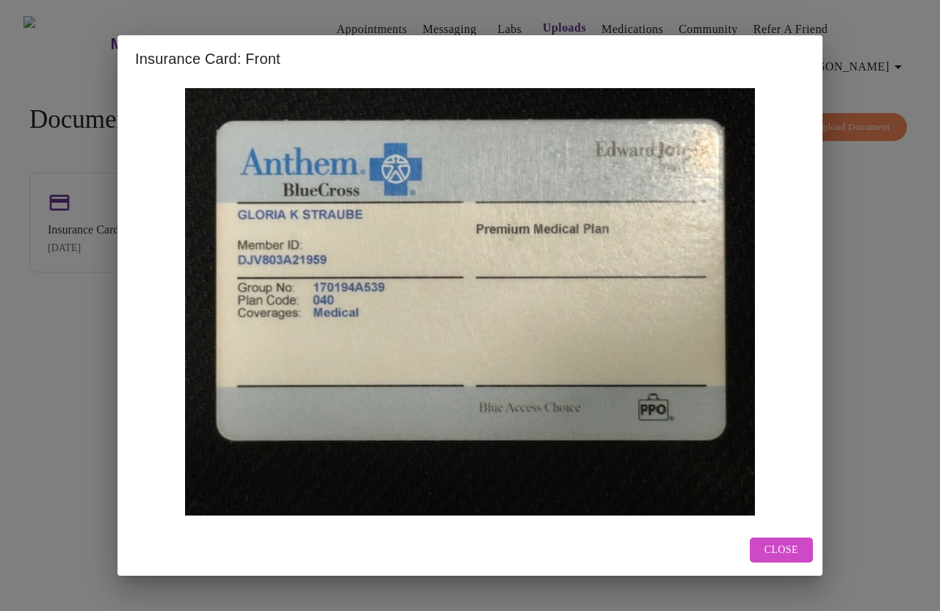
click at [773, 547] on span "Close" at bounding box center [782, 550] width 34 height 18
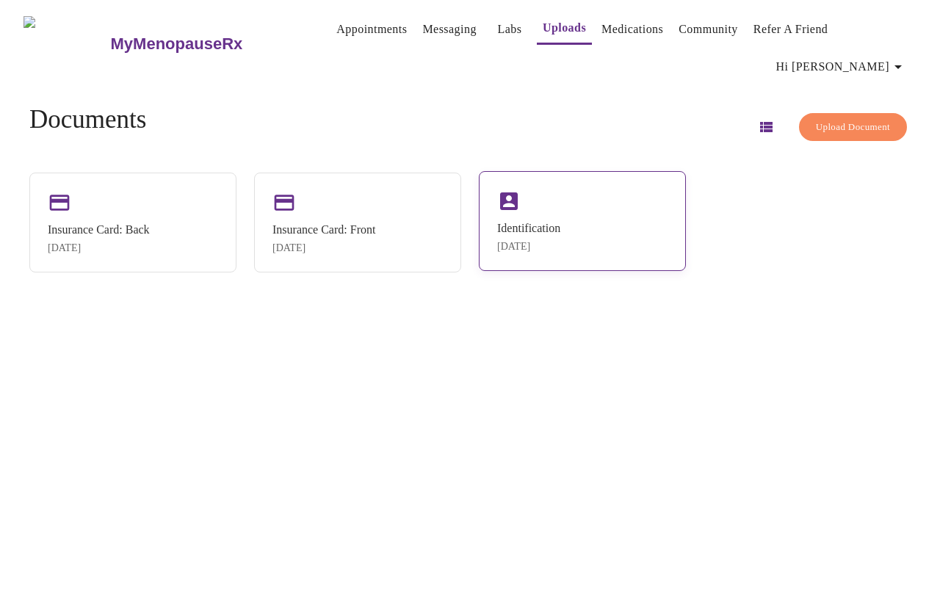
click at [549, 222] on div "Identification" at bounding box center [528, 228] width 63 height 13
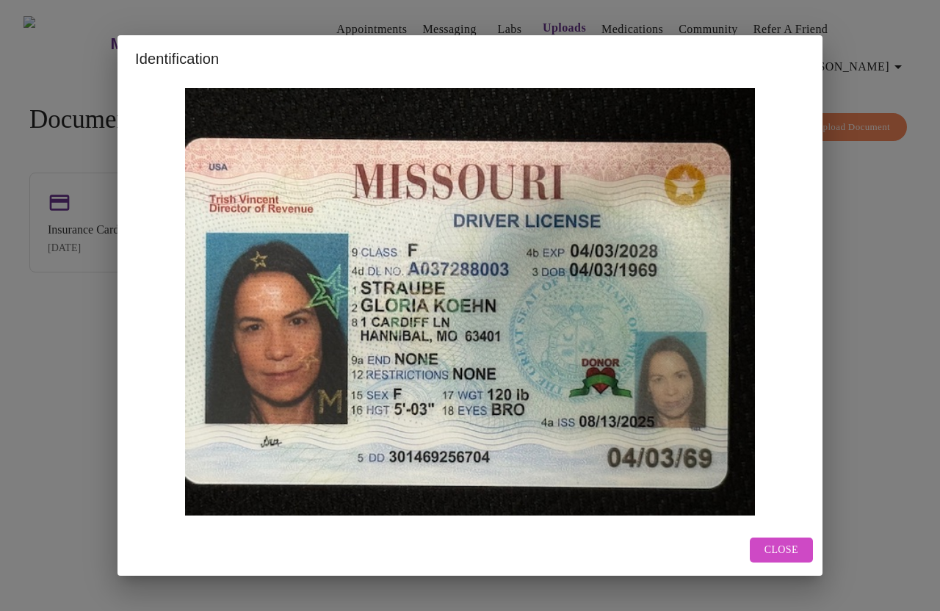
click at [781, 552] on span "Close" at bounding box center [782, 550] width 34 height 18
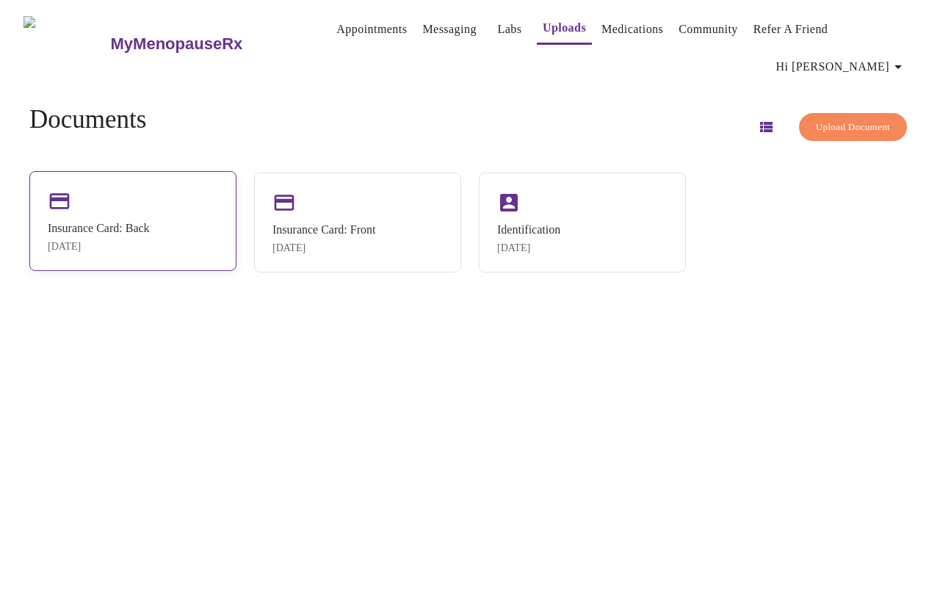
click at [146, 222] on div "Insurance Card: Back Sep 29, 2025" at bounding box center [99, 237] width 102 height 31
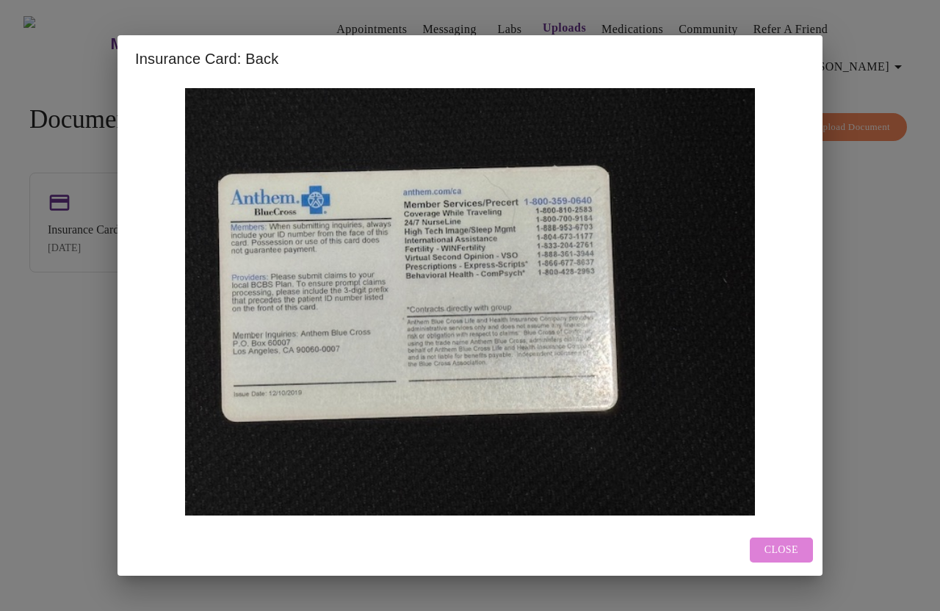
drag, startPoint x: 777, startPoint y: 545, endPoint x: 800, endPoint y: 226, distance: 319.6
click at [781, 541] on span "Close" at bounding box center [782, 550] width 34 height 18
